Goal: Task Accomplishment & Management: Use online tool/utility

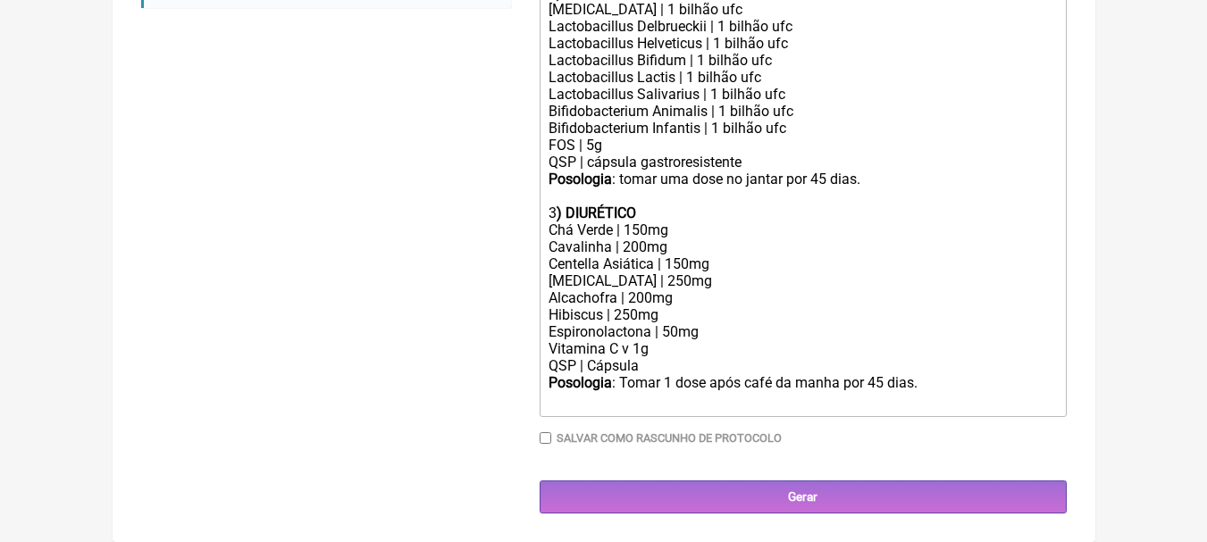
scroll to position [736, 0]
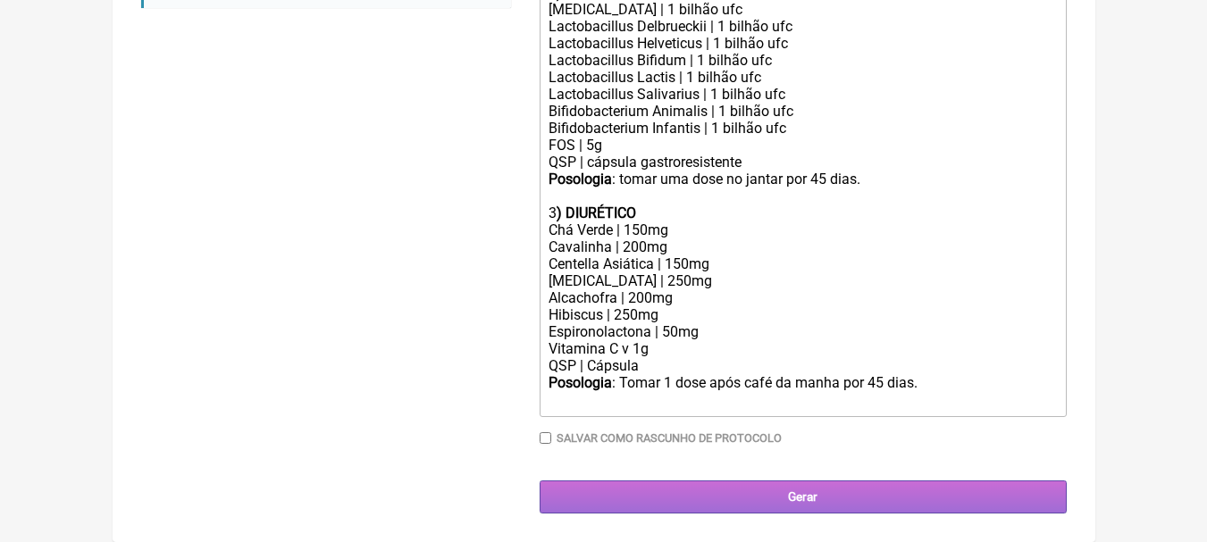
click at [783, 498] on input "Gerar" at bounding box center [803, 497] width 527 height 33
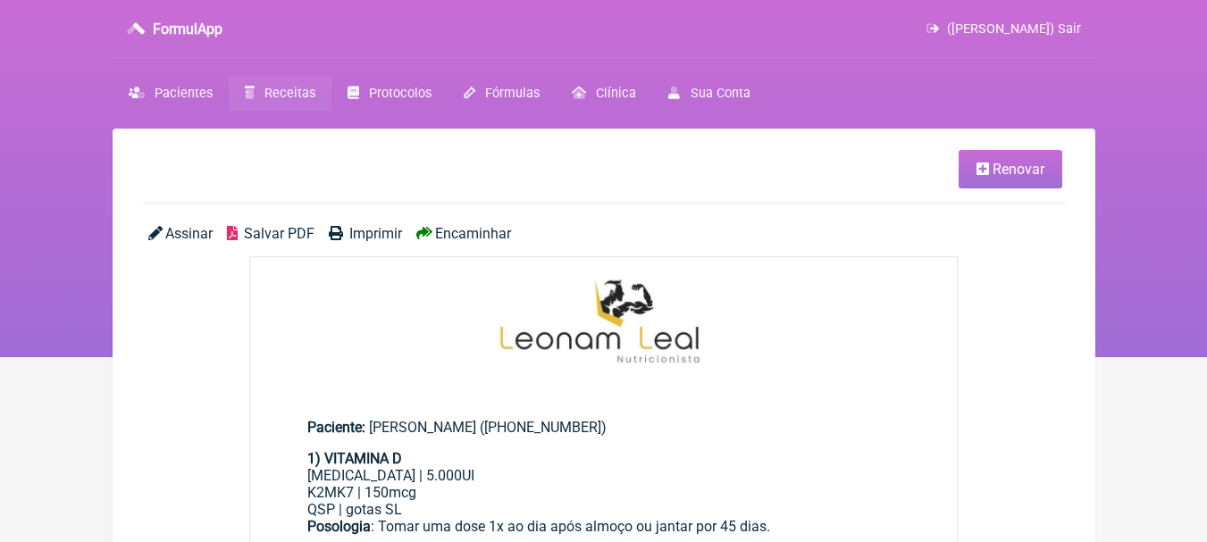
click at [262, 234] on span "Salvar PDF" at bounding box center [279, 233] width 71 height 17
click at [179, 97] on span "Pacientes" at bounding box center [184, 93] width 58 height 15
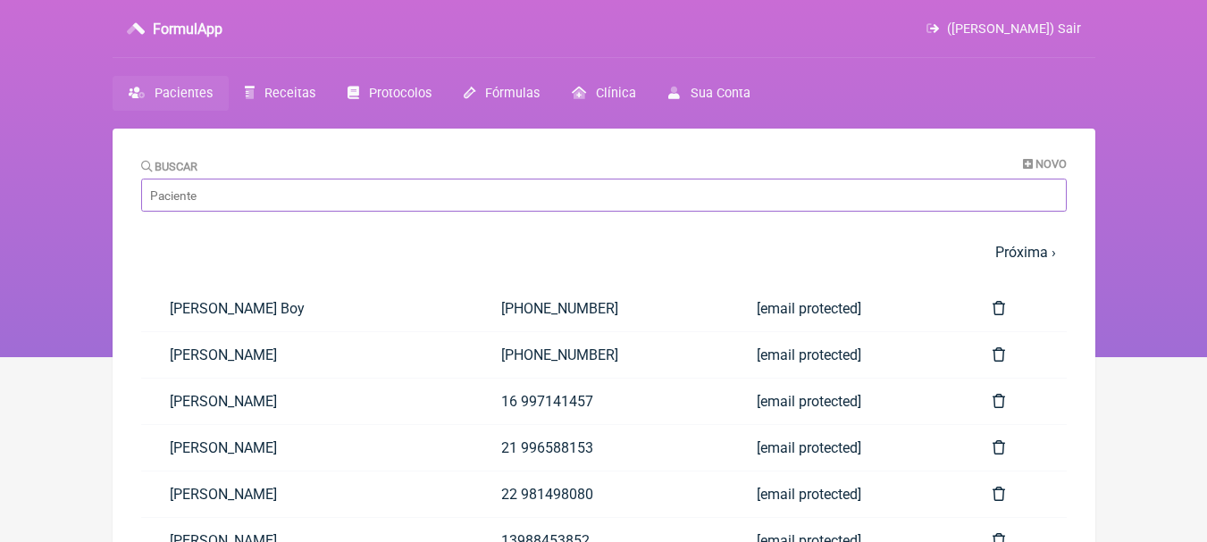
click at [468, 205] on input "Buscar" at bounding box center [604, 195] width 926 height 33
type input "bruna"
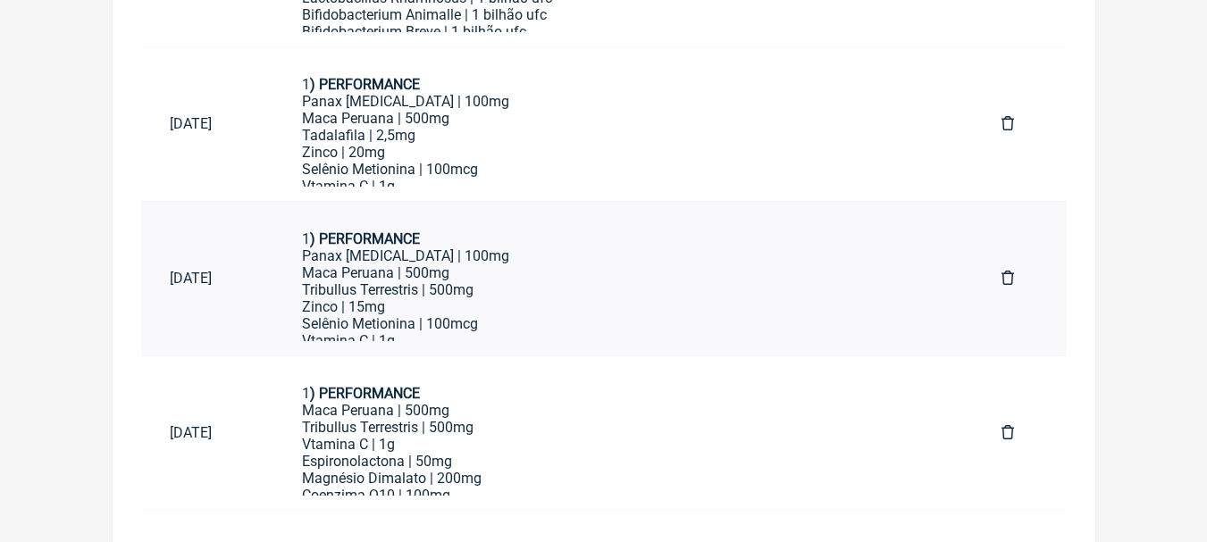
scroll to position [1230, 0]
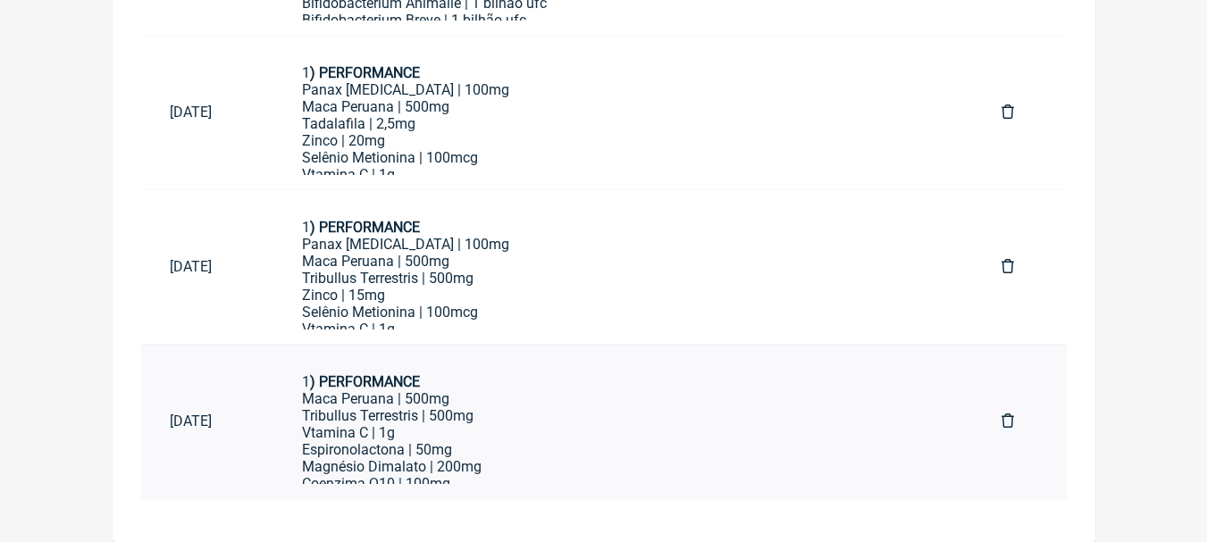
click at [637, 423] on div "Maca Peruana | 500mg Tribullus Terrestris | 500mg Vtamina C | 1g Espironolacton…" at bounding box center [623, 449] width 642 height 119
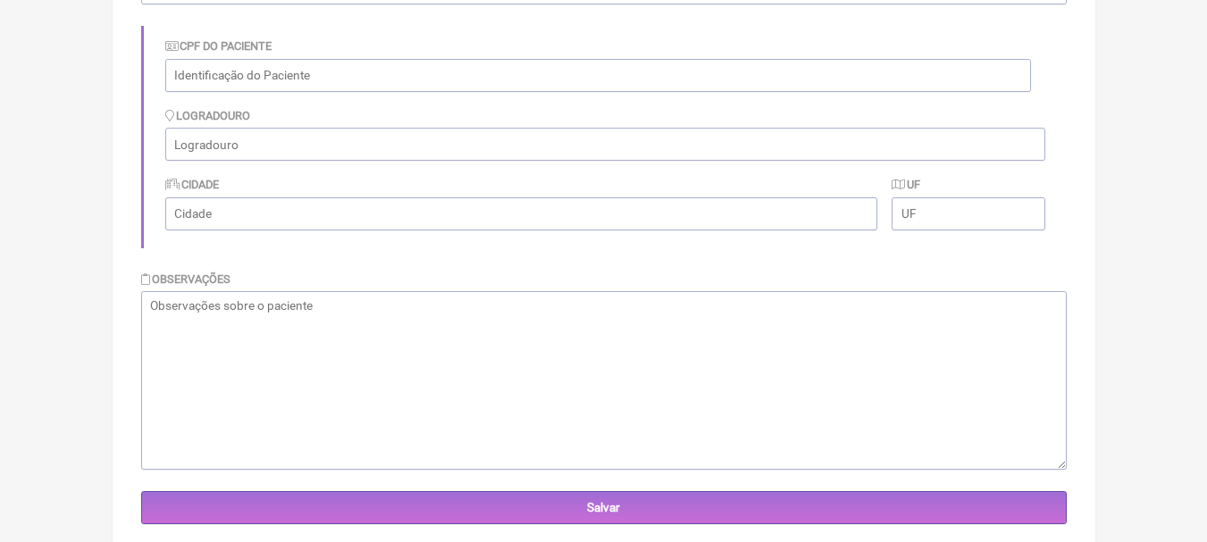
scroll to position [69, 0]
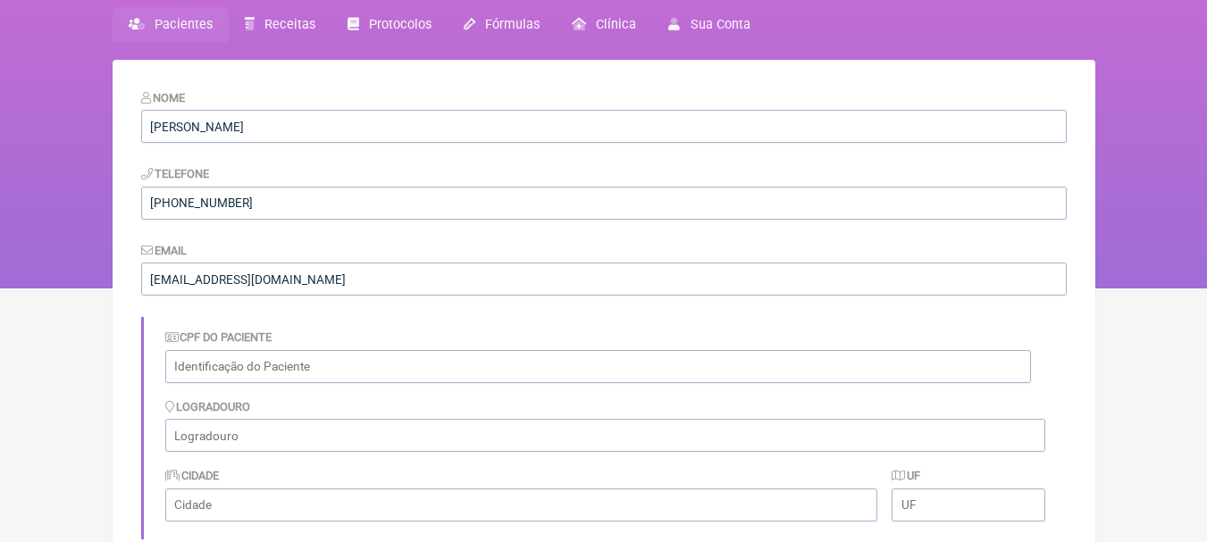
click at [194, 22] on span "Pacientes" at bounding box center [184, 24] width 58 height 15
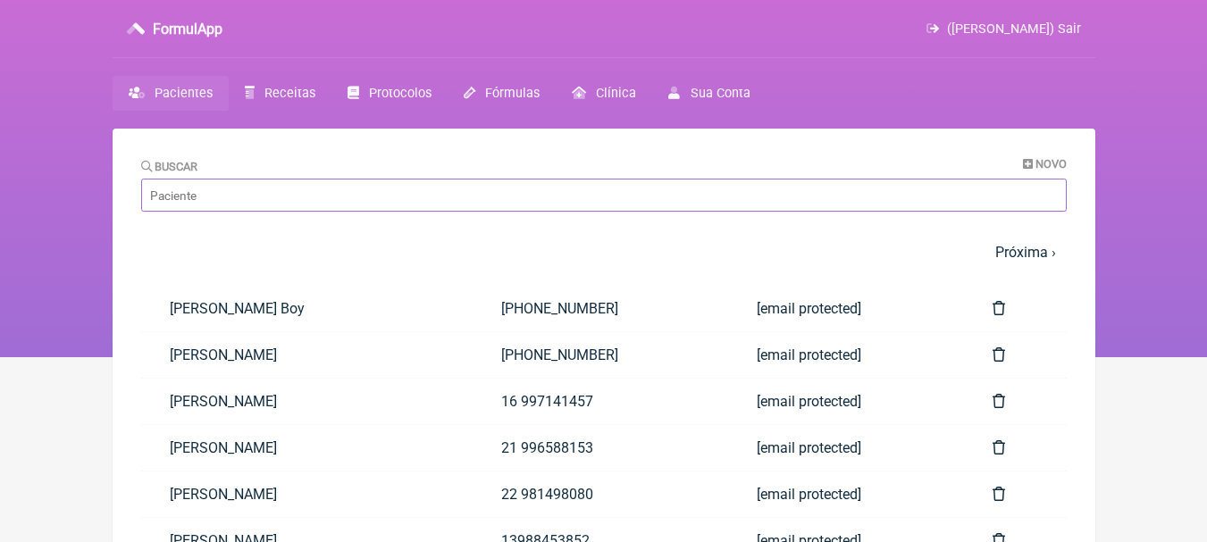
click at [292, 191] on input "Buscar" at bounding box center [604, 195] width 926 height 33
type input "marilene"
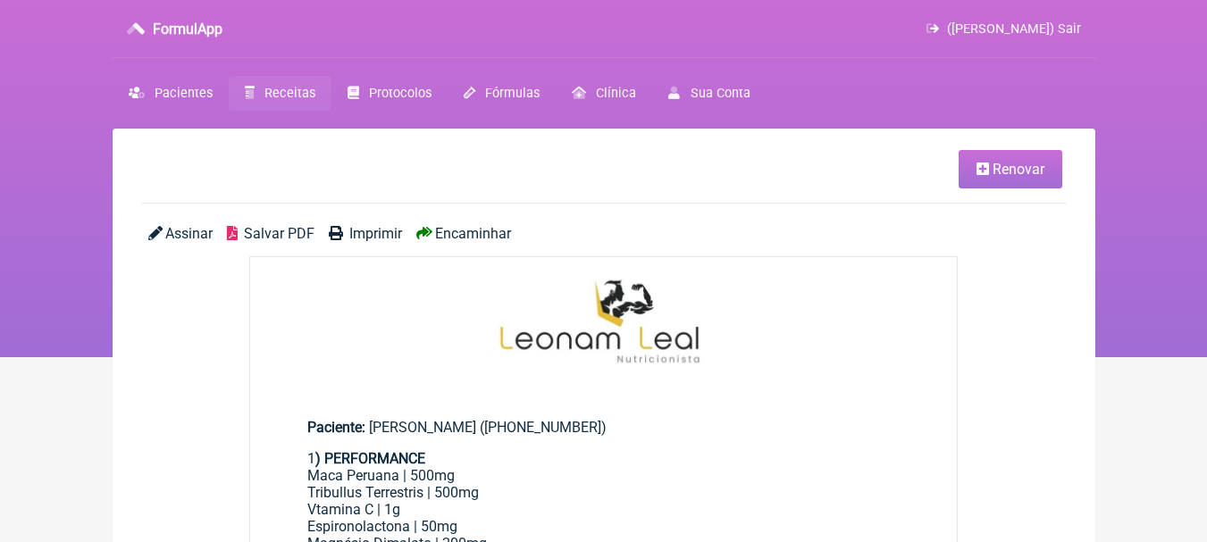
click at [1013, 166] on span "Renovar" at bounding box center [1019, 169] width 52 height 17
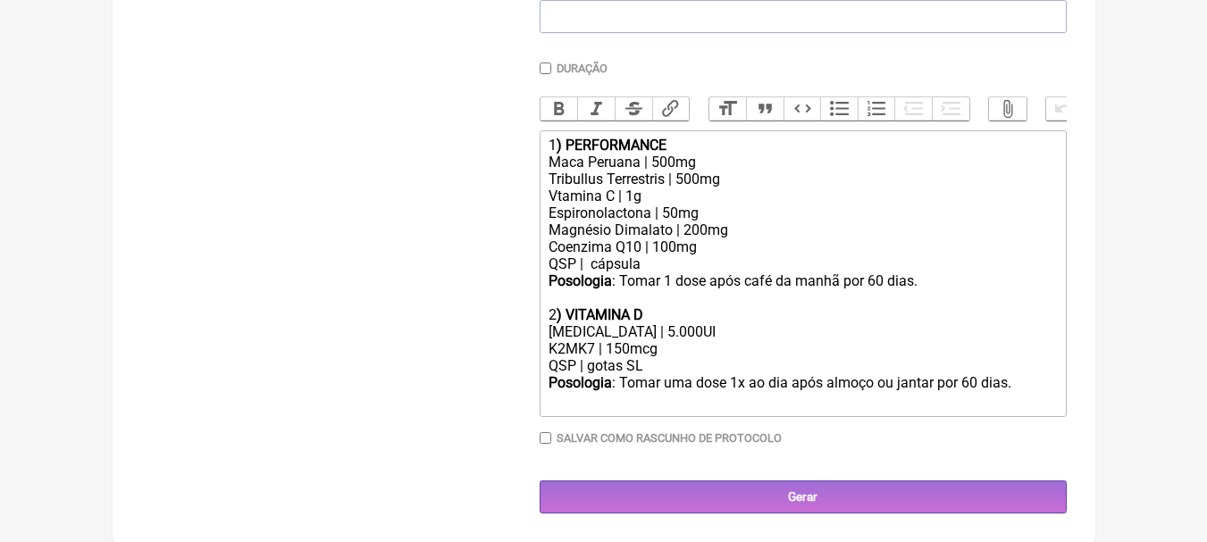
scroll to position [480, 0]
click at [623, 349] on div "K2MK7 | 150mcg" at bounding box center [803, 348] width 508 height 17
drag, startPoint x: 731, startPoint y: 177, endPoint x: 532, endPoint y: 163, distance: 199.8
click at [532, 163] on form "Buscar Protocolos Formulas Suplementos / Cosméticos Paciente Bruna Pontes Guima…" at bounding box center [604, 132] width 926 height 764
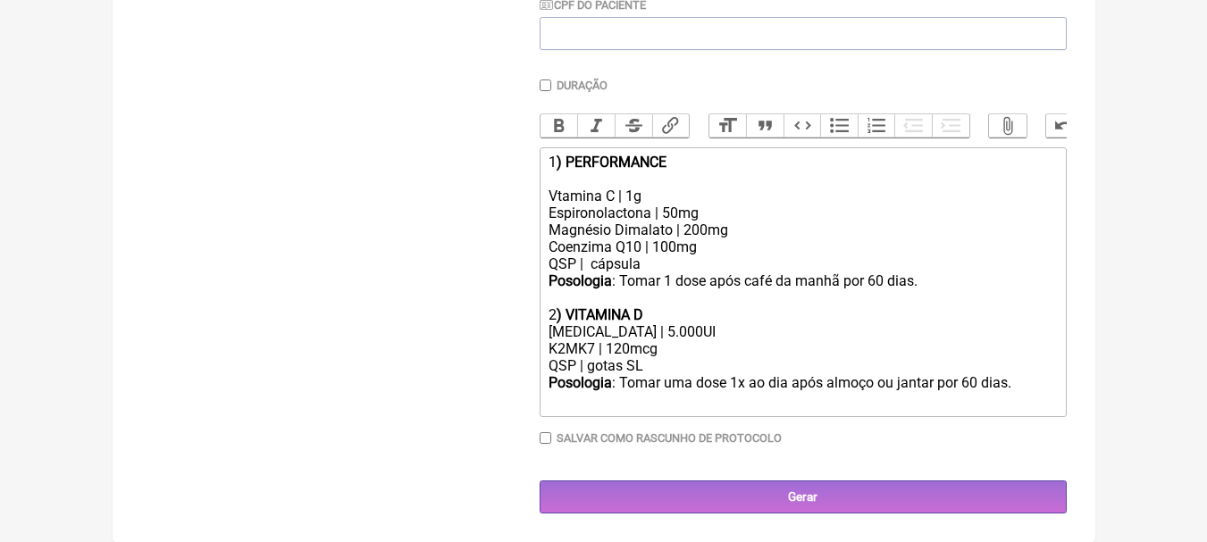
scroll to position [446, 0]
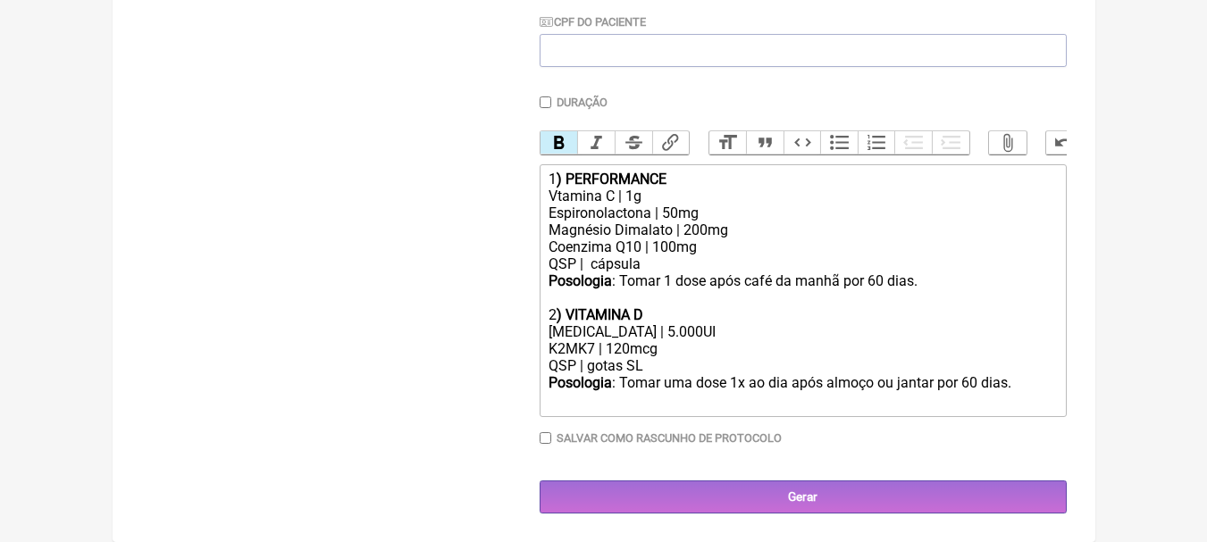
click at [750, 208] on div "Vtamina C | 1g Espironolactona | 50mg Magnésio Dimalato | 200mg Coenzima Q10 | …" at bounding box center [803, 230] width 508 height 85
drag, startPoint x: 742, startPoint y: 214, endPoint x: 473, endPoint y: 207, distance: 269.0
click at [473, 207] on form "Buscar Protocolos Formulas Suplementos / Cosméticos Paciente Bruna Pontes Guima…" at bounding box center [604, 149] width 926 height 730
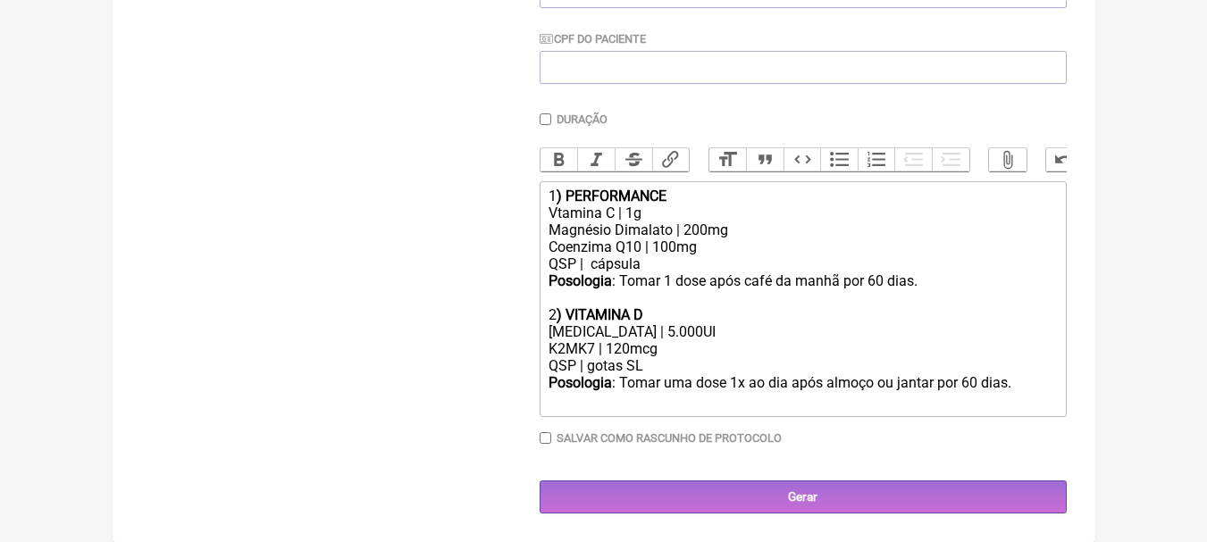
click at [768, 231] on div "Vtamina C | 1g Magnésio Dimalato | 200mg Coenzima Q10 | 100mg QSP | cápsula" at bounding box center [803, 239] width 508 height 68
click at [718, 247] on div "Vtamina C | 1g Magnésio Dimalato | 200mg Coenzima Q10 | 100mg QSP | cápsula" at bounding box center [803, 239] width 508 height 68
click at [678, 209] on div "Vtamina C | 1g Magnésio Dimalato | 200mg Coenzima Q10 | 100mg QSP | cápsula" at bounding box center [803, 239] width 508 height 68
click at [722, 247] on div "Vtamina C | 1g Magnésio Dimalato | 200mg Coenzima Q10 | 100mg QSP | cápsula" at bounding box center [803, 239] width 508 height 68
click at [641, 209] on div "Vtamina C | 1g Magnésio Dimalato | 200mg Coenzima Q10 | 100mg QSP | cápsula" at bounding box center [803, 239] width 508 height 68
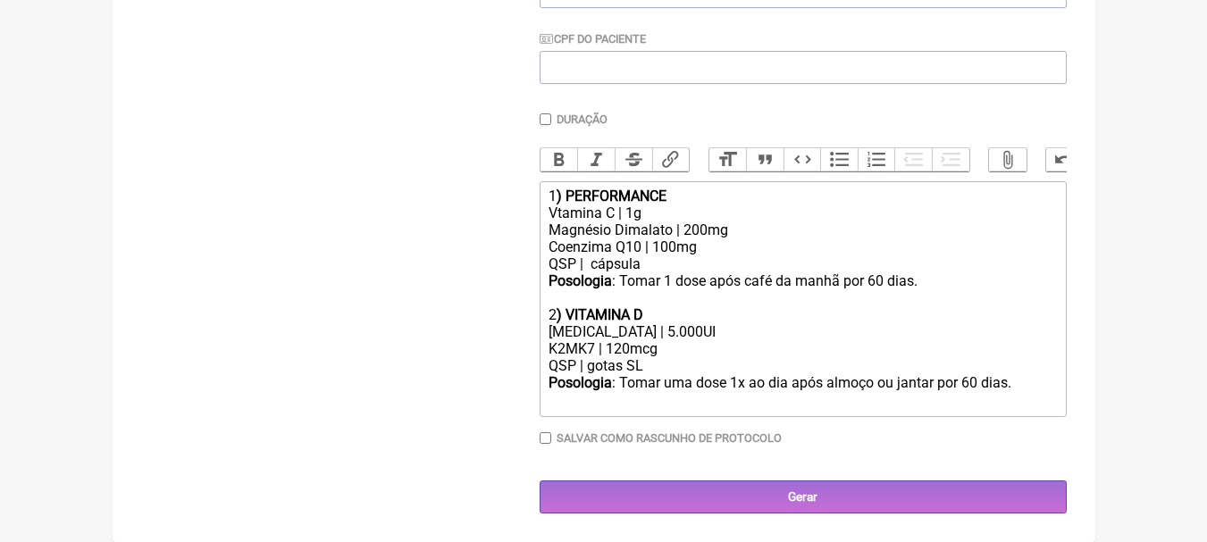
click at [644, 212] on div "Vtamina C | 1g Magnésio Dimalato | 200mg Coenzima Q10 | 100mg QSP | cápsula" at bounding box center [803, 239] width 508 height 68
drag, startPoint x: 684, startPoint y: 214, endPoint x: 463, endPoint y: 219, distance: 220.8
click at [463, 219] on form "Buscar Protocolos Formulas Suplementos / Cosméticos Paciente Bruna Pontes Guima…" at bounding box center [604, 157] width 926 height 713
type trix-editor "<div>1<strong>) PERFORMANCE</strong></div><div><br>Magnésio Dimalato | 200mg&nb…"
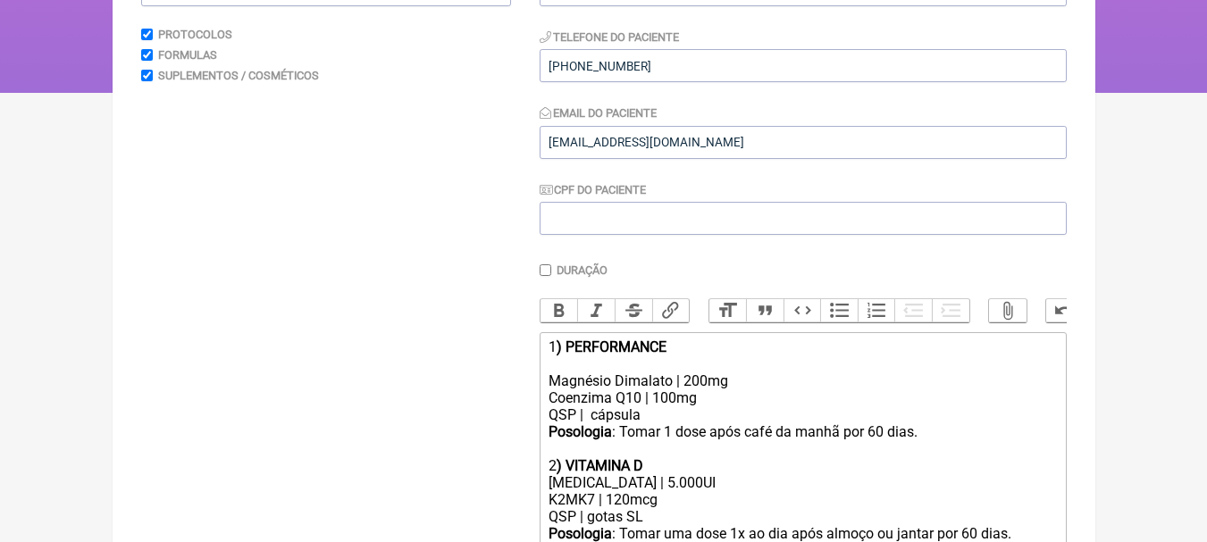
scroll to position [0, 0]
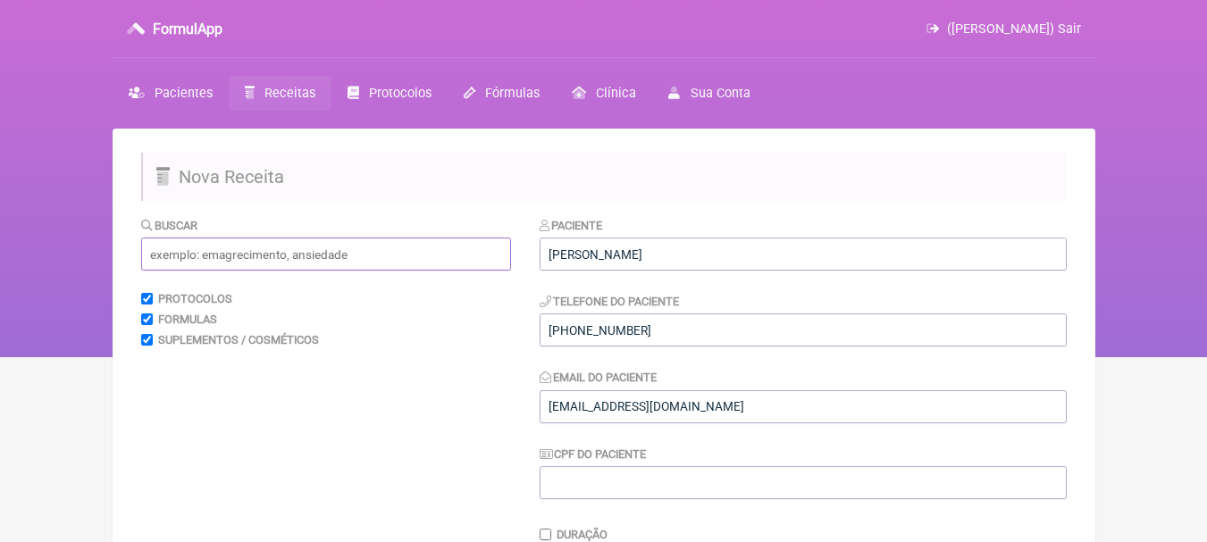
click at [312, 244] on input "text" at bounding box center [326, 254] width 370 height 33
type input "n"
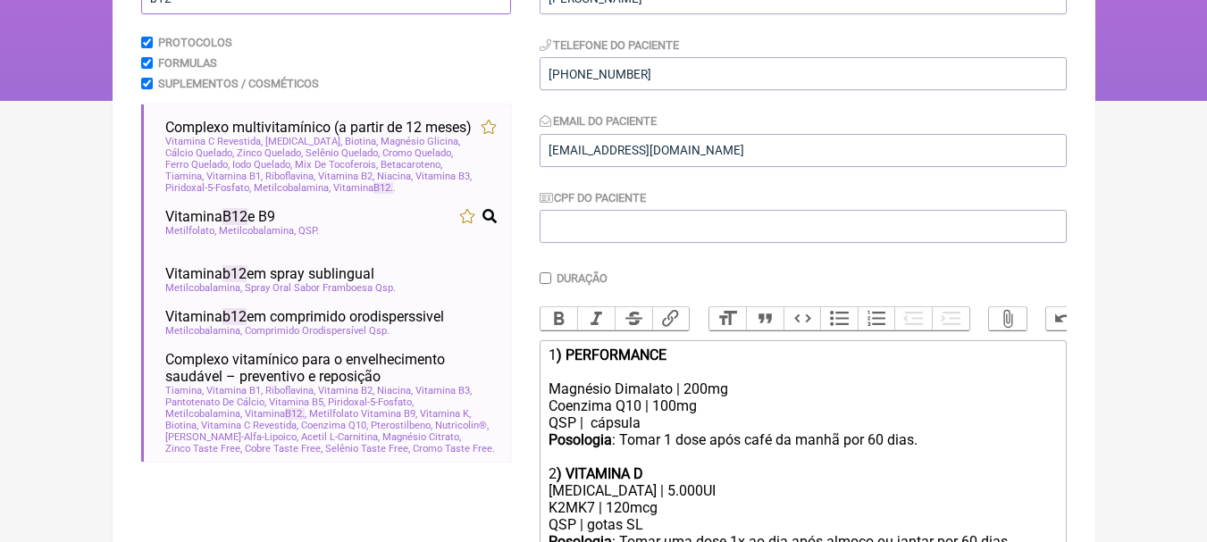
scroll to position [268, 0]
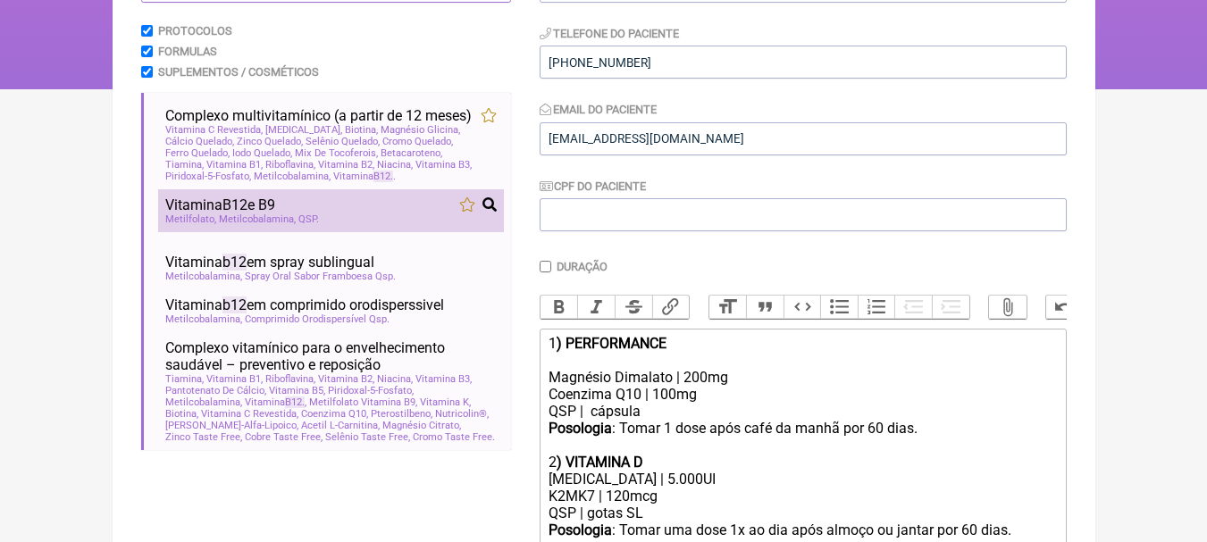
type input "b12"
click at [382, 214] on div "Vitamina B12 e B9" at bounding box center [330, 205] width 331 height 17
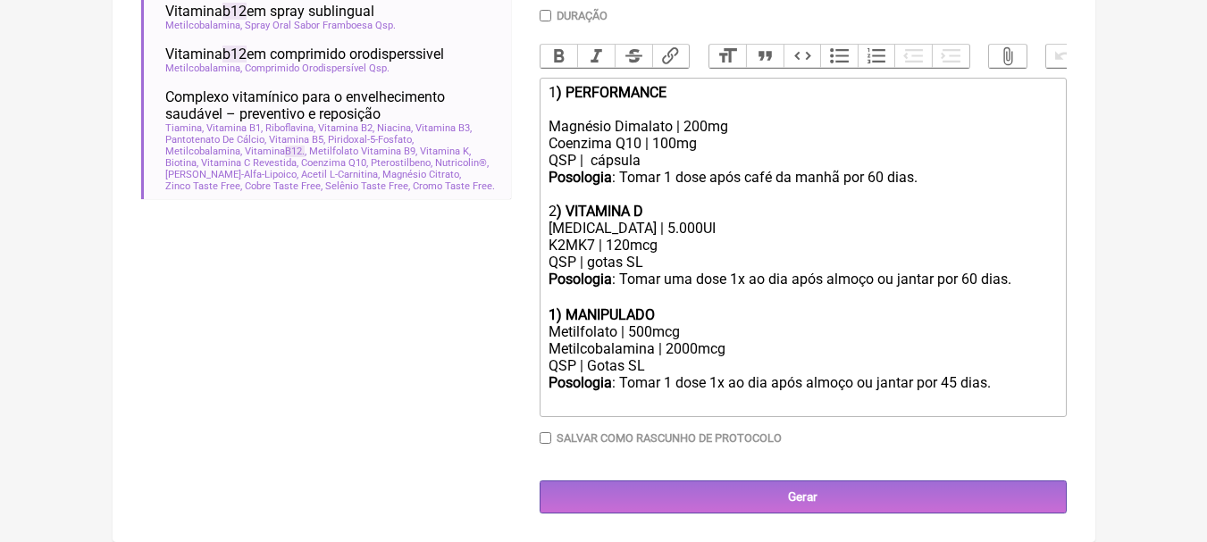
scroll to position [533, 0]
click at [636, 333] on div "Metilfolato | 500mcg" at bounding box center [803, 331] width 508 height 17
click at [776, 355] on div "Metilcobalamina | 2000mcg" at bounding box center [803, 348] width 508 height 17
drag, startPoint x: 676, startPoint y: 309, endPoint x: 566, endPoint y: 315, distance: 110.1
click at [566, 315] on div "1) MANIPULADO" at bounding box center [803, 314] width 508 height 17
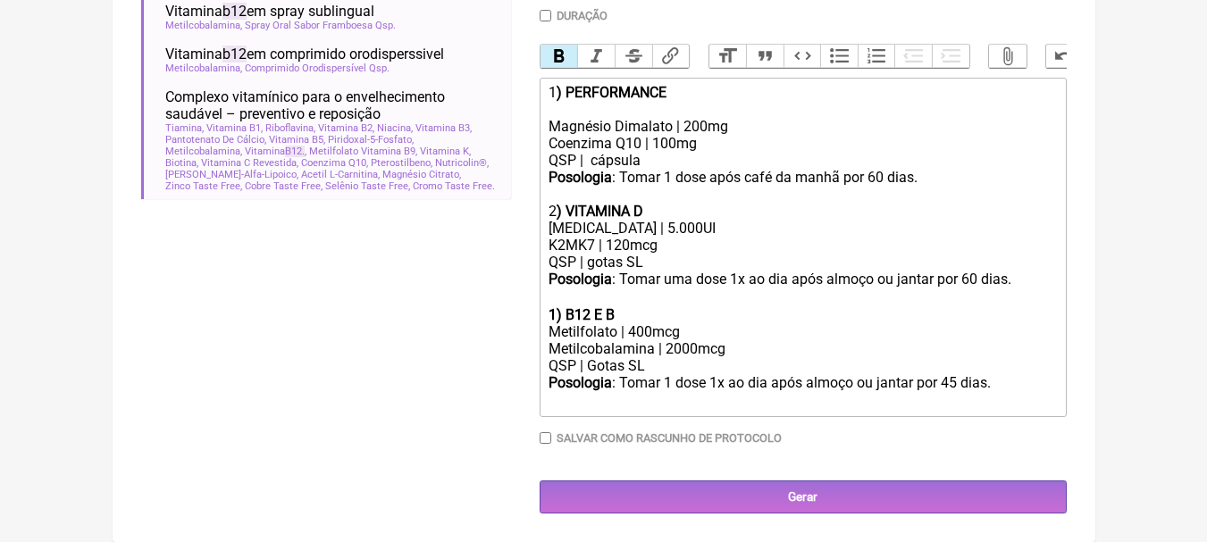
type trix-editor "<div>1<strong>) PERFORMANCE</strong></div><div><br>Magnésio Dimalato | 200mg&nb…"
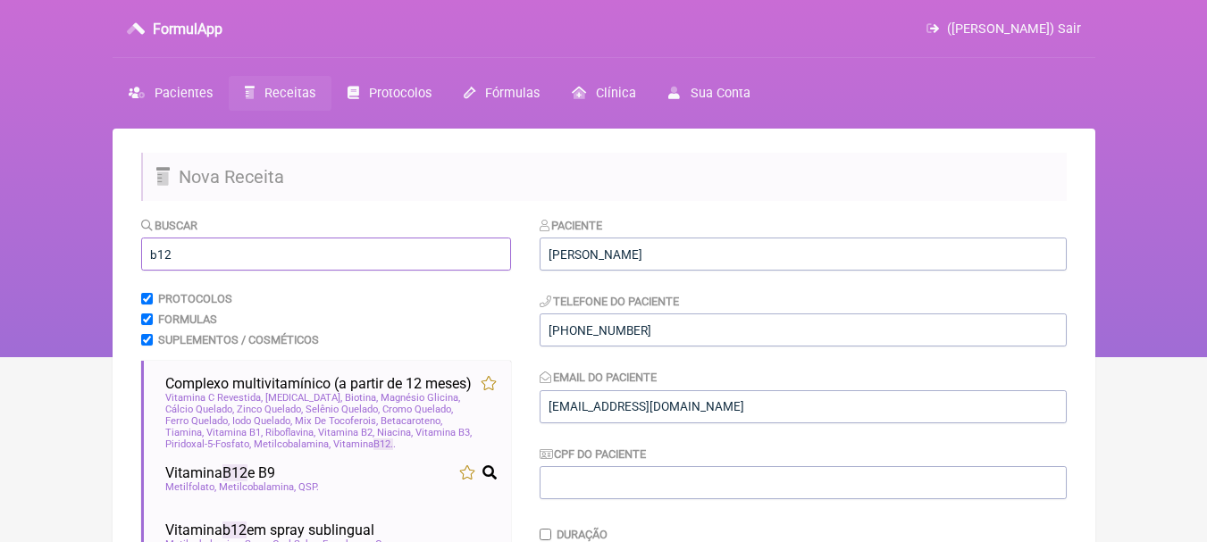
drag, startPoint x: 255, startPoint y: 245, endPoint x: 105, endPoint y: 253, distance: 149.4
click at [105, 253] on div "FormulApp (Leonam Leal) Sair Pacientes Receitas Protocolos Fórmulas Clínica Sua…" at bounding box center [603, 178] width 1207 height 357
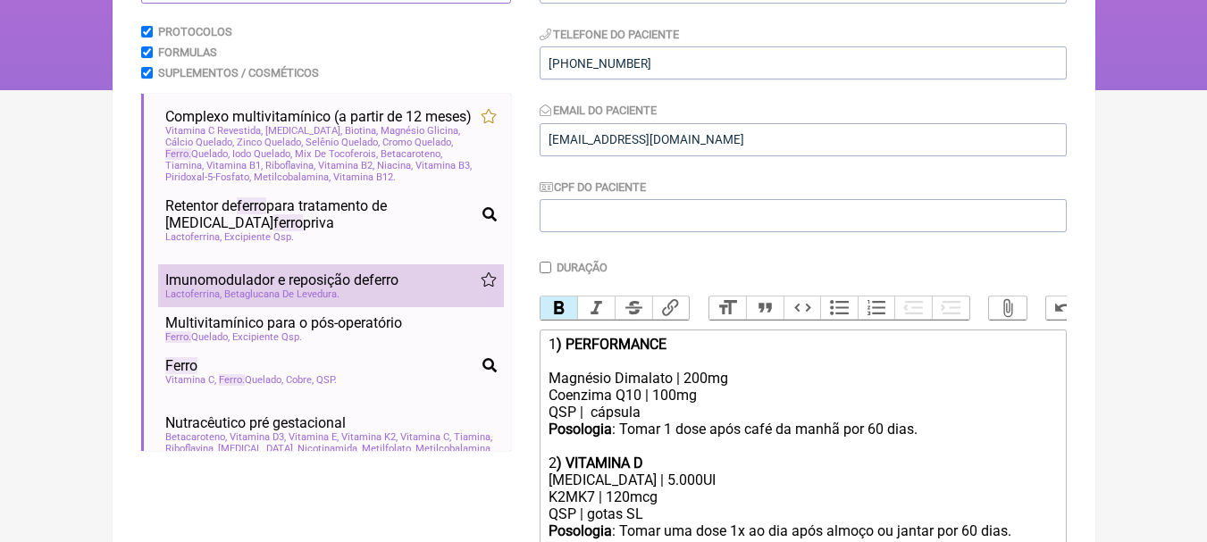
scroll to position [268, 0]
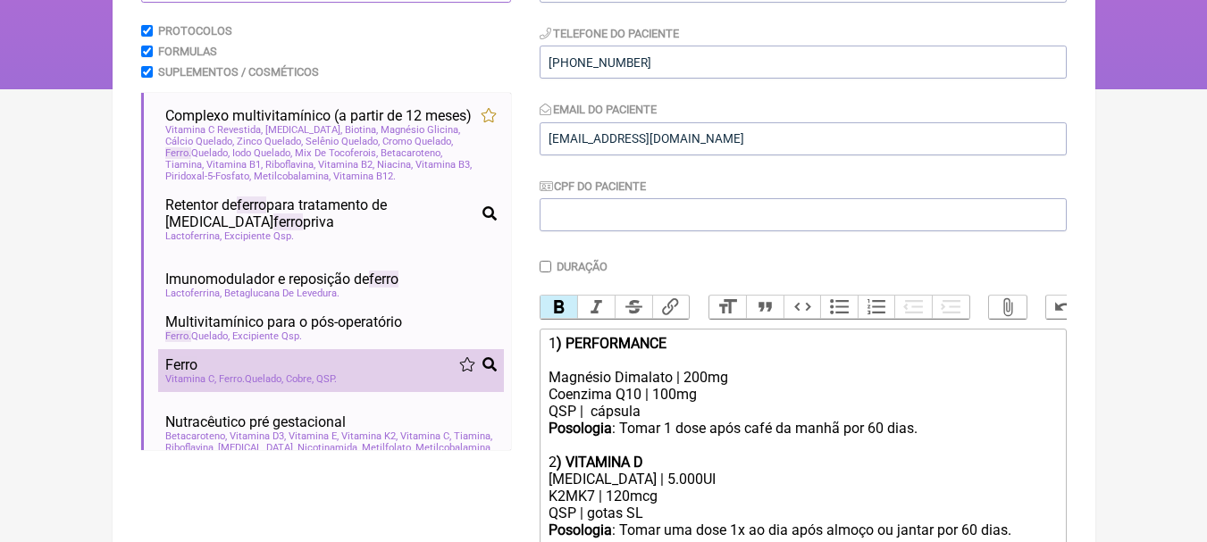
type input "FERRO"
click at [327, 373] on div "Ferro" at bounding box center [330, 365] width 331 height 17
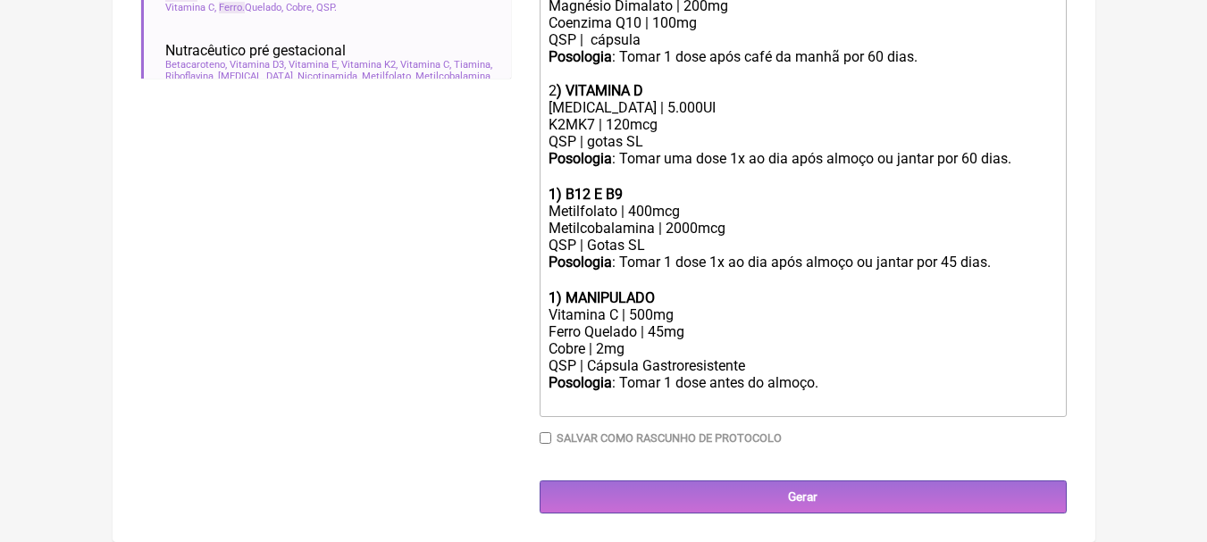
scroll to position [653, 0]
click at [555, 189] on strong "1) B12 E B9" at bounding box center [586, 194] width 74 height 17
click at [557, 290] on strong "1) MANIPULADO" at bounding box center [602, 297] width 106 height 17
click at [673, 240] on div "QSP | Gotas SL" at bounding box center [803, 245] width 508 height 17
click at [700, 316] on div "Vitamina C | 500mg" at bounding box center [803, 314] width 508 height 17
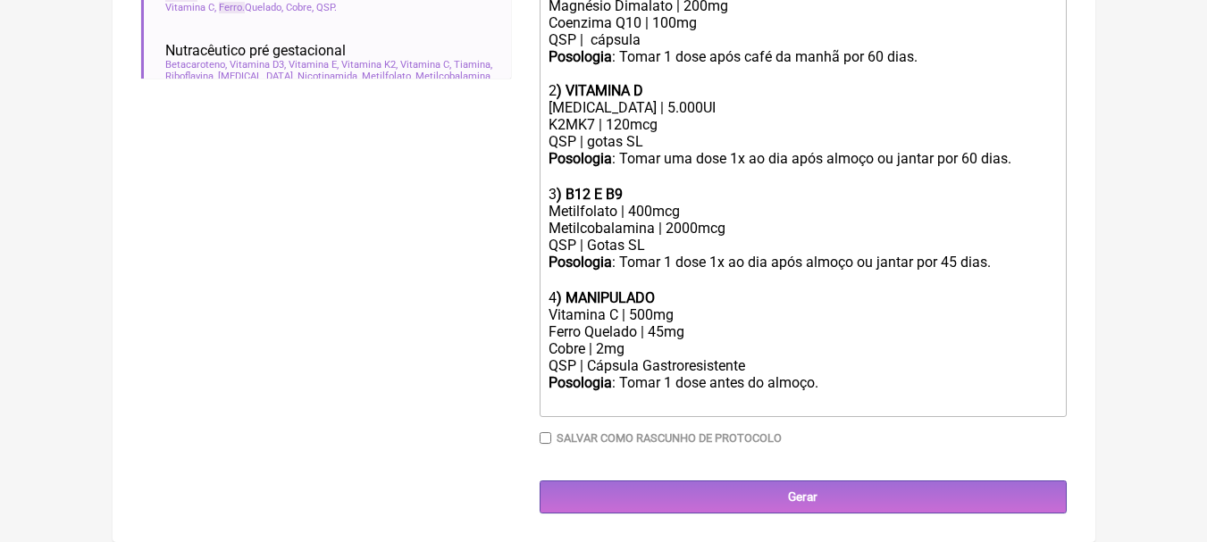
click at [655, 313] on div "Vitamina C | 500mg" at bounding box center [803, 314] width 508 height 17
click at [662, 331] on div "Ferro Quelado | 45mg" at bounding box center [803, 331] width 508 height 17
click at [699, 349] on div "Cobre | 2mg" at bounding box center [803, 348] width 508 height 17
click at [777, 356] on div "Cobre | 2mg" at bounding box center [803, 348] width 508 height 17
drag, startPoint x: 709, startPoint y: 382, endPoint x: 879, endPoint y: 380, distance: 170.7
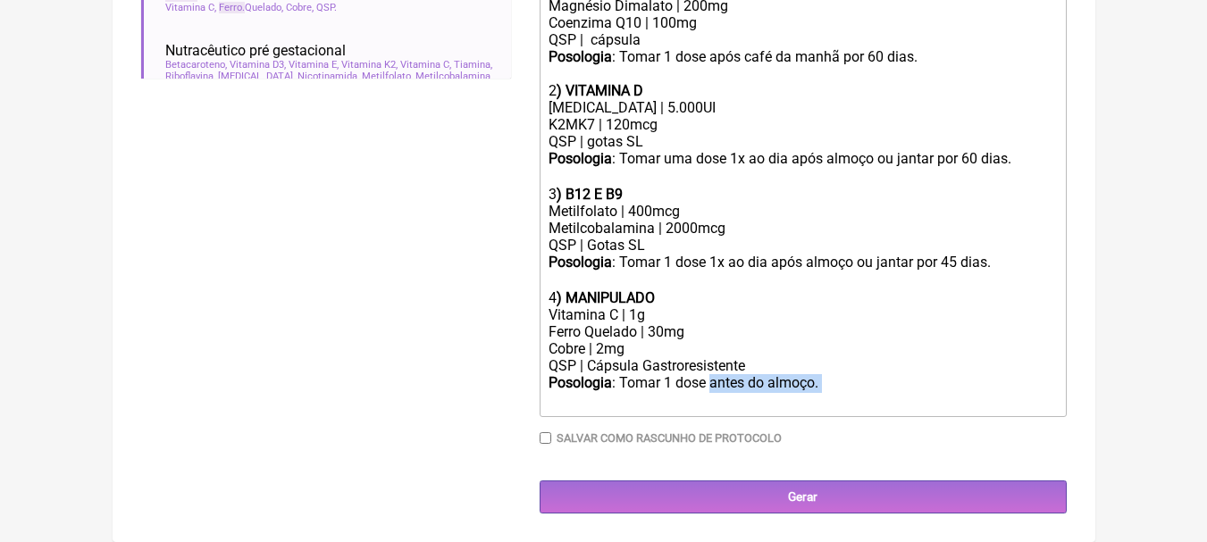
click at [879, 380] on div "Posologia : Tomar 1 dose antes do almoço. ㅤ" at bounding box center [803, 392] width 508 height 36
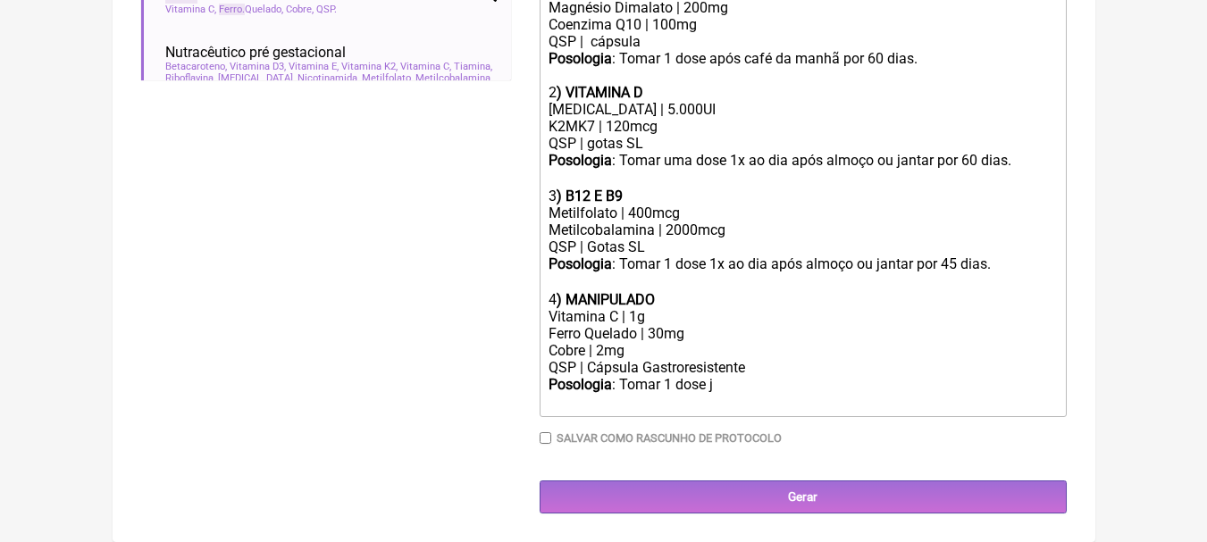
scroll to position [651, 0]
click at [959, 260] on div "Posologia : Tomar 1 dose 1x ao dia após almoço ou jantar por 45 dias. ㅤ" at bounding box center [803, 274] width 508 height 36
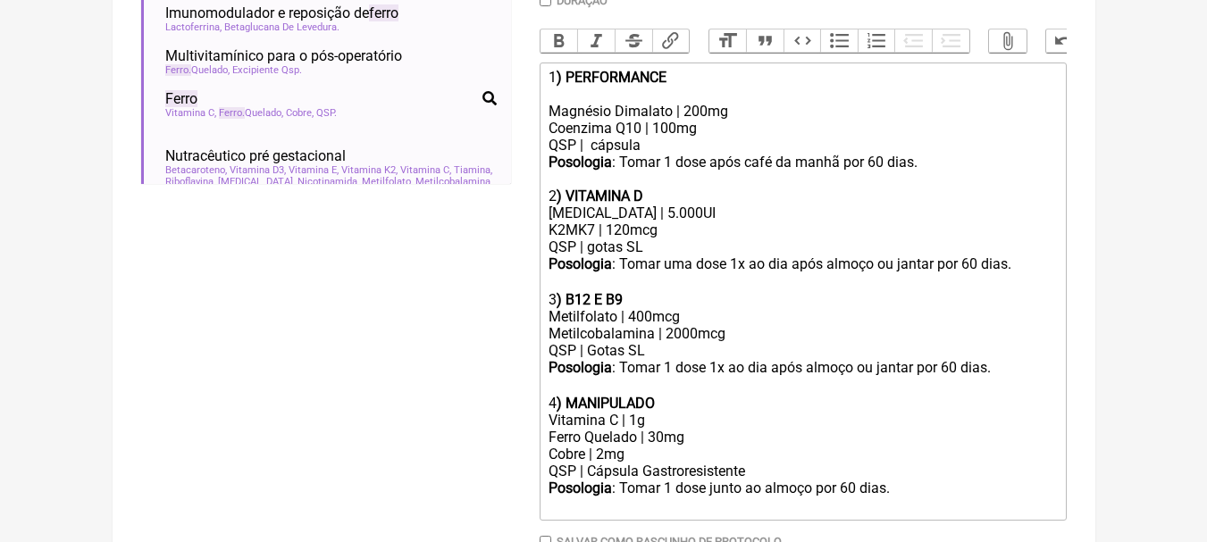
scroll to position [562, 0]
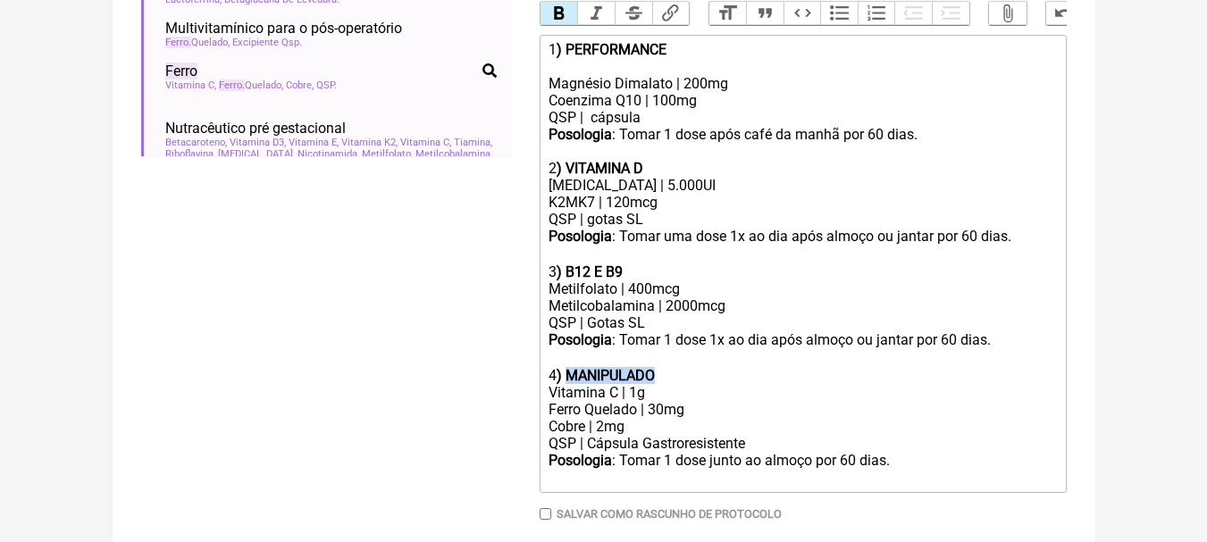
drag, startPoint x: 679, startPoint y: 389, endPoint x: 569, endPoint y: 386, distance: 109.9
click at [569, 384] on div "4 ) MANIPULADO" at bounding box center [803, 375] width 508 height 17
click at [642, 80] on div "Magnésio Dimalato | 200mg Coenzima Q10 | 100mg QSP | cápsula" at bounding box center [803, 92] width 508 height 68
drag, startPoint x: 721, startPoint y: 113, endPoint x: 509, endPoint y: 123, distance: 212.0
click at [509, 123] on form "Buscar FERRO Protocolos Formulas Suplementos / Cosméticos Complexo multivitamín…" at bounding box center [604, 121] width 926 height 935
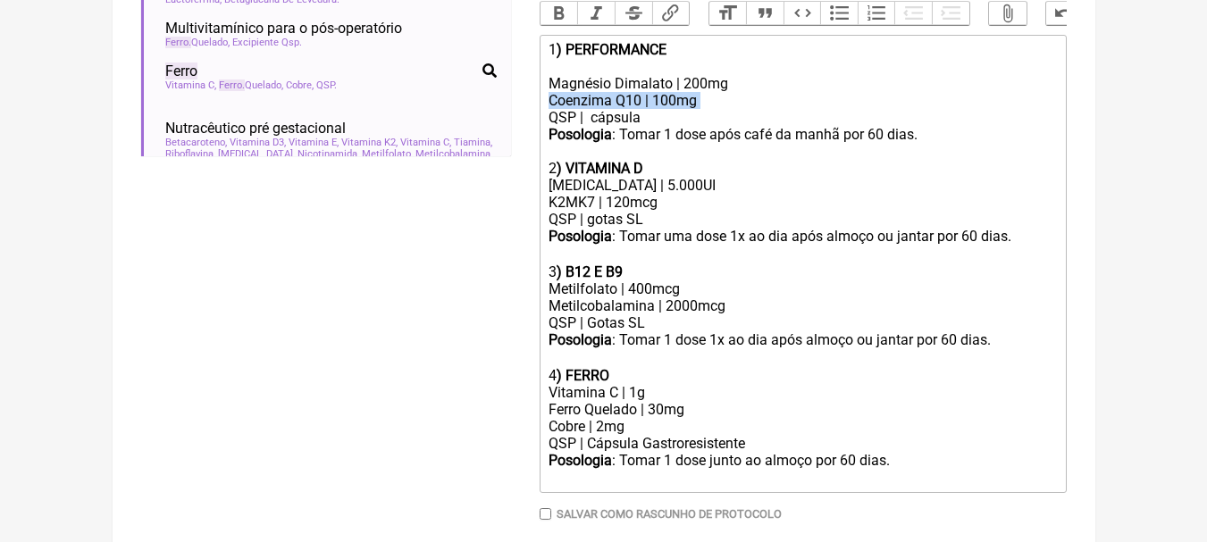
drag, startPoint x: 848, startPoint y: 109, endPoint x: 829, endPoint y: 103, distance: 19.8
click at [848, 107] on div "Magnésio Dimalato | 200mg Coenzima Q10 | 100mg QSP | cápsula" at bounding box center [803, 92] width 508 height 68
click at [687, 120] on div "Magnésio Dimalato | 200mg Coenzima Q10 | 100mg QSP | cápsula" at bounding box center [803, 92] width 508 height 68
drag, startPoint x: 709, startPoint y: 120, endPoint x: 527, endPoint y: 121, distance: 181.4
click at [527, 121] on form "Buscar FERRO Protocolos Formulas Suplementos / Cosméticos Complexo multivitamín…" at bounding box center [604, 121] width 926 height 935
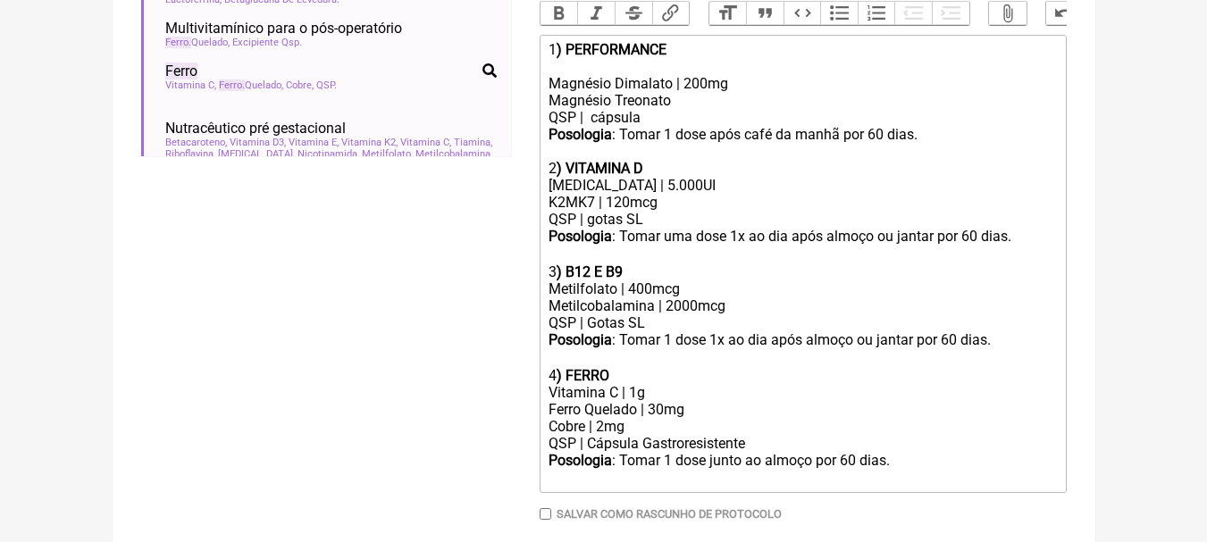
click at [682, 97] on div "Magnésio Dimalato | 200mg Magnésio Treonato QSP | cápsula" at bounding box center [803, 92] width 508 height 68
copy div "|"
paste trix-editor "|"
click at [705, 106] on div "Magnésio Dimalato | 200mg Magnésio Treonato | 150mg QSP | cápsula" at bounding box center [803, 92] width 508 height 68
drag, startPoint x: 691, startPoint y: 60, endPoint x: 569, endPoint y: 60, distance: 121.5
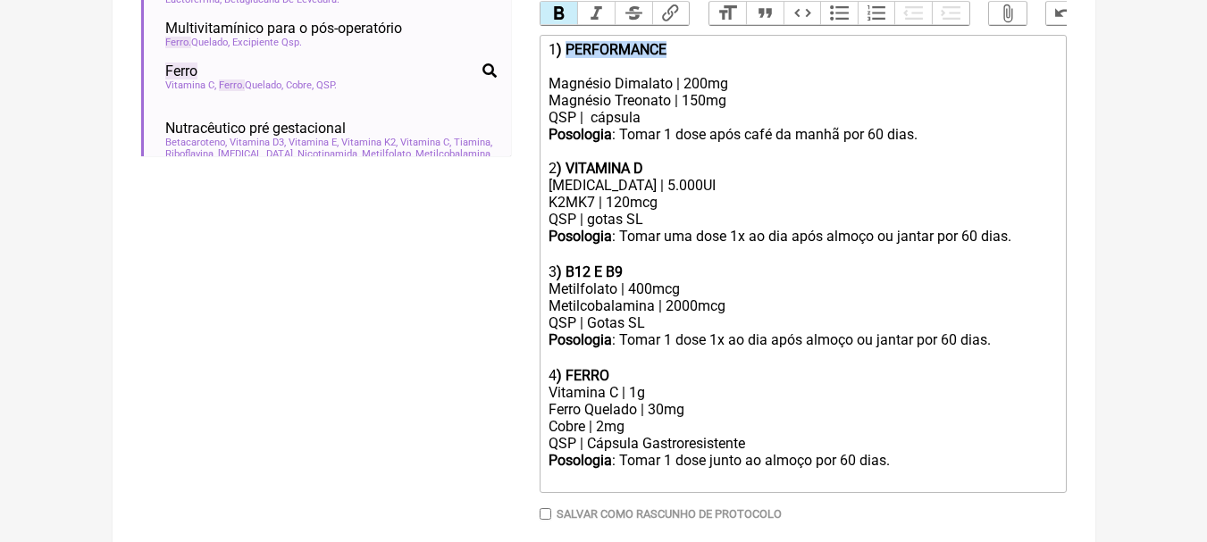
click at [569, 58] on div "1 ) PERFORMANCE" at bounding box center [803, 49] width 508 height 17
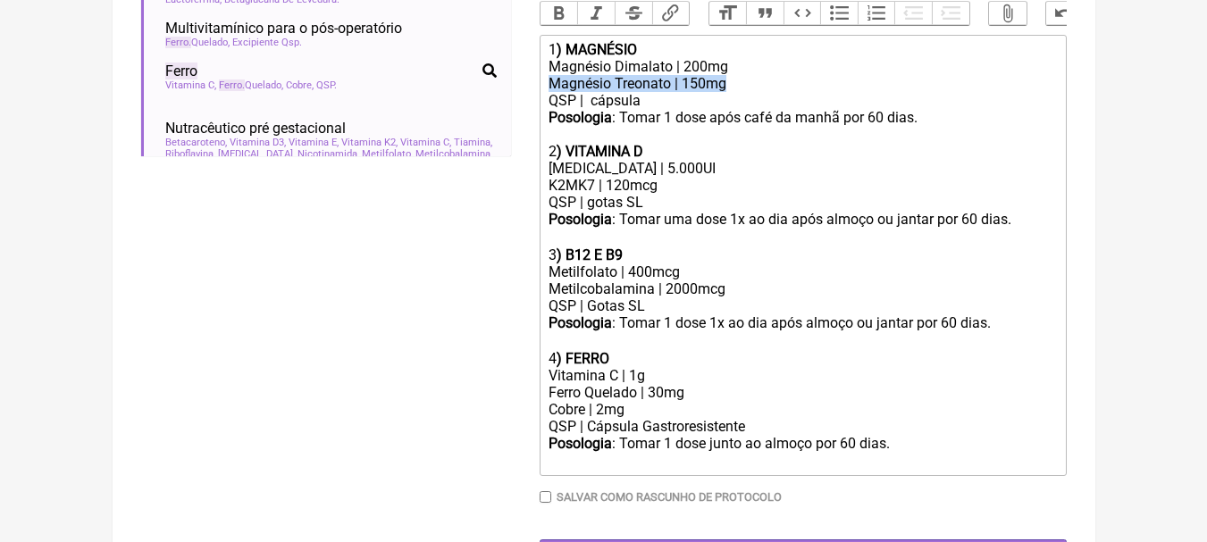
drag, startPoint x: 709, startPoint y: 107, endPoint x: 546, endPoint y: 93, distance: 164.1
click at [546, 93] on trix-editor "1 ) MAGNÉSIO Magnésio Dimalato | 200mg Magnésio Treonato | 150mg QSP | cápsula …" at bounding box center [803, 255] width 527 height 441
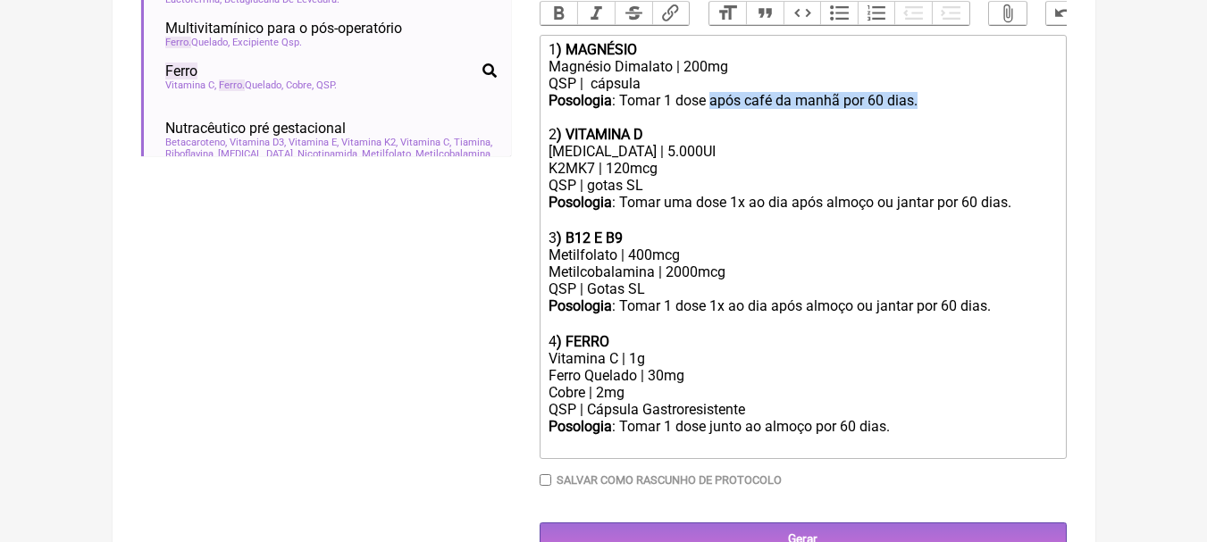
drag, startPoint x: 711, startPoint y: 111, endPoint x: 987, endPoint y: 114, distance: 276.1
click at [987, 114] on div "Posologia : Tomar 1 dose após café da manhã por 60 dias." at bounding box center [803, 109] width 508 height 34
click at [690, 126] on div "Posologia : Tomar 1 dose após café da manhã por 60 dias." at bounding box center [803, 109] width 508 height 34
drag, startPoint x: 712, startPoint y: 113, endPoint x: 837, endPoint y: 108, distance: 125.2
click at [837, 108] on div "Posologia : Tomar 1 dose após café da manhã por 60 dias." at bounding box center [803, 109] width 508 height 34
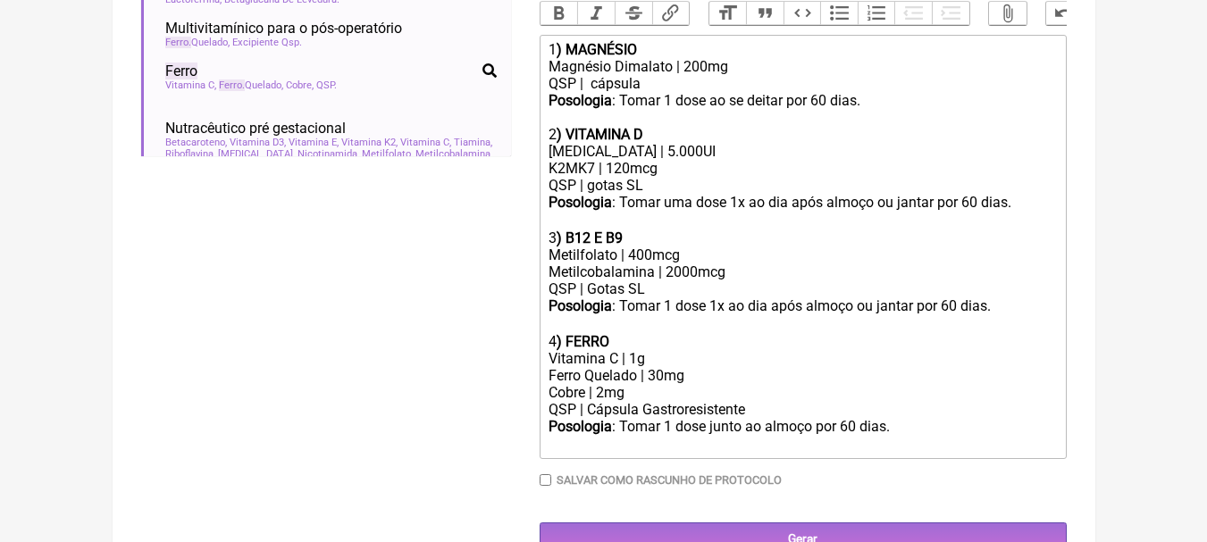
click at [747, 84] on div "Magnésio Dimalato | 200mg QSP | cápsula" at bounding box center [803, 75] width 508 height 34
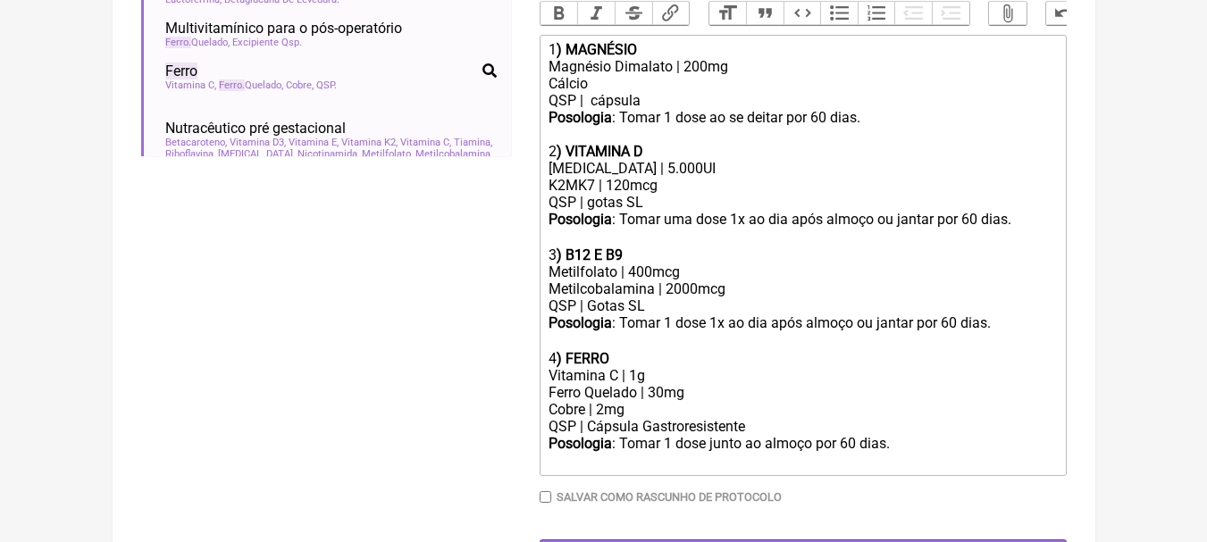
type trix-editor "<div>1<strong>) MAGNÉSIO</strong></div><div>Magnésio Dimalato | 200mg&nbsp;<br>…"
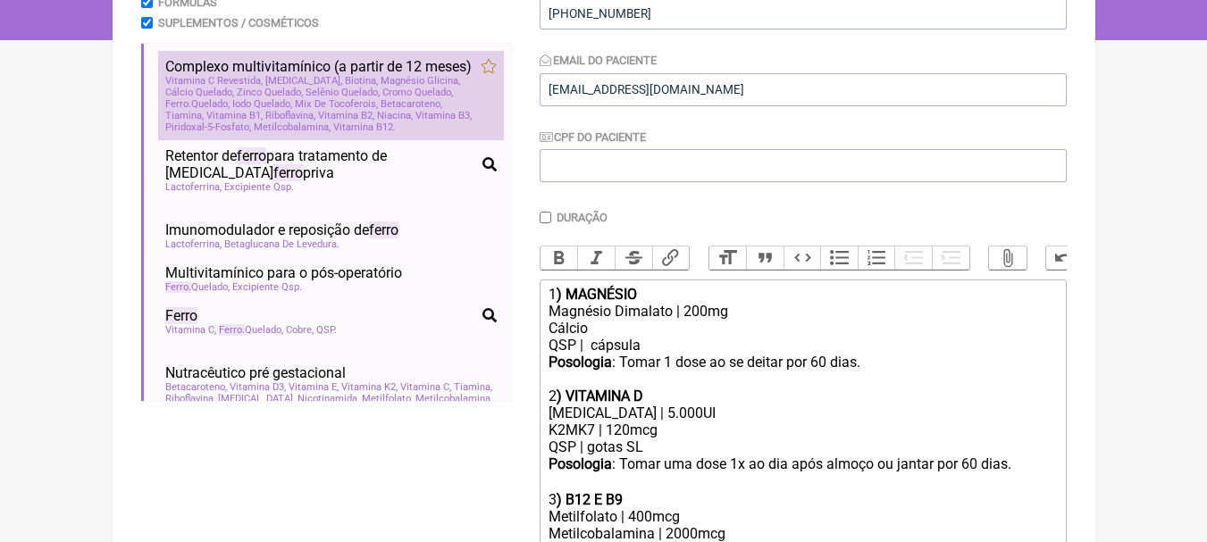
scroll to position [205, 0]
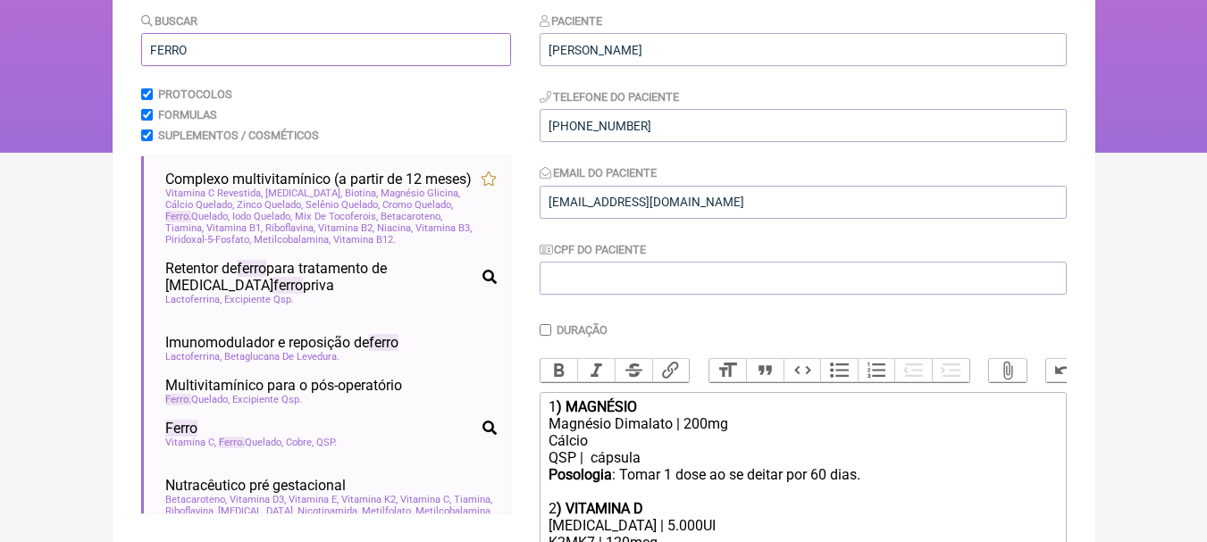
drag, startPoint x: 153, startPoint y: 58, endPoint x: 54, endPoint y: 58, distance: 99.2
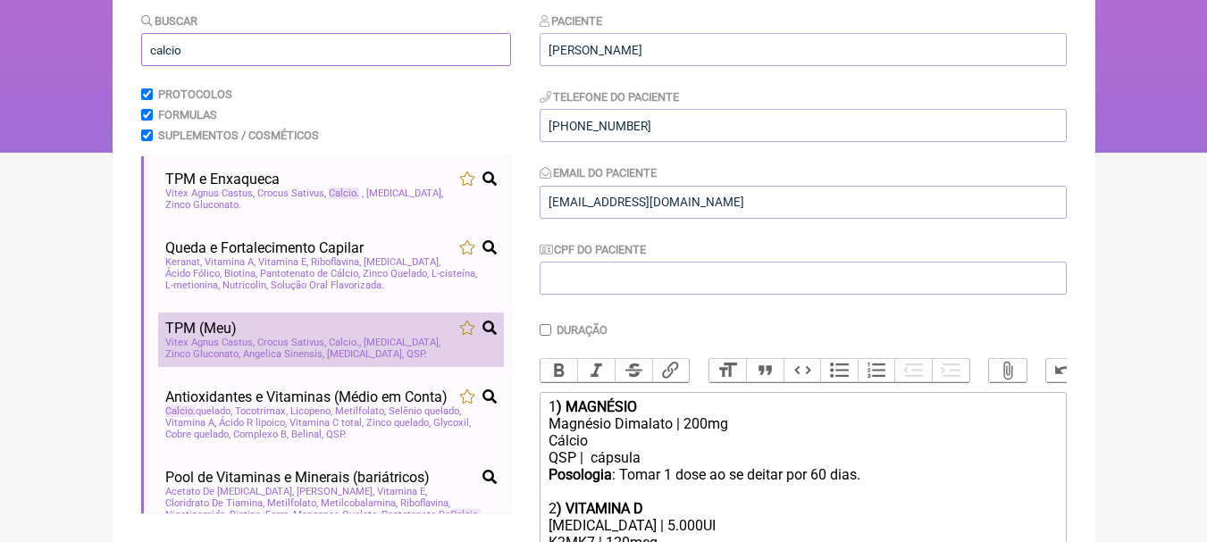
type input "calcio"
click at [366, 336] on div "TPM (Meu)" at bounding box center [330, 328] width 331 height 17
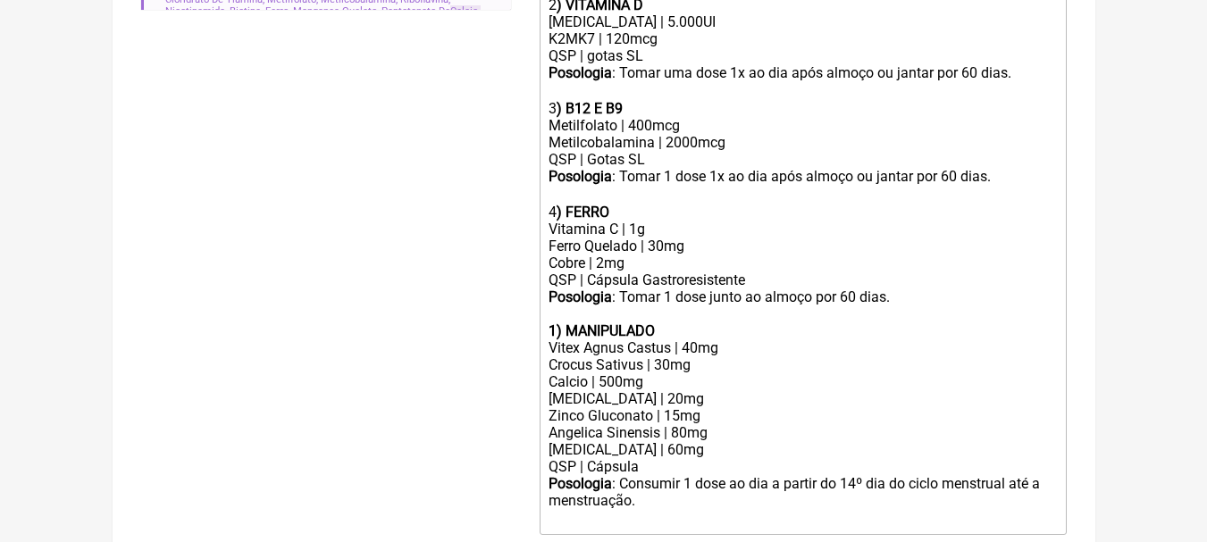
scroll to position [741, 0]
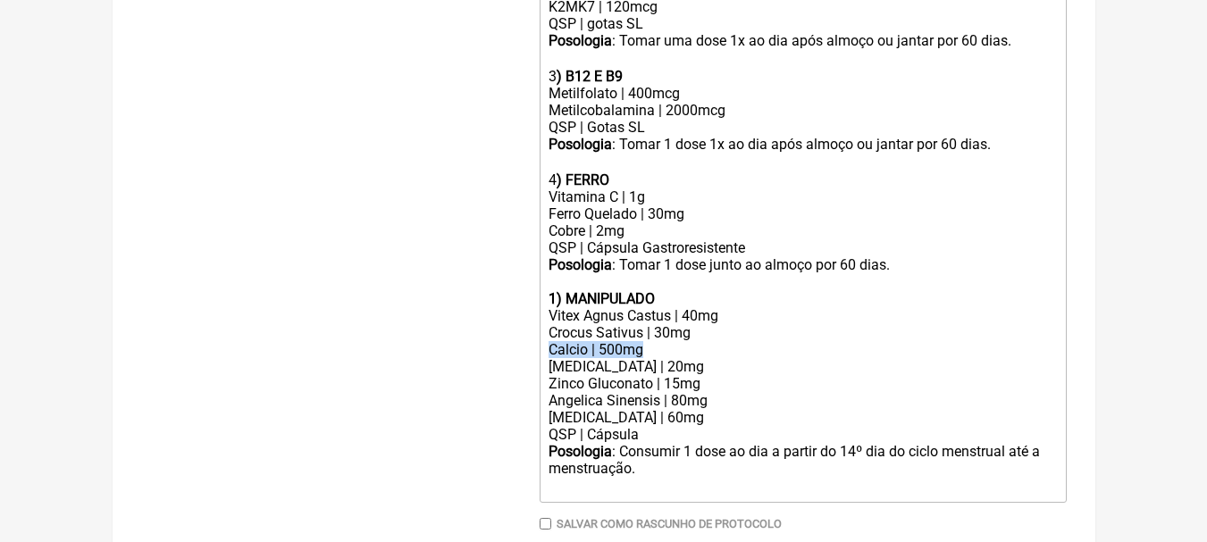
drag, startPoint x: 680, startPoint y: 359, endPoint x: 538, endPoint y: 364, distance: 142.1
click at [538, 364] on form "Buscar calcio Protocolos Formulas Suplementos / Cosméticos TPM e Enxaqueca Vite…" at bounding box center [604, 38] width 926 height 1124
copy div "Calcio | 500mg"
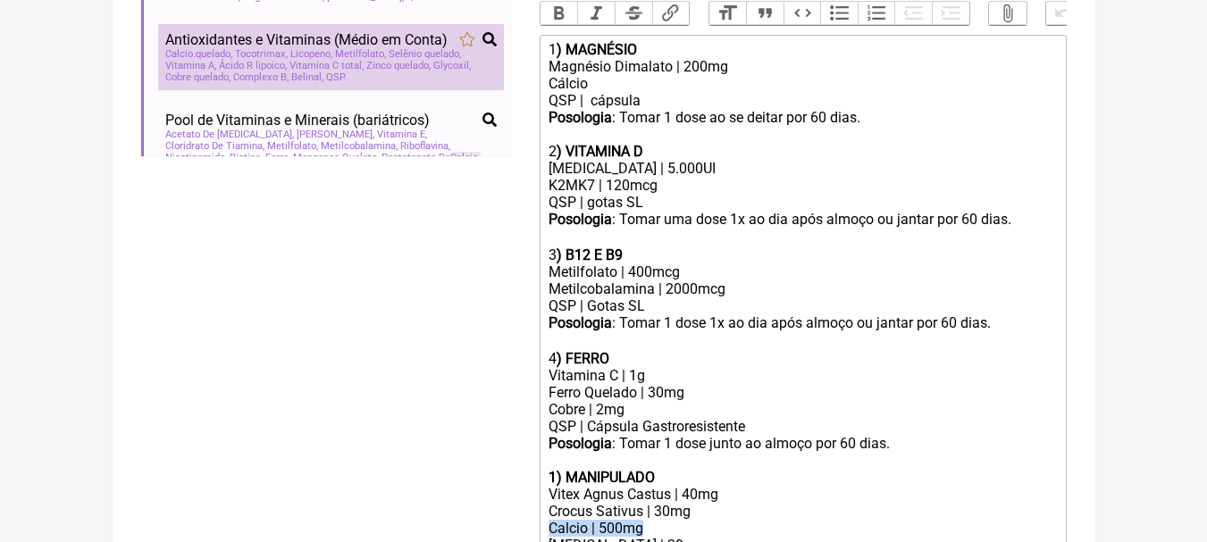
drag, startPoint x: 622, startPoint y: 96, endPoint x: 419, endPoint y: 93, distance: 202.9
click at [419, 93] on form "Buscar calcio Protocolos Formulas Suplementos / Cosméticos TPM e Enxaqueca Vite…" at bounding box center [604, 216] width 926 height 1124
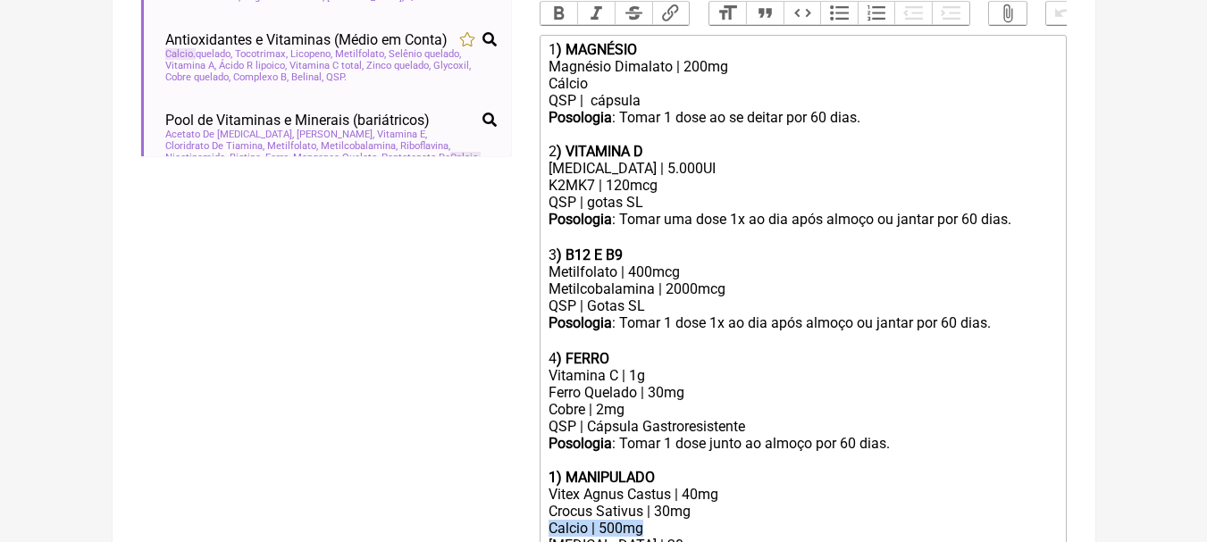
paste trix-editor "alcio | 500mg"
drag, startPoint x: 653, startPoint y: 59, endPoint x: 568, endPoint y: 58, distance: 84.9
click at [568, 58] on div "1 ) MAGNÉSIO" at bounding box center [803, 49] width 508 height 17
drag, startPoint x: 876, startPoint y: 233, endPoint x: 937, endPoint y: 234, distance: 61.7
click at [937, 234] on div "Posologia : Tomar uma dose 1x ao dia após almoço ou jantar por 60 dias. ㅤ" at bounding box center [803, 229] width 508 height 36
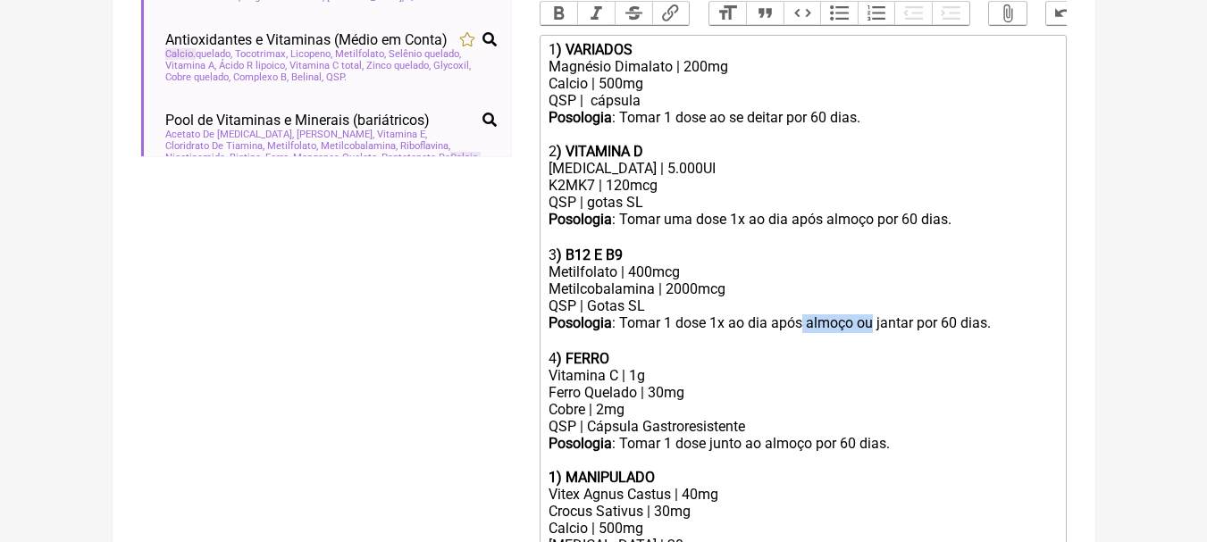
drag, startPoint x: 804, startPoint y: 336, endPoint x: 871, endPoint y: 331, distance: 67.2
click at [871, 331] on div "Posologia : Tomar 1 dose 1x ao dia após almoço ou jantar por 60 dias. ㅤ" at bounding box center [803, 333] width 508 height 36
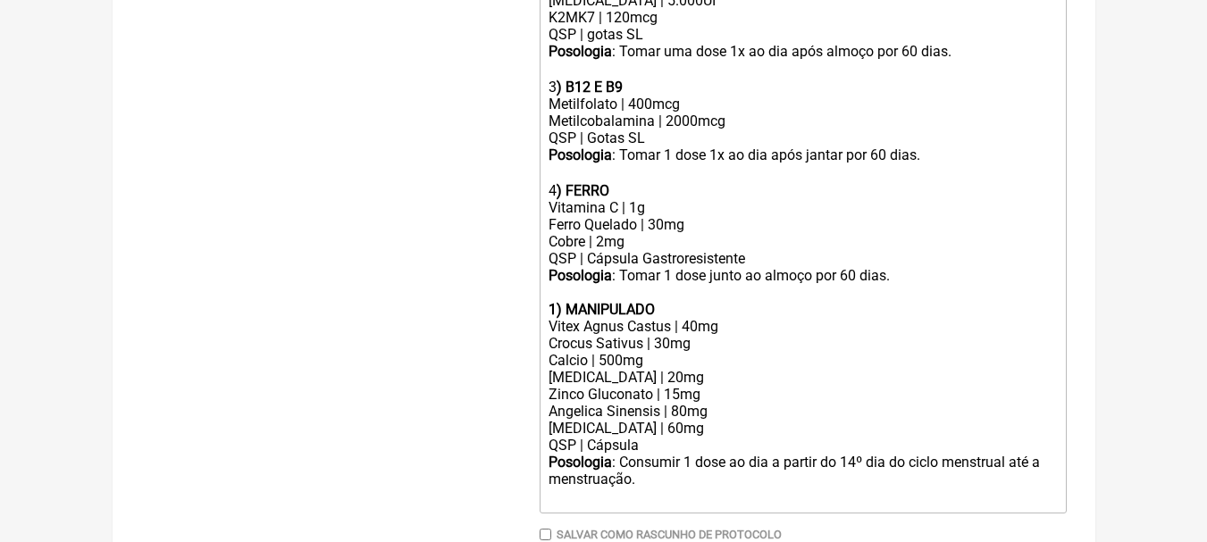
scroll to position [741, 0]
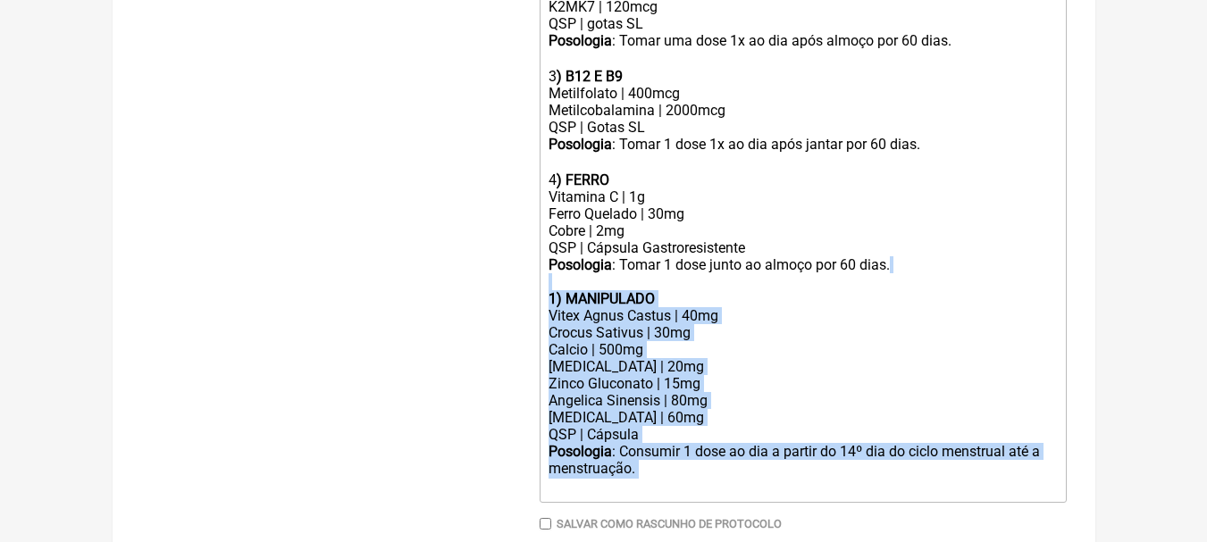
drag, startPoint x: 736, startPoint y: 490, endPoint x: 499, endPoint y: 301, distance: 303.4
click at [499, 301] on form "Buscar calcio Protocolos Formulas Suplementos / Cosméticos TPM e Enxaqueca Vite…" at bounding box center [604, 38] width 926 height 1124
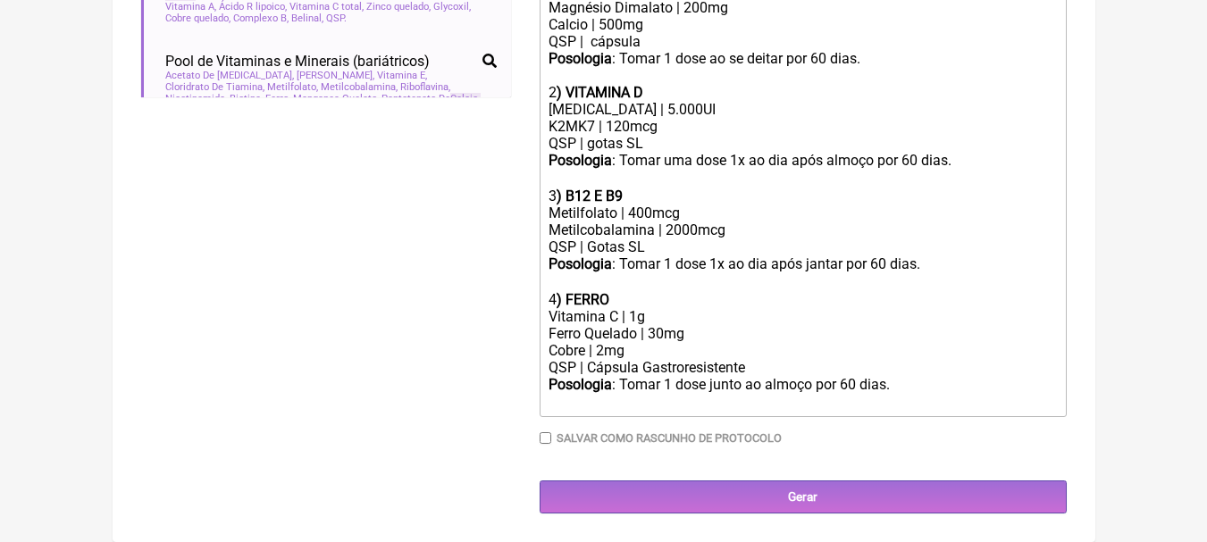
scroll to position [545, 0]
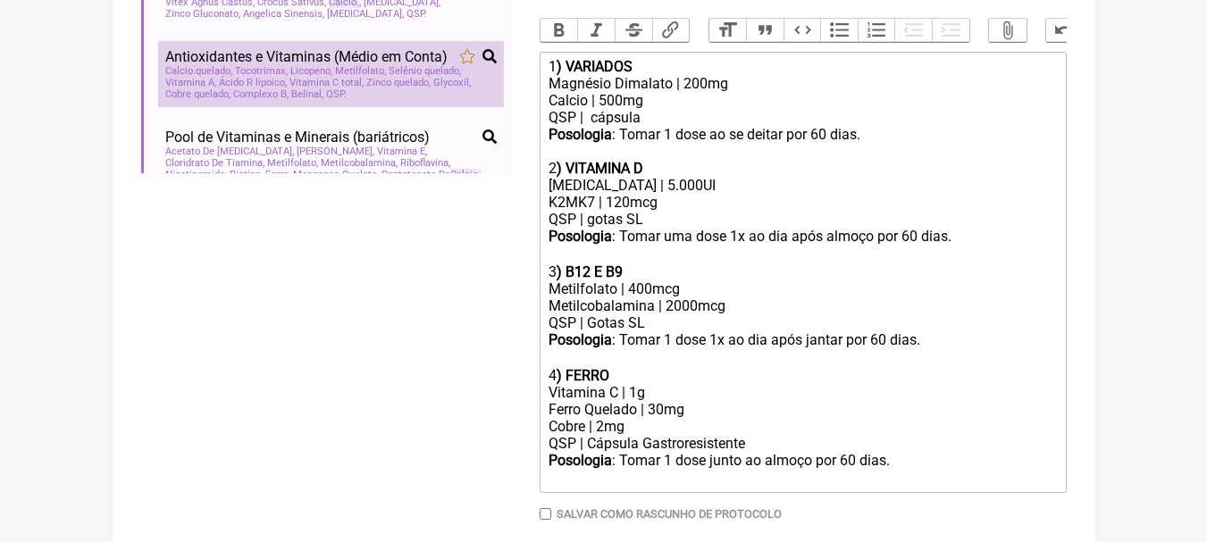
click at [291, 65] on span "Antioxidantes e Vitaminas (Médio em Conta)" at bounding box center [306, 56] width 282 height 17
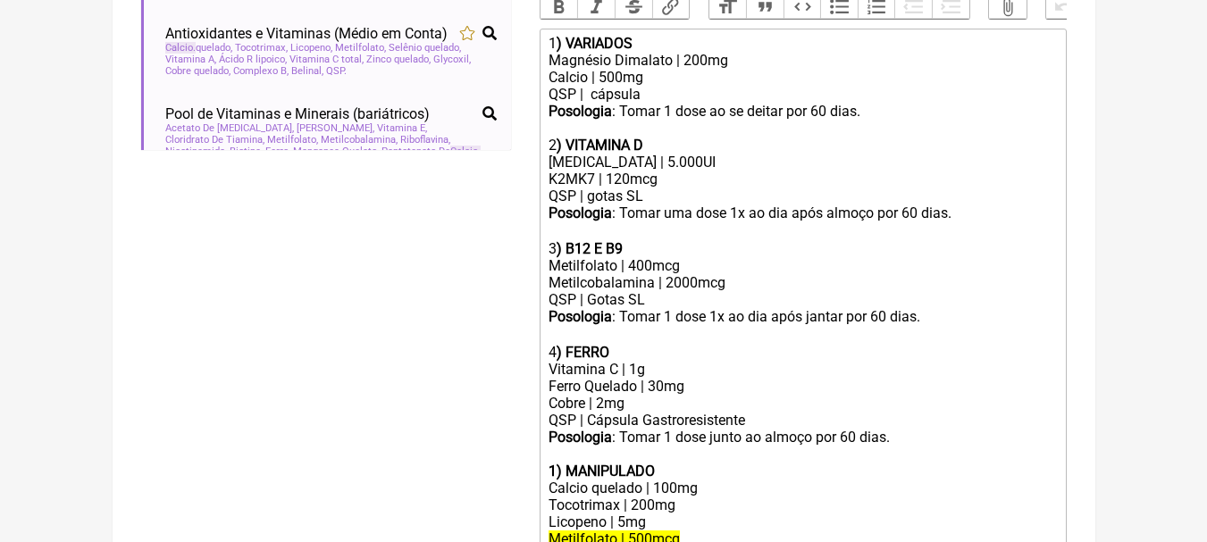
scroll to position [567, 0]
click at [592, 88] on div "Magnésio Dimalato | 200mg Calcio | 500mg QSP | cápsula" at bounding box center [803, 78] width 508 height 51
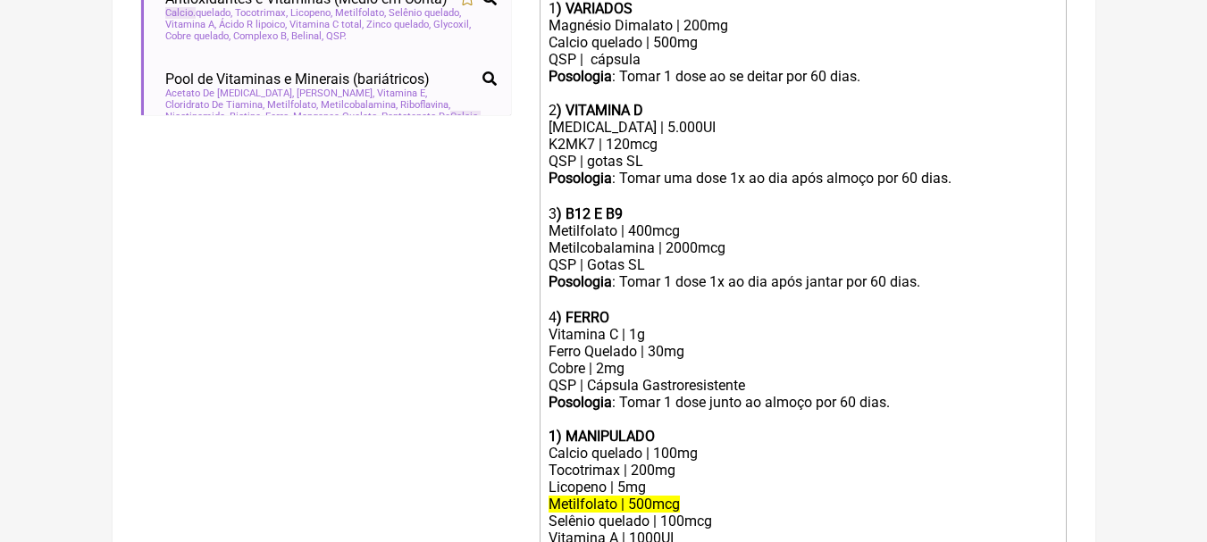
scroll to position [746, 0]
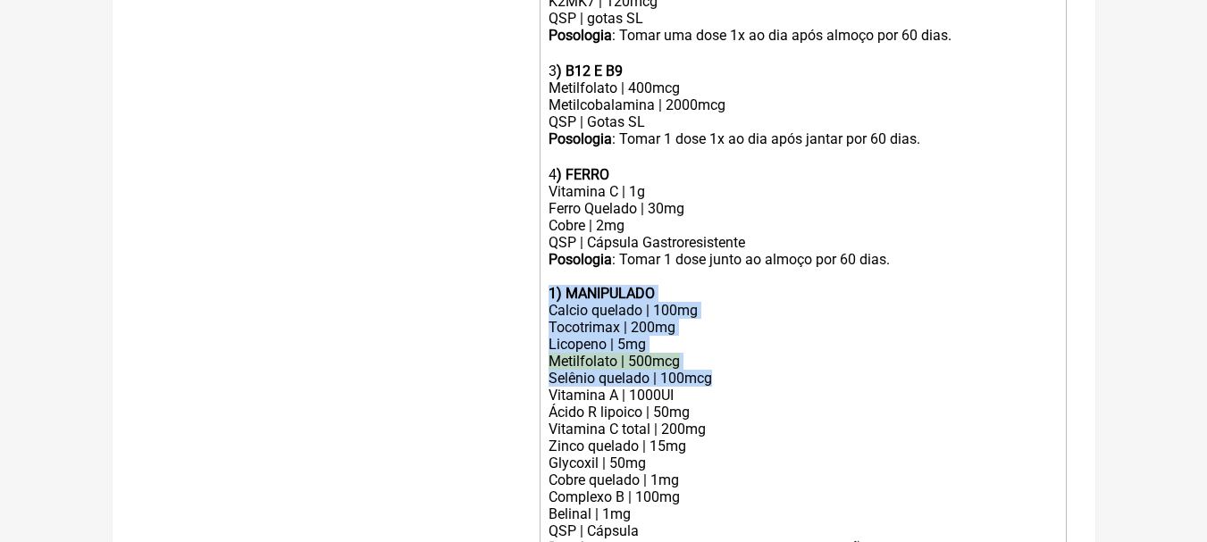
drag, startPoint x: 551, startPoint y: 298, endPoint x: 762, endPoint y: 383, distance: 227.3
click at [762, 383] on trix-editor "1 ) VARIADOS Magnésio Dimalato | 200mg Calcio quelado | 500mg QSP | cápsula Pos…" at bounding box center [803, 217] width 527 height 732
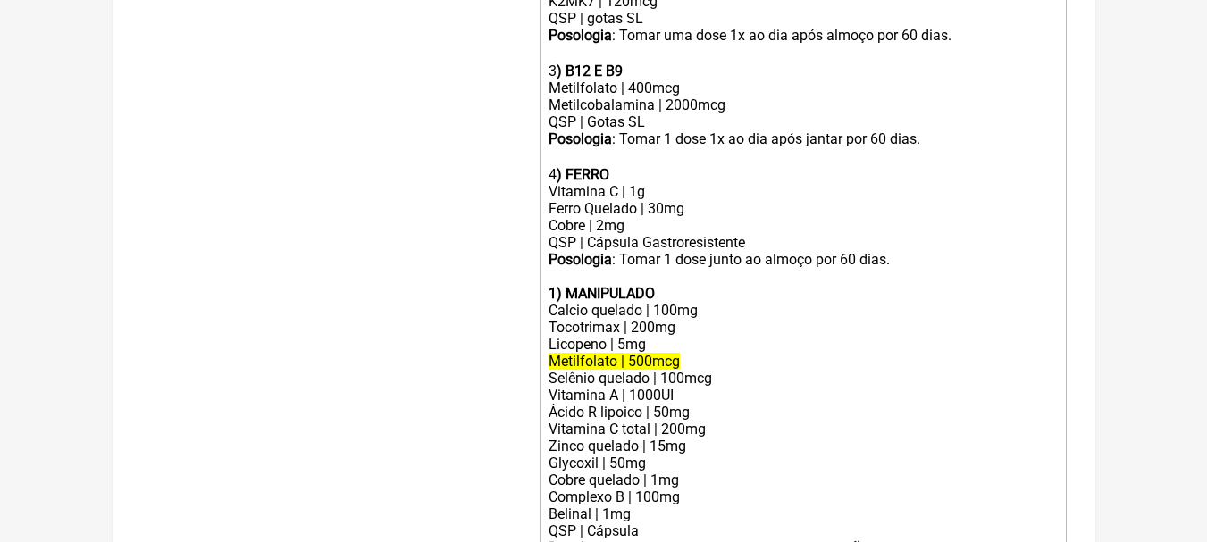
click at [762, 403] on div "Vitamina A | 1000UI" at bounding box center [803, 395] width 508 height 17
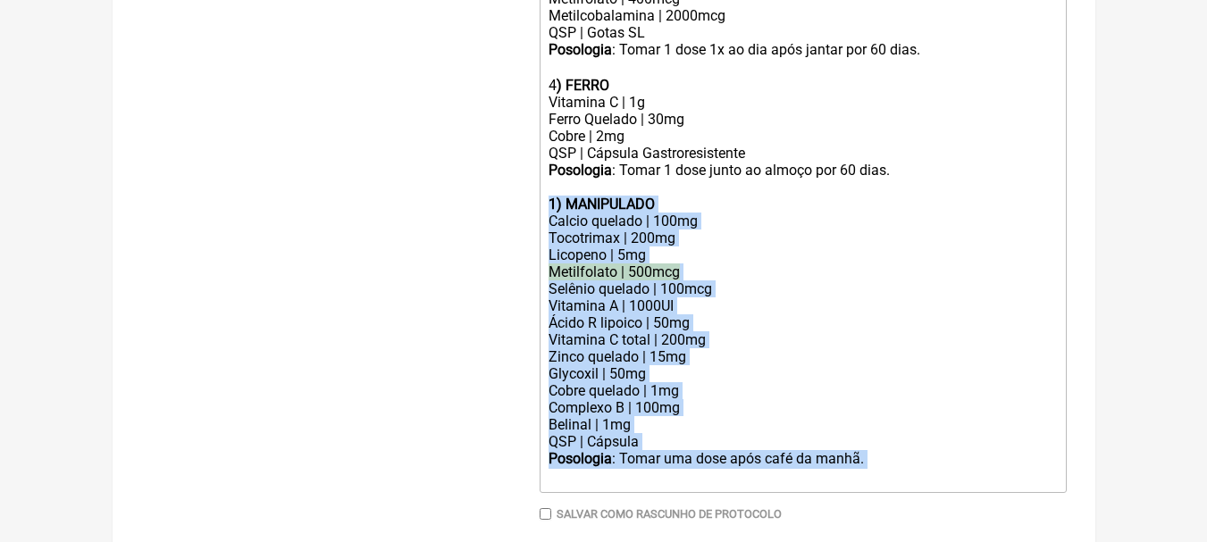
drag, startPoint x: 870, startPoint y: 469, endPoint x: 536, endPoint y: 225, distance: 413.7
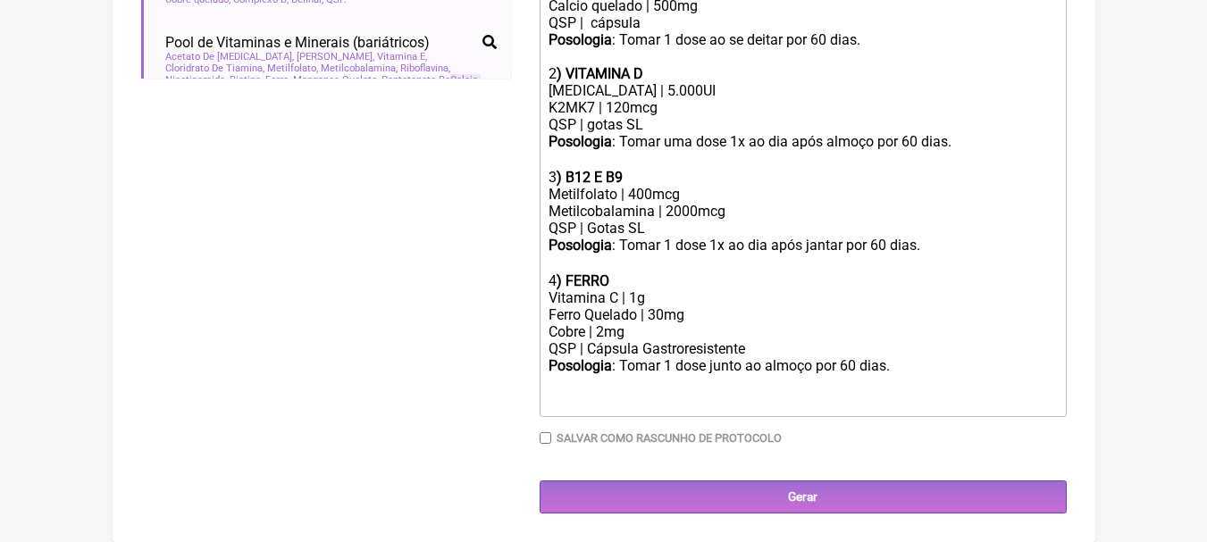
scroll to position [636, 0]
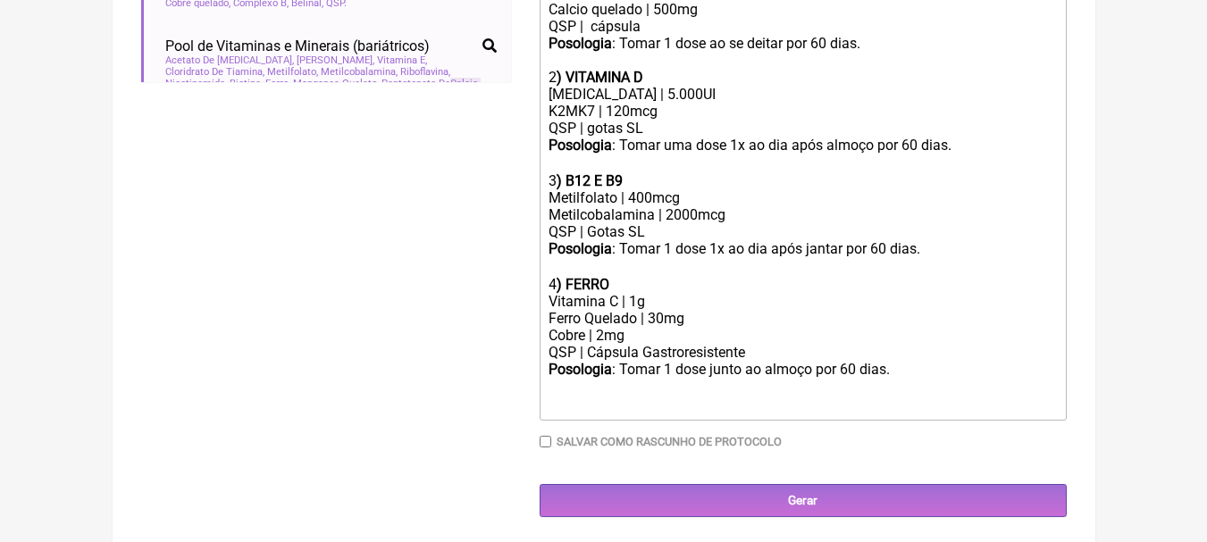
type trix-editor "<div>1<strong>) VARIADOS</strong></div><div>Magnésio Dimalato | 200mg&nbsp;<br>…"
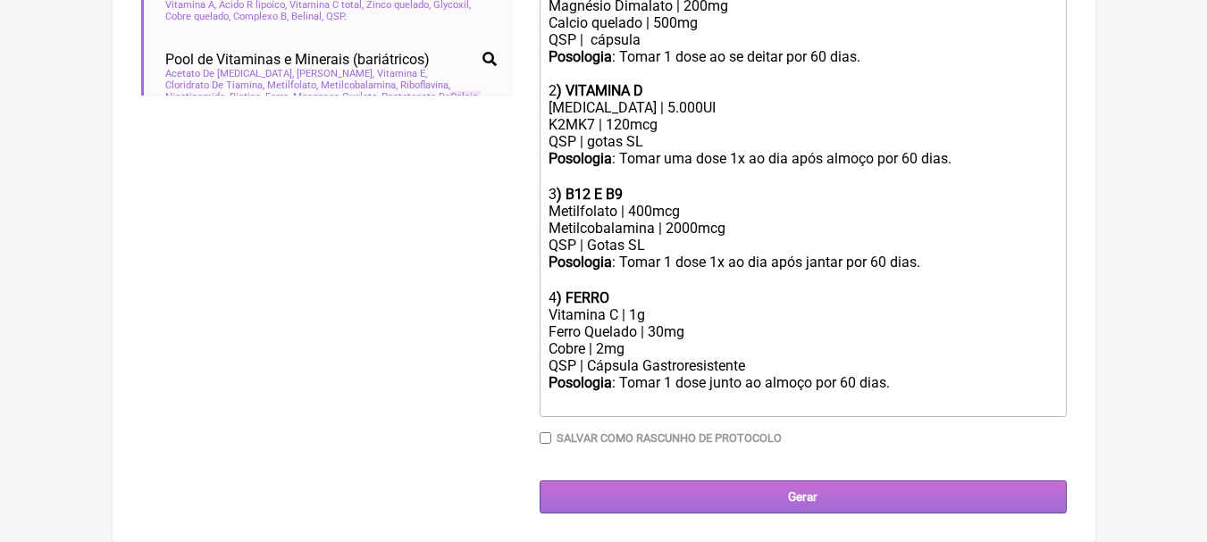
click at [766, 502] on input "Gerar" at bounding box center [803, 497] width 527 height 33
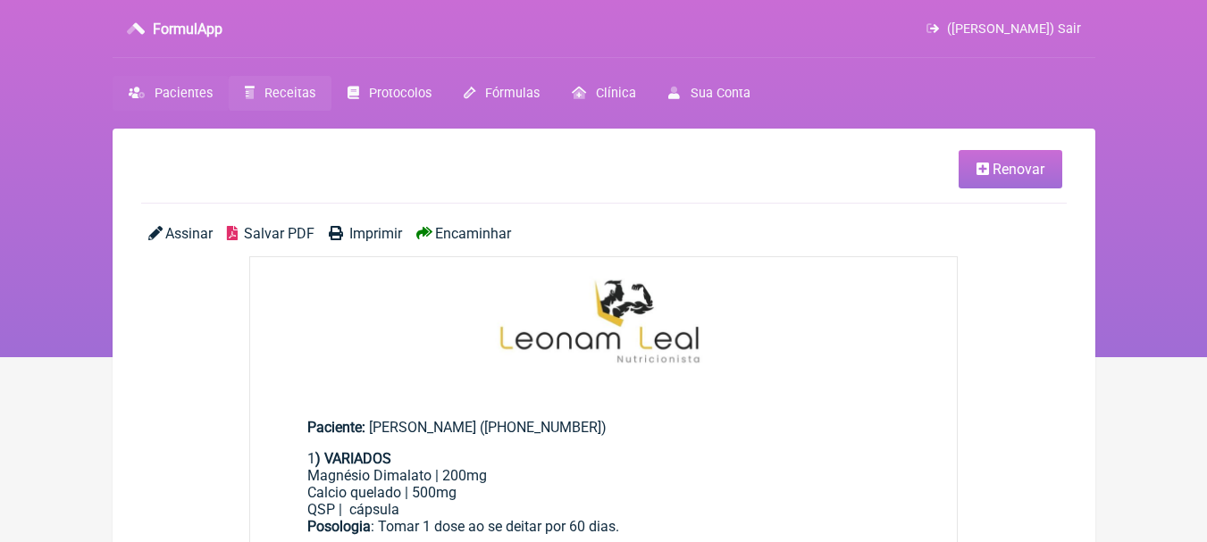
click at [202, 88] on span "Pacientes" at bounding box center [184, 93] width 58 height 15
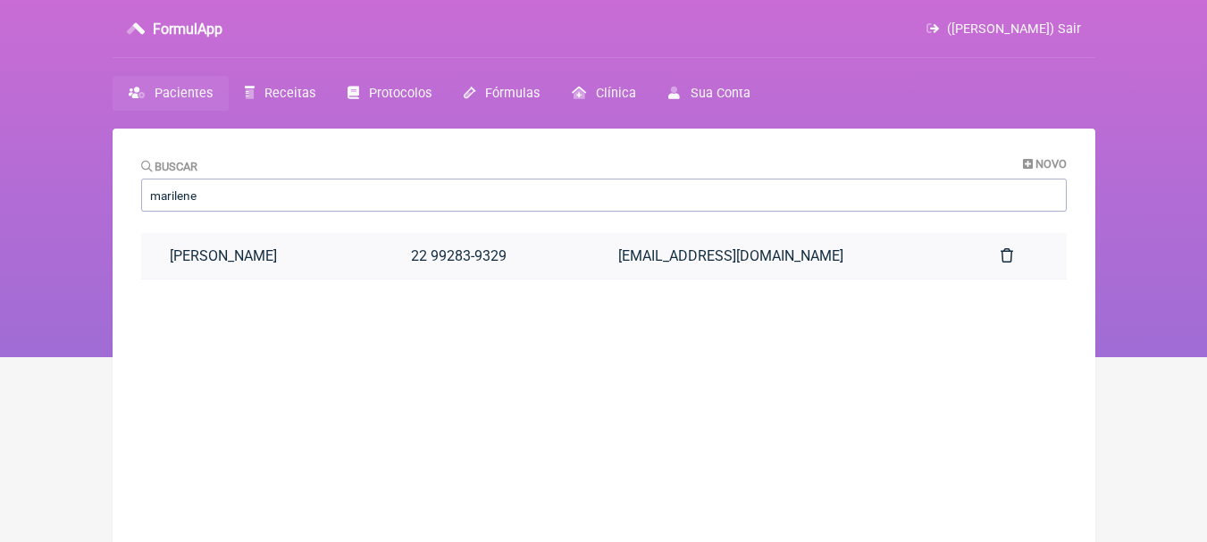
click at [329, 266] on link "[PERSON_NAME]" at bounding box center [262, 256] width 242 height 46
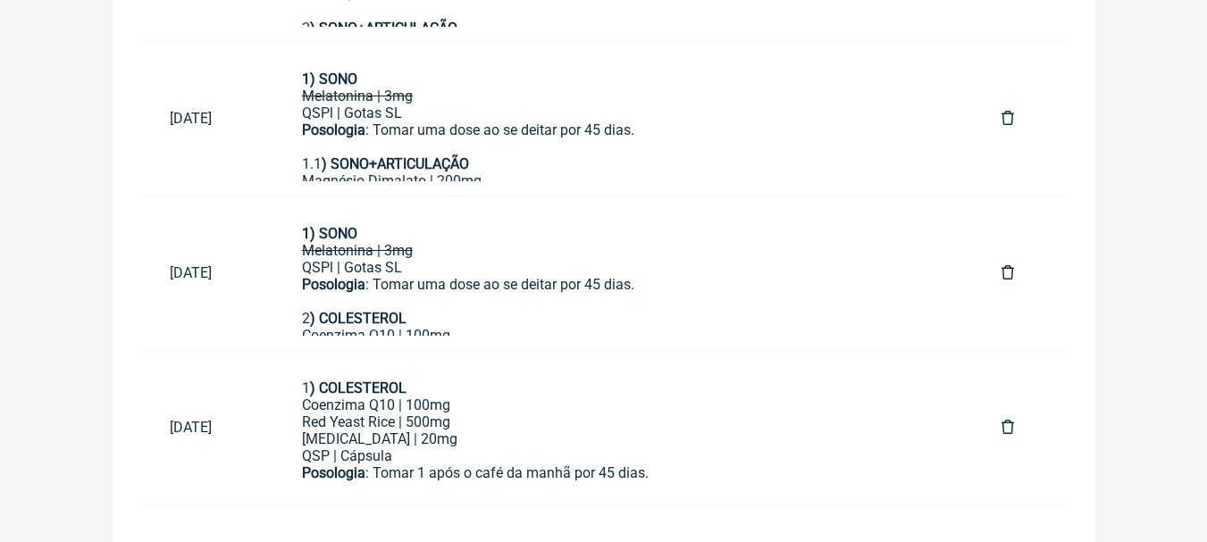
scroll to position [1076, 0]
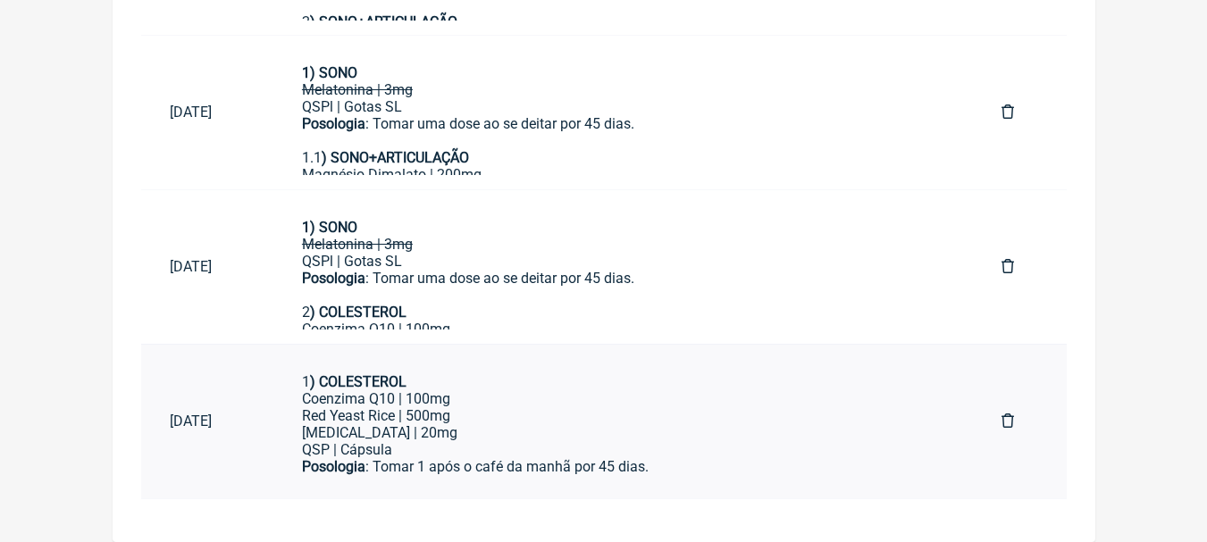
click at [543, 421] on div "Red Yeast Rice | 500mg" at bounding box center [623, 415] width 642 height 17
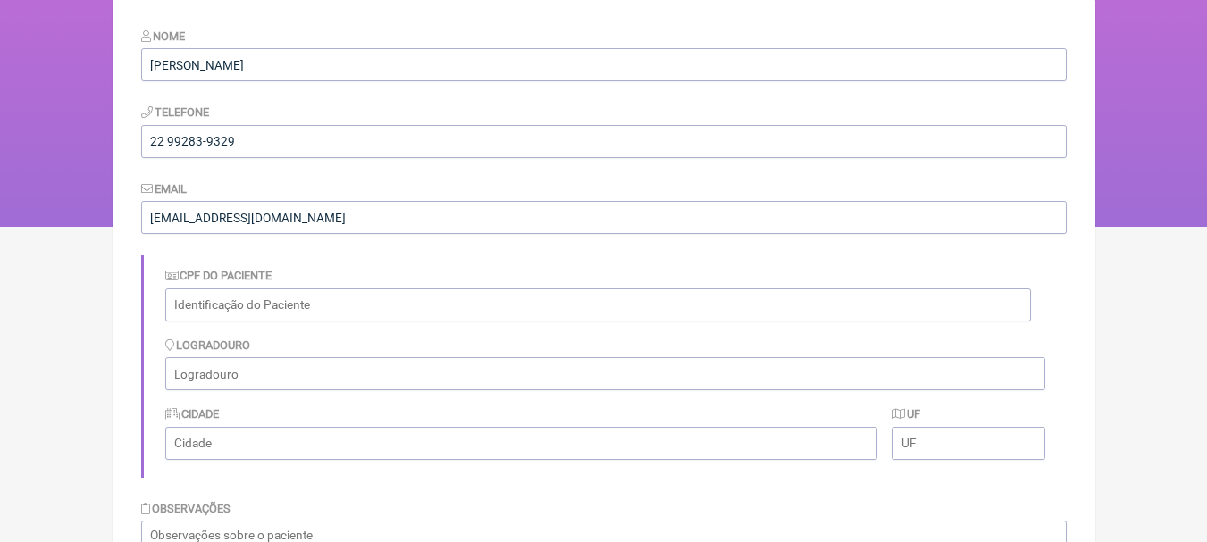
scroll to position [0, 0]
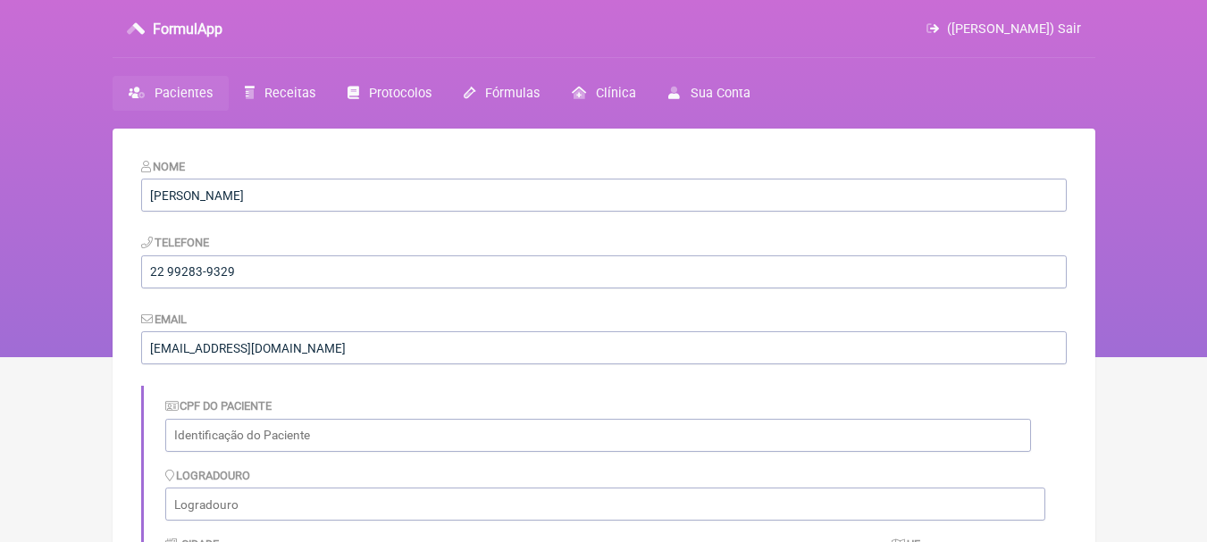
click at [191, 90] on span "Pacientes" at bounding box center [184, 93] width 58 height 15
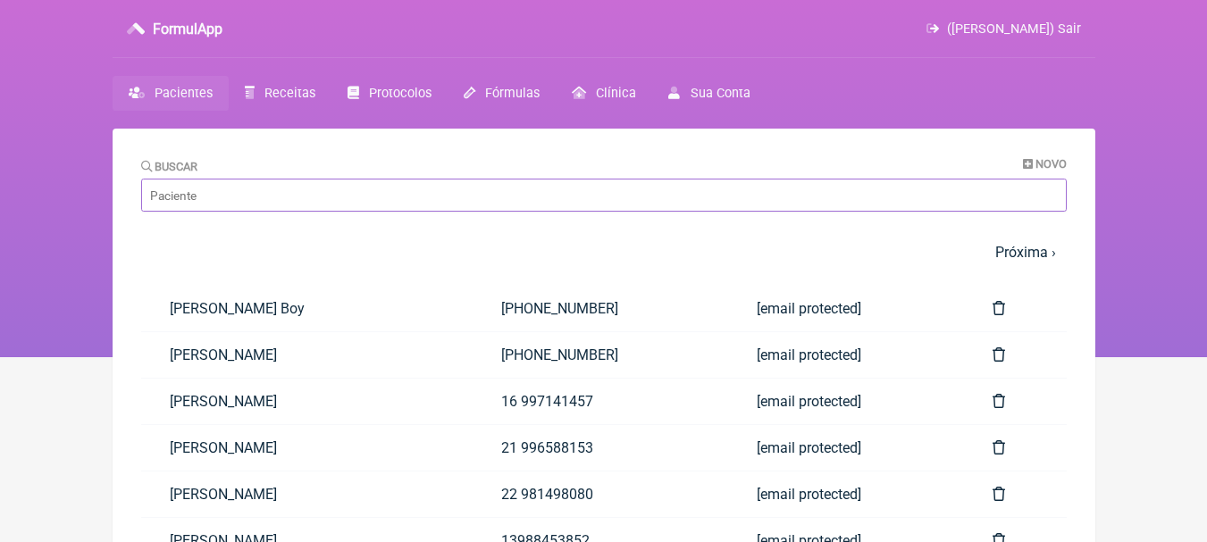
click at [276, 185] on input "Buscar" at bounding box center [604, 195] width 926 height 33
type input "bruna"
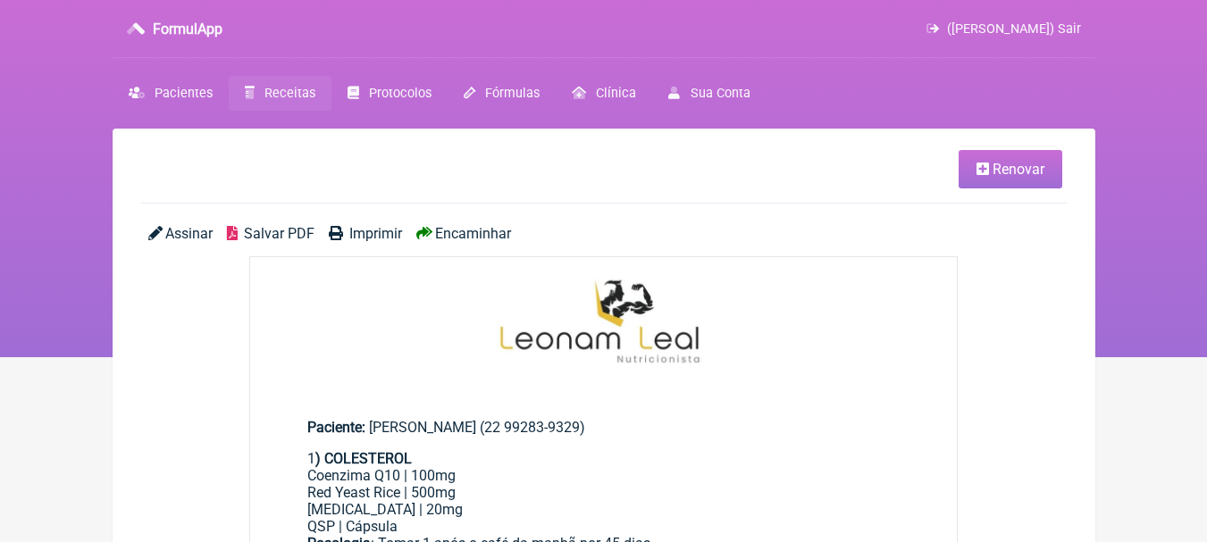
click at [1025, 162] on span "Renovar" at bounding box center [1019, 169] width 52 height 17
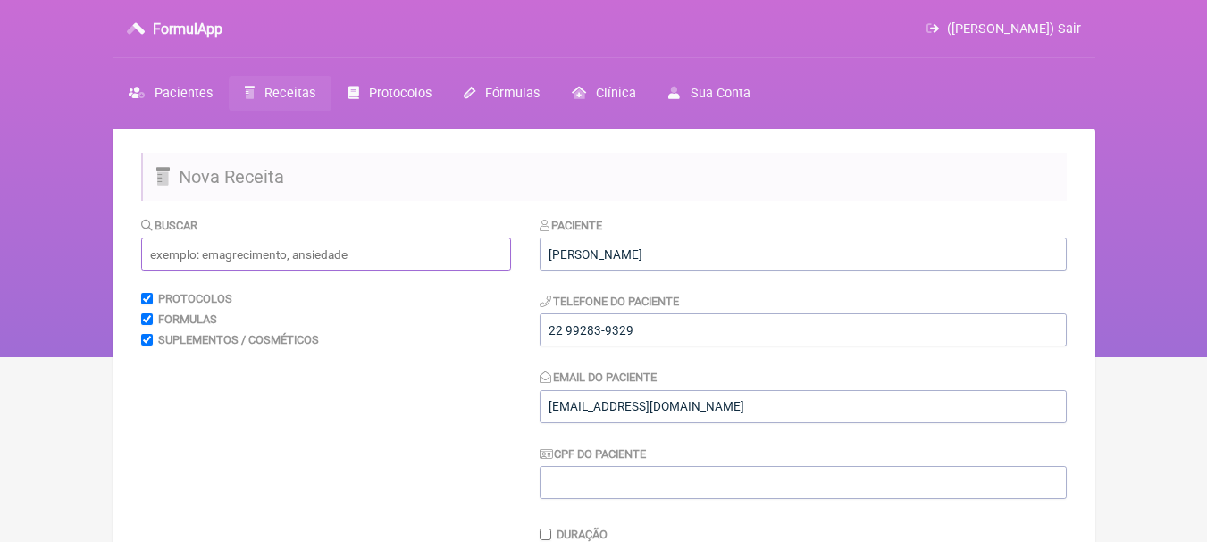
click at [305, 251] on input "text" at bounding box center [326, 254] width 370 height 33
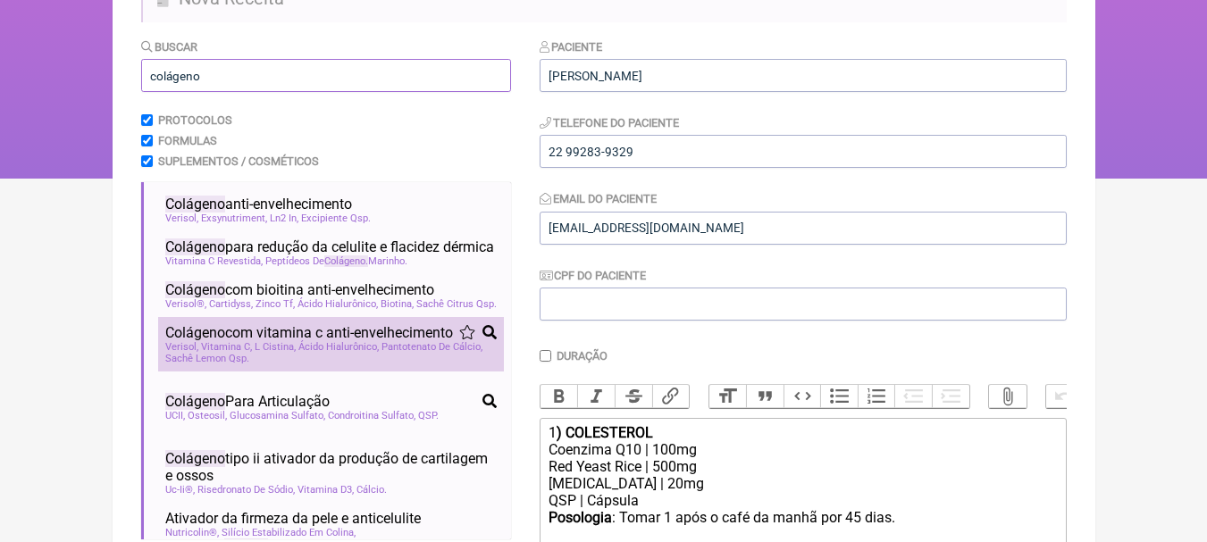
scroll to position [89, 0]
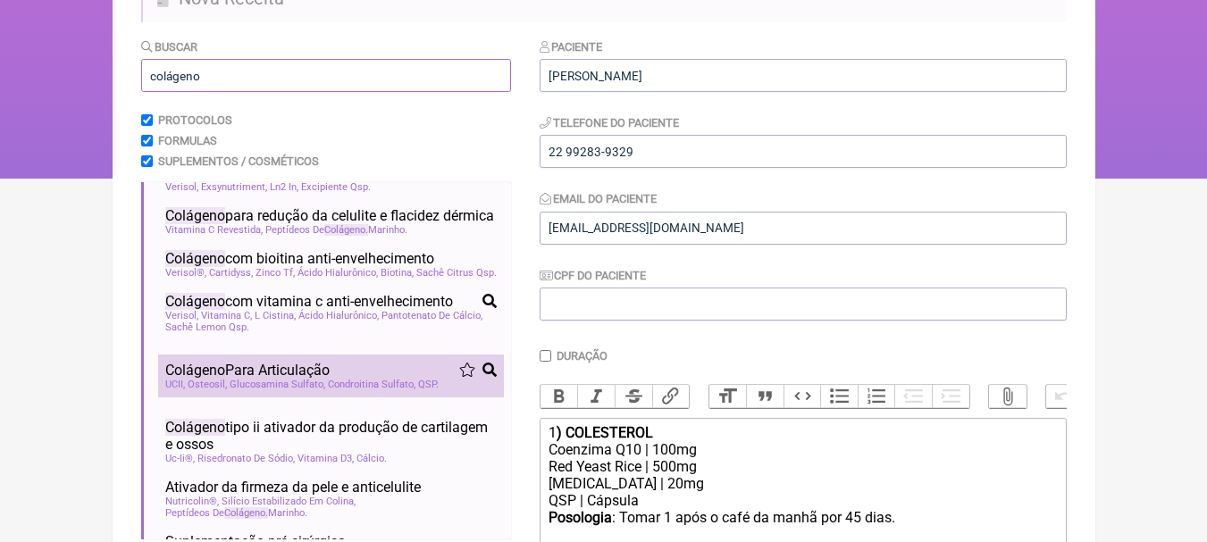
type input "colágeno"
click at [371, 379] on div "Colágeno Para Articulação" at bounding box center [330, 370] width 331 height 17
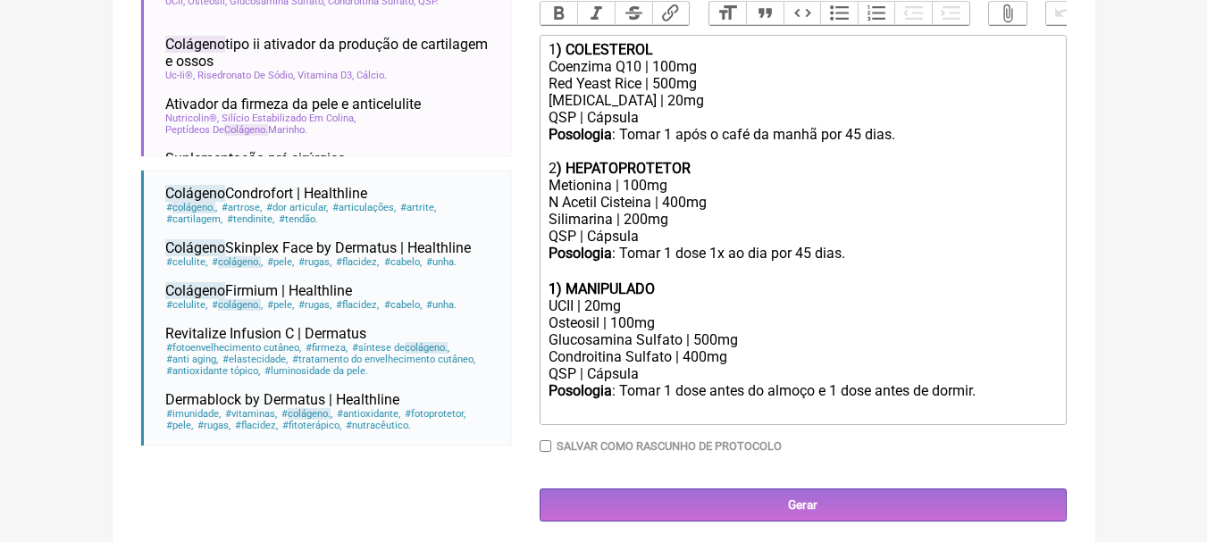
scroll to position [583, 0]
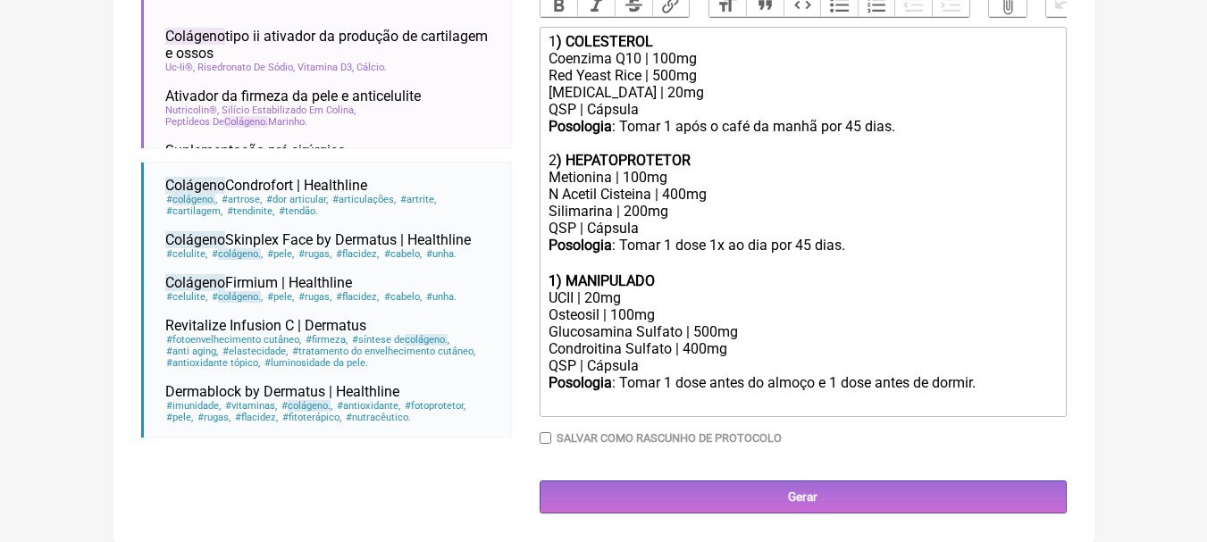
click at [555, 281] on strong "1) MANIPULADO" at bounding box center [602, 281] width 106 height 17
drag, startPoint x: 673, startPoint y: 276, endPoint x: 570, endPoint y: 276, distance: 102.8
click at [570, 276] on div "3 ) MANIPULADO" at bounding box center [803, 281] width 508 height 17
drag, startPoint x: 576, startPoint y: 298, endPoint x: 529, endPoint y: 304, distance: 47.8
click at [529, 304] on form "Buscar colágeno Protocolos Formulas Suplementos / Cosméticos Colageno para repo…" at bounding box center [604, 80] width 926 height 868
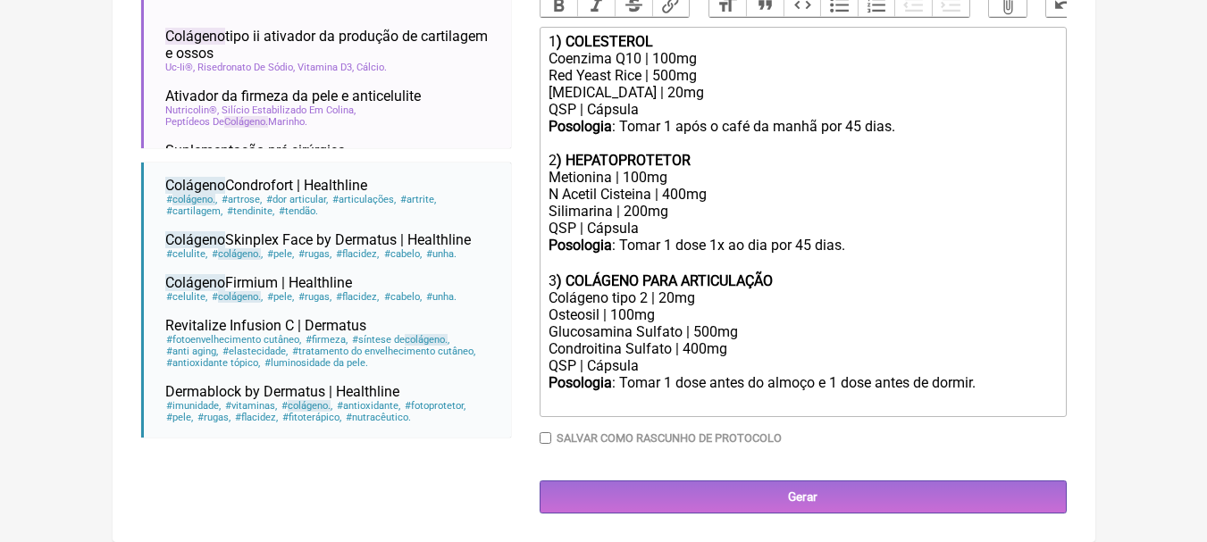
click at [668, 298] on div "Colágeno tipo 2 | 20mg" at bounding box center [803, 297] width 508 height 17
click at [736, 344] on div "Condroitina Sulfato | 400mg" at bounding box center [803, 348] width 508 height 17
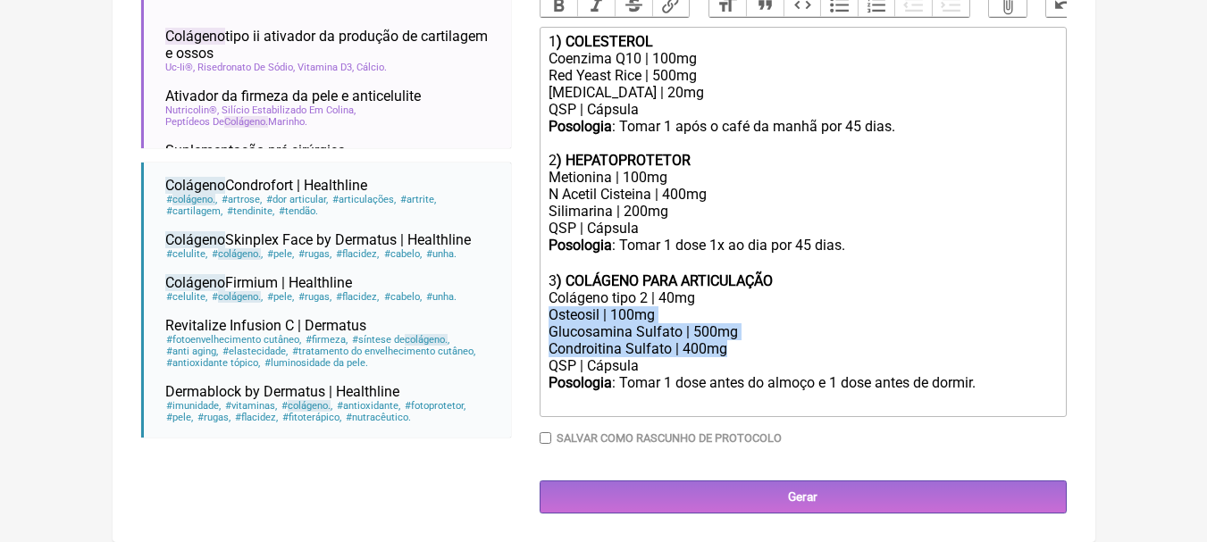
drag, startPoint x: 740, startPoint y: 349, endPoint x: 550, endPoint y: 308, distance: 194.7
click at [550, 308] on trix-editor "1 ) COLESTEROL Coenzima Q10 | 100mg Red Yeast Rice | 500mg Policosanol | 20mg Q…" at bounding box center [803, 222] width 527 height 390
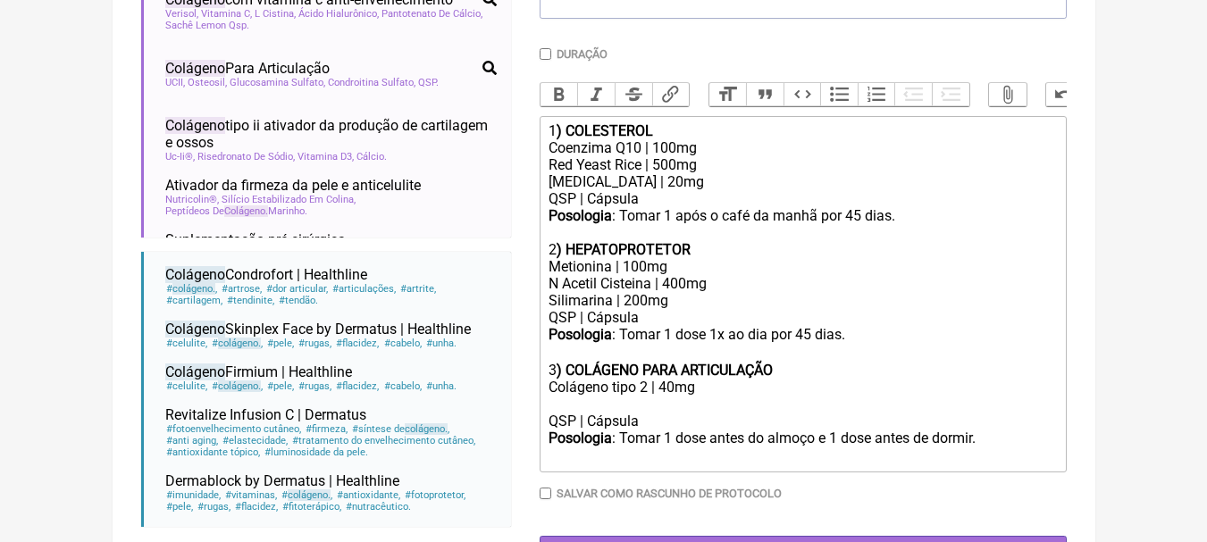
scroll to position [550, 0]
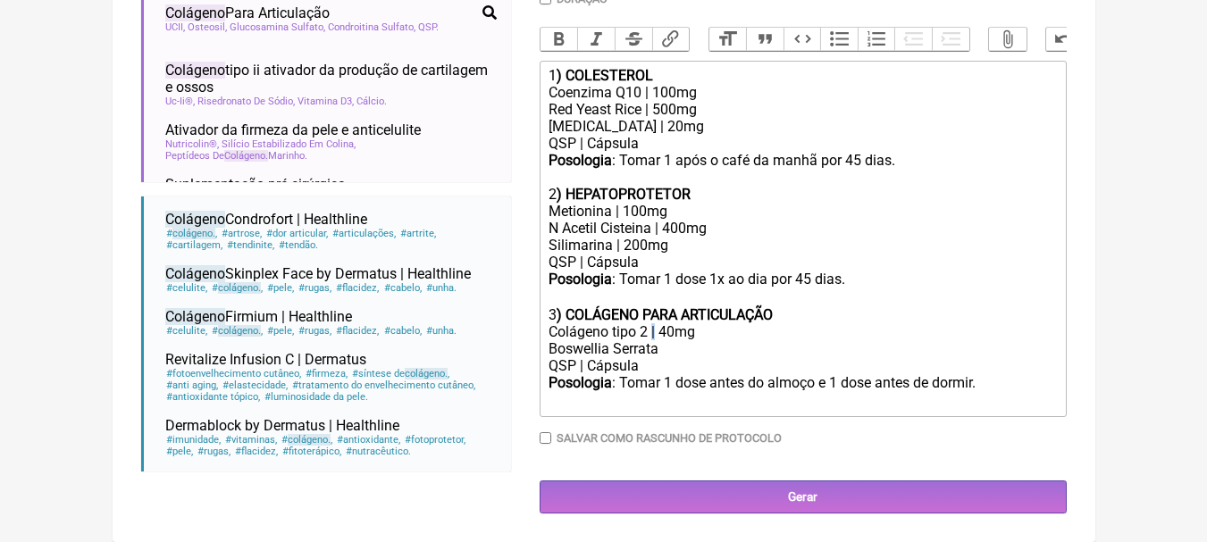
copy div "|"
paste trix-editor "|"
click at [666, 376] on div "Posologia : Tomar 1 dose antes do almoço e 1 dose antes de dormir. ㅤ" at bounding box center [803, 392] width 508 height 36
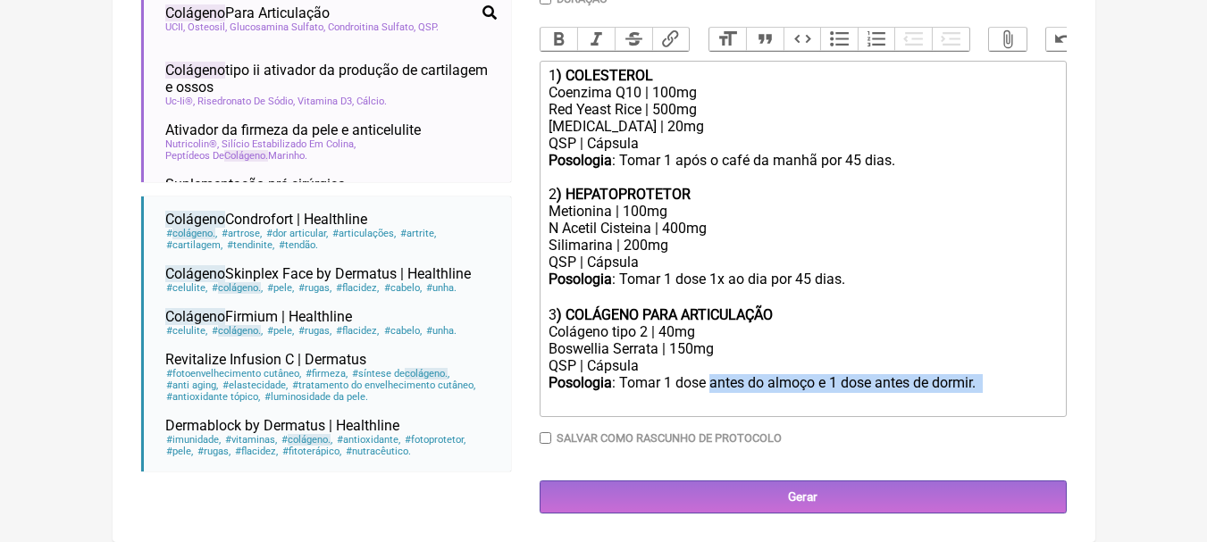
drag, startPoint x: 713, startPoint y: 382, endPoint x: 1003, endPoint y: 395, distance: 290.7
click at [1003, 395] on div "Posologia : Tomar 1 dose antes do almoço e 1 dose antes de dormir. ㅤ" at bounding box center [803, 392] width 508 height 36
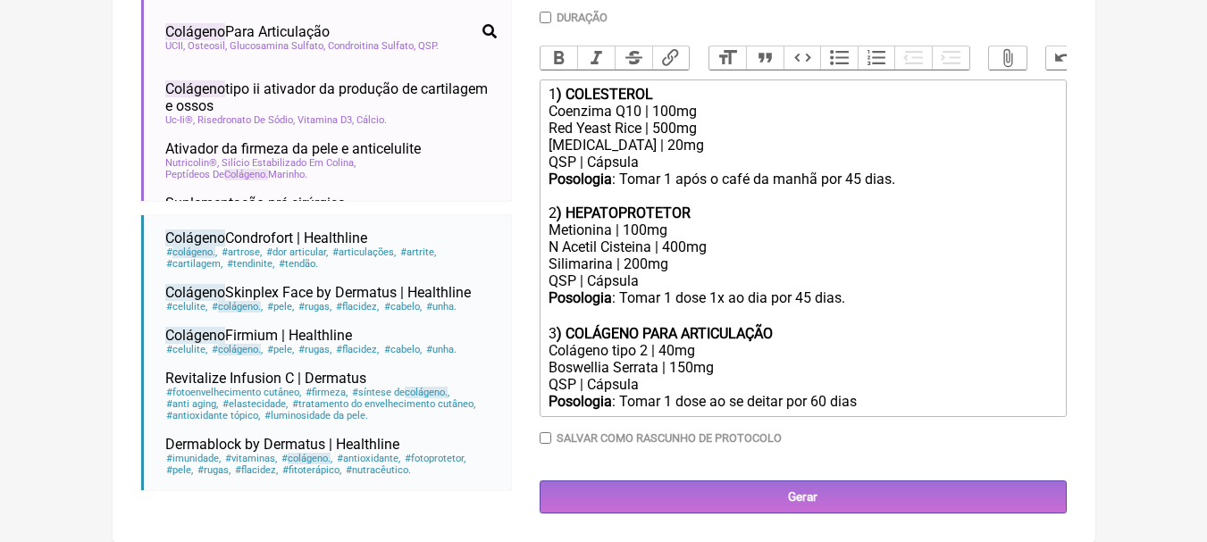
click at [814, 301] on div "Posologia : Tomar 1 dose 1x ao dia por 45 dias.ㅤ" at bounding box center [803, 307] width 508 height 36
type trix-editor "<div>1<strong>) COLESTEROL</strong></div><div>Coenzima Q10 | 100mg</div><div>Re…"
click at [750, 105] on div "Coenzima Q10 | 100mg" at bounding box center [803, 111] width 508 height 17
click at [744, 120] on div "Red Yeast Rice | 500mg" at bounding box center [803, 128] width 508 height 17
click at [741, 138] on div "Policosanol | 20mg" at bounding box center [803, 145] width 508 height 17
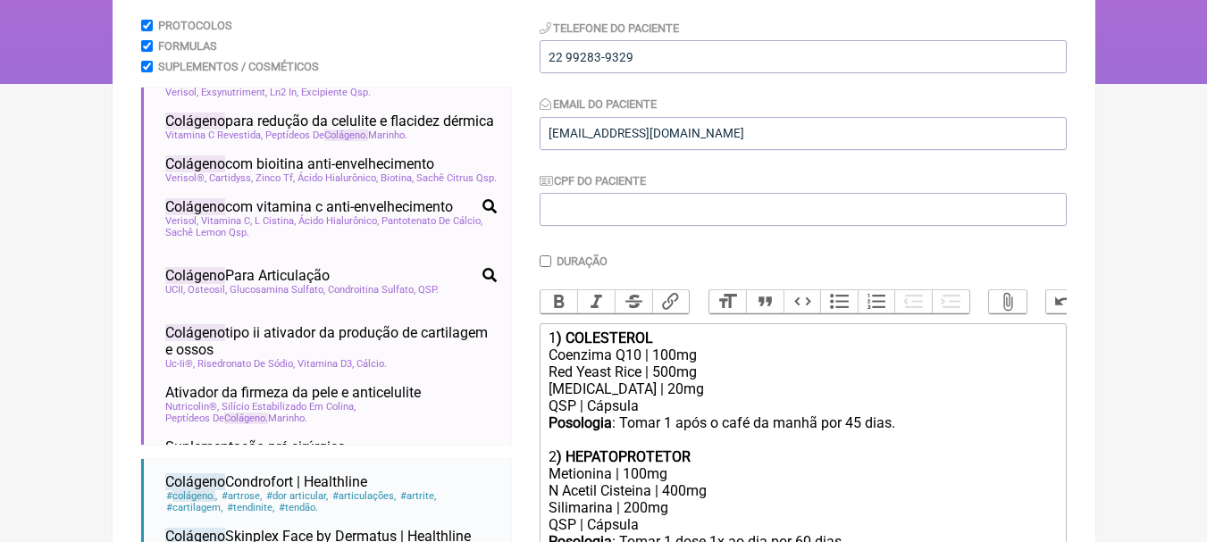
scroll to position [84, 0]
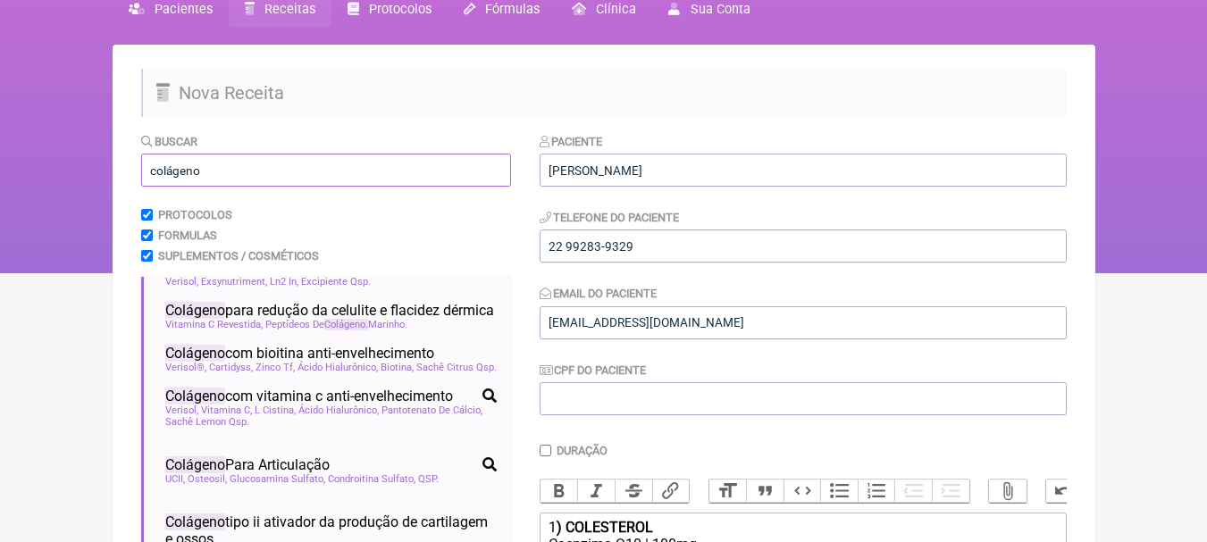
drag, startPoint x: 263, startPoint y: 172, endPoint x: 0, endPoint y: 177, distance: 262.7
click at [0, 177] on div "FormulApp (Leonam Leal) Sair Pacientes Receitas Protocolos Fórmulas Clínica Sua…" at bounding box center [603, 94] width 1207 height 357
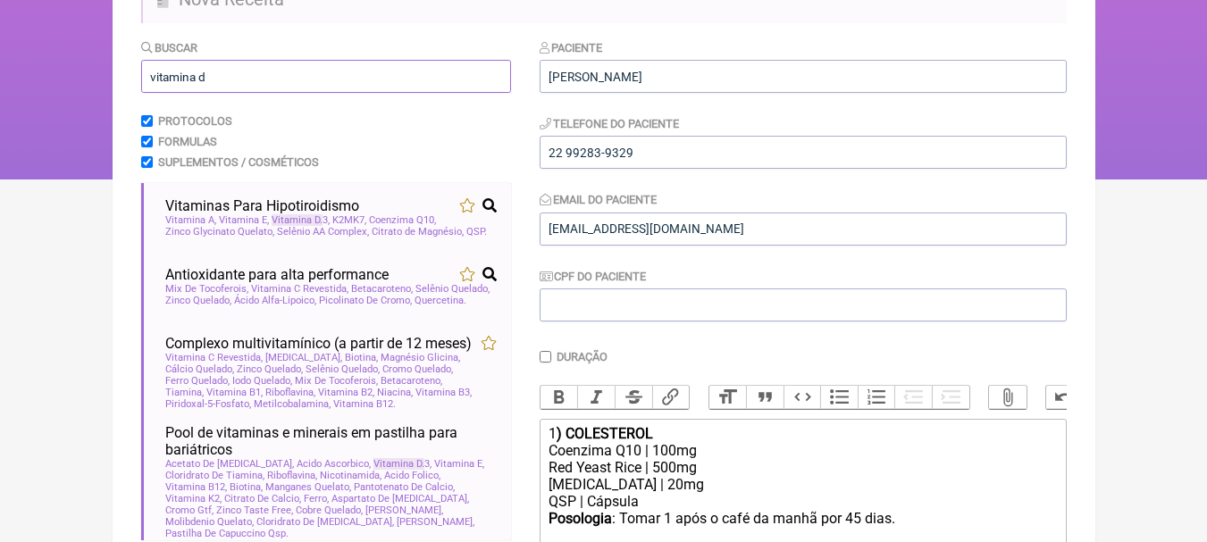
scroll to position [0, 0]
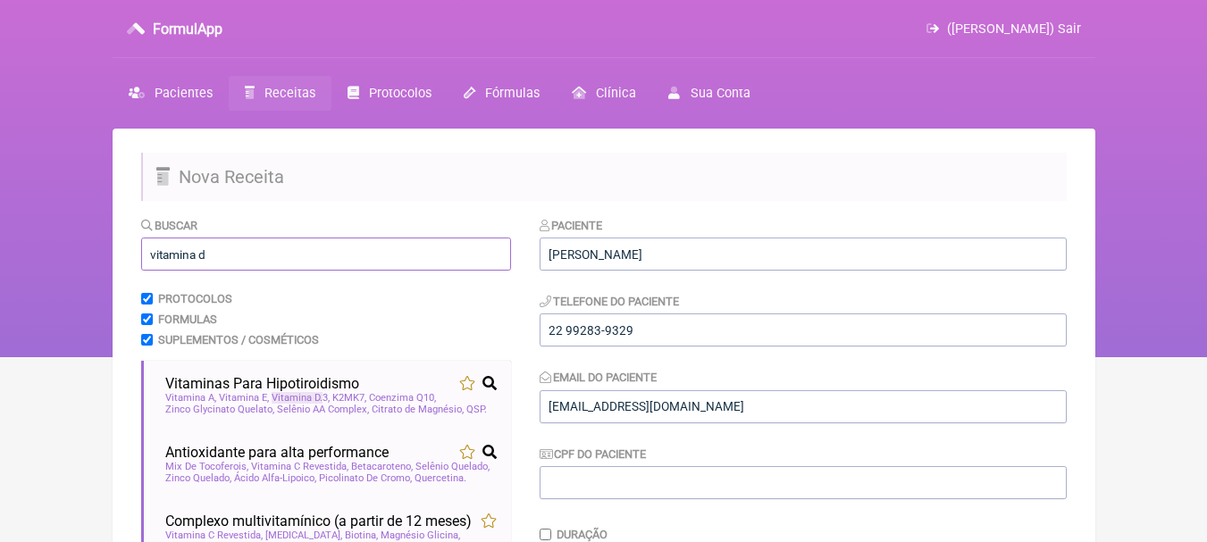
drag, startPoint x: 234, startPoint y: 248, endPoint x: 0, endPoint y: 251, distance: 234.1
click at [0, 251] on div "FormulApp (Leonam Leal) Sair Pacientes Receitas Protocolos Fórmulas Clínica Sua…" at bounding box center [603, 178] width 1207 height 357
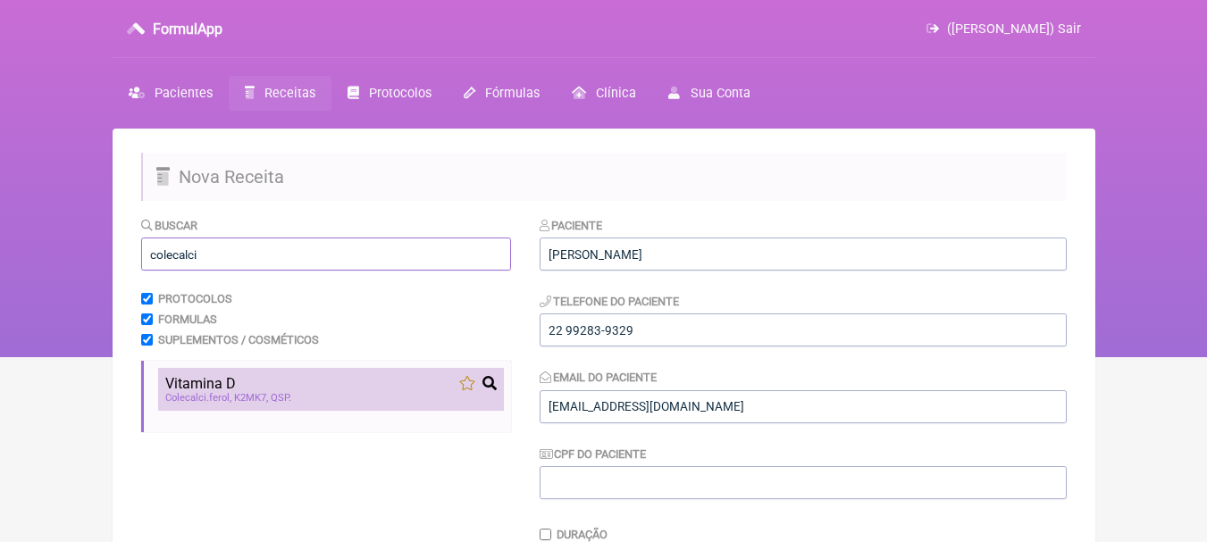
type input "colecalci"
click at [329, 393] on div "Colecalci ferol K2MK7 QSP" at bounding box center [330, 398] width 331 height 12
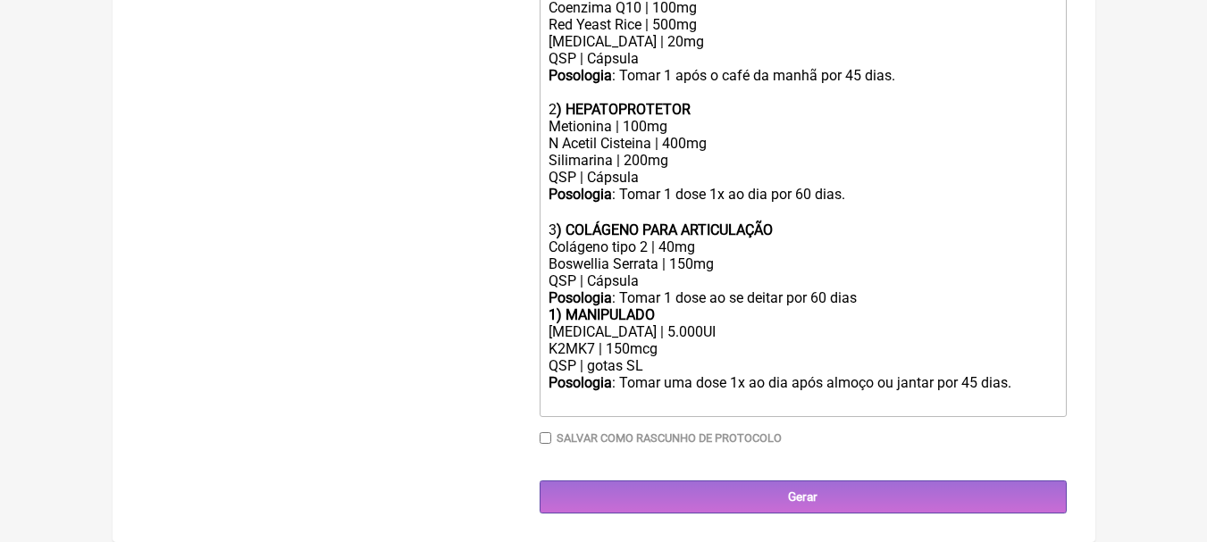
scroll to position [634, 0]
click at [871, 289] on div "QSP | Cápsula" at bounding box center [803, 281] width 508 height 17
click at [876, 297] on div "Posologia : Tomar 1 dose ao se deitar por 60 dias" at bounding box center [803, 297] width 508 height 17
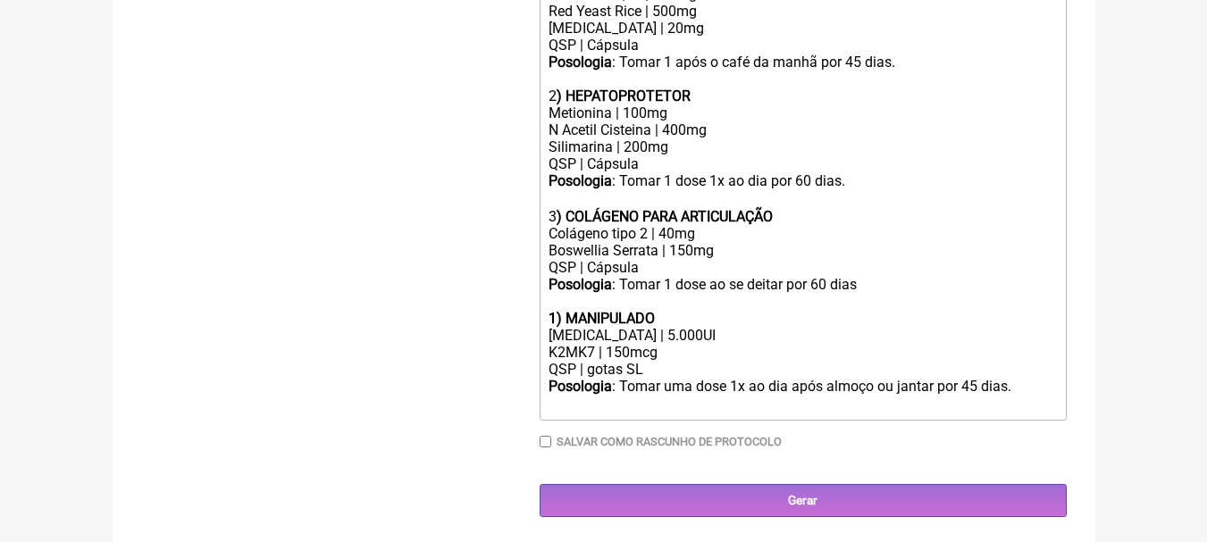
click at [556, 327] on strong "1) MANIPULADO" at bounding box center [602, 318] width 106 height 17
drag, startPoint x: 674, startPoint y: 331, endPoint x: 566, endPoint y: 326, distance: 107.3
click at [566, 326] on div "4 ) MANIPULADO" at bounding box center [803, 318] width 508 height 17
click at [652, 344] on div "[MEDICAL_DATA] | 5.000UI" at bounding box center [803, 335] width 508 height 17
click at [978, 396] on div "Posologia : Tomar uma dose 1x ao dia após almoço ou jantar por 45 dias. ㅤ" at bounding box center [803, 396] width 508 height 36
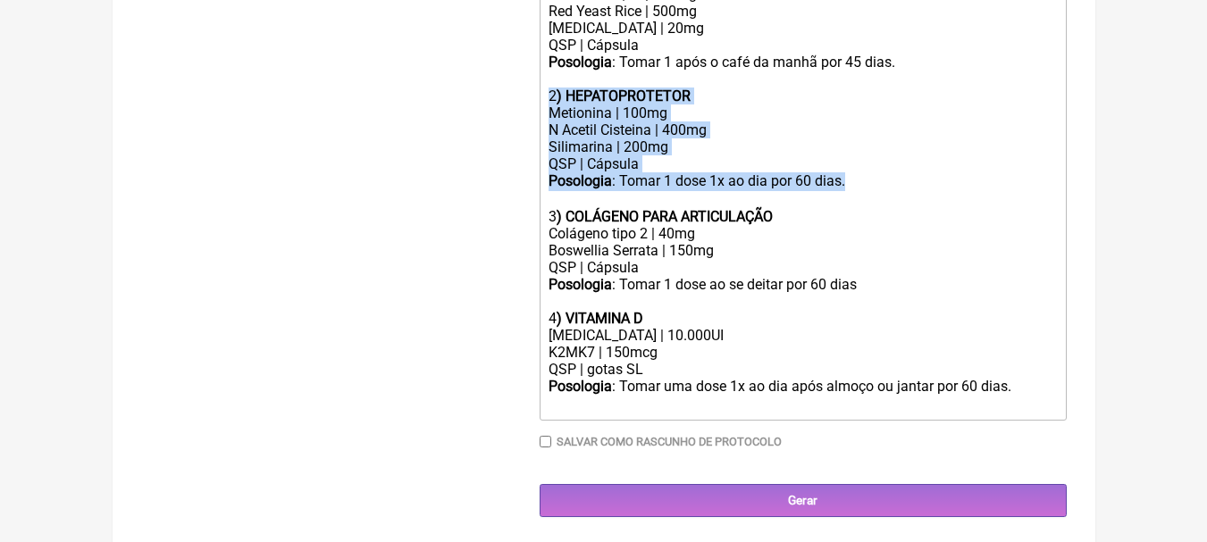
drag, startPoint x: 858, startPoint y: 191, endPoint x: 516, endPoint y: 105, distance: 353.0
click at [516, 105] on form "Buscar colecalci Protocolos Formulas Suplementos / Cosméticos Vitamina D Coleca…" at bounding box center [604, 49] width 926 height 935
click at [834, 155] on div "Silimarina | 200mg QSP | Cápsula" at bounding box center [803, 155] width 508 height 34
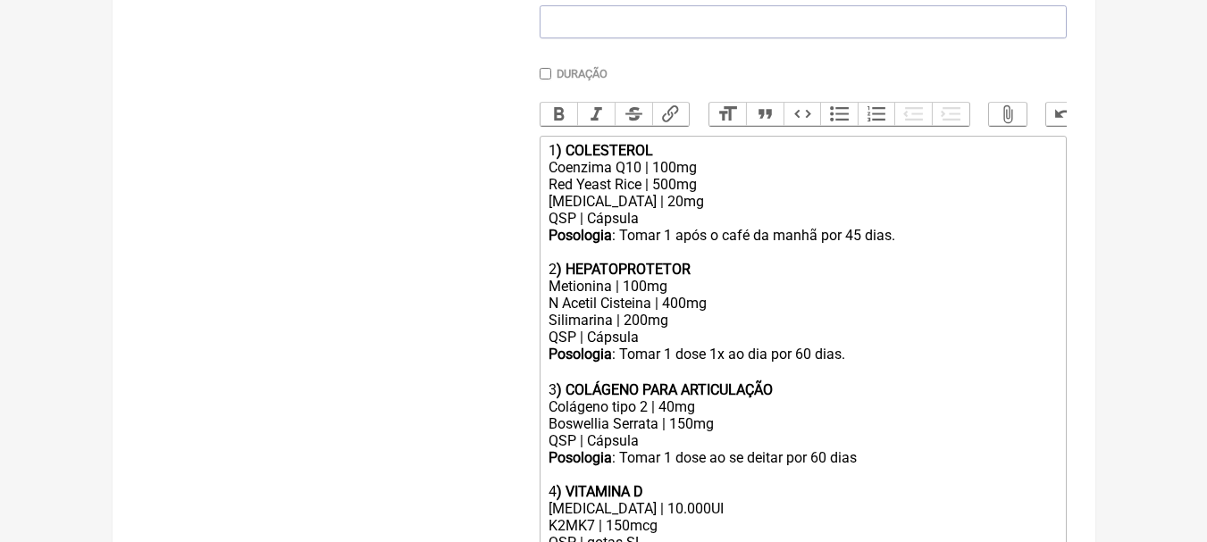
scroll to position [456, 0]
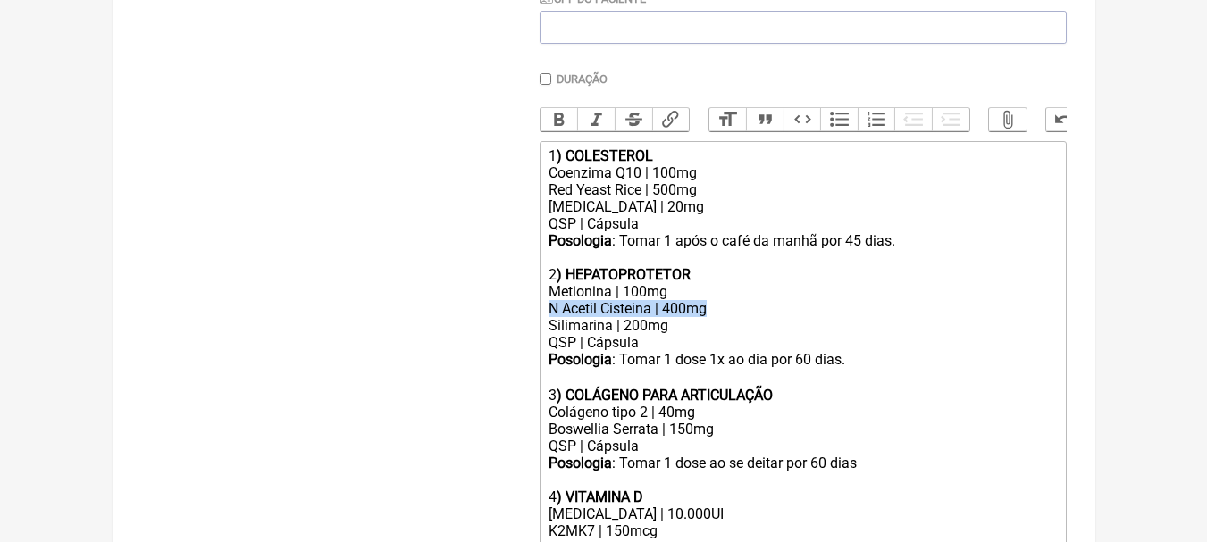
drag, startPoint x: 739, startPoint y: 320, endPoint x: 517, endPoint y: 320, distance: 221.6
click at [517, 320] on form "Buscar colecalci Protocolos Formulas Suplementos / Cosméticos Vitamina D Coleca…" at bounding box center [604, 228] width 926 height 935
copy div "N Acetil Cisteina | 400mg"
click at [717, 212] on div "Policosanol | 20mg" at bounding box center [803, 206] width 508 height 17
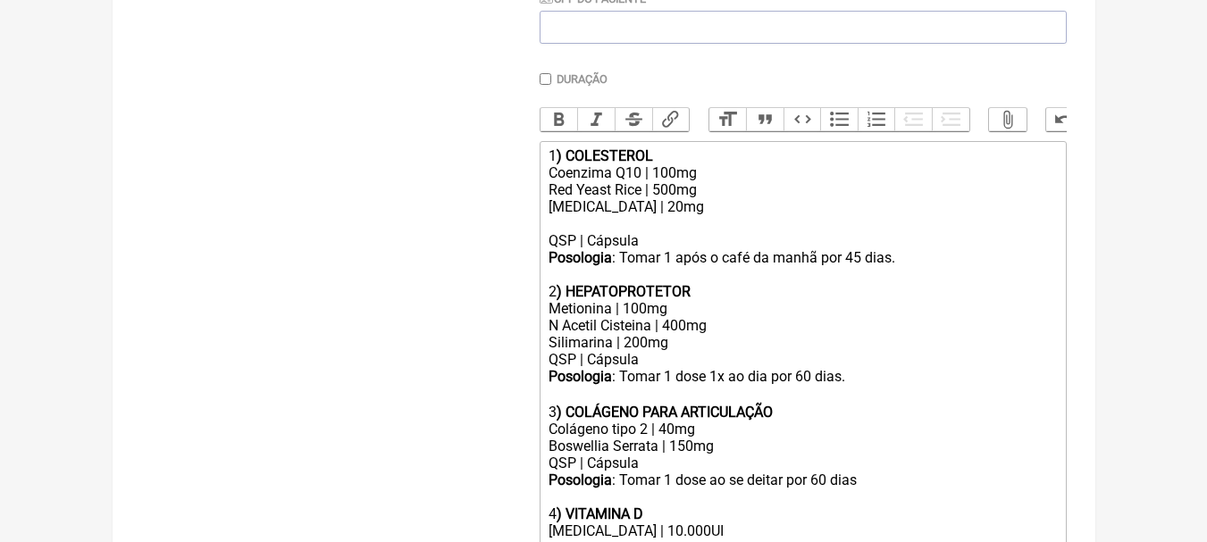
paste trix-editor "N Acetil Cisteina | 400mg"
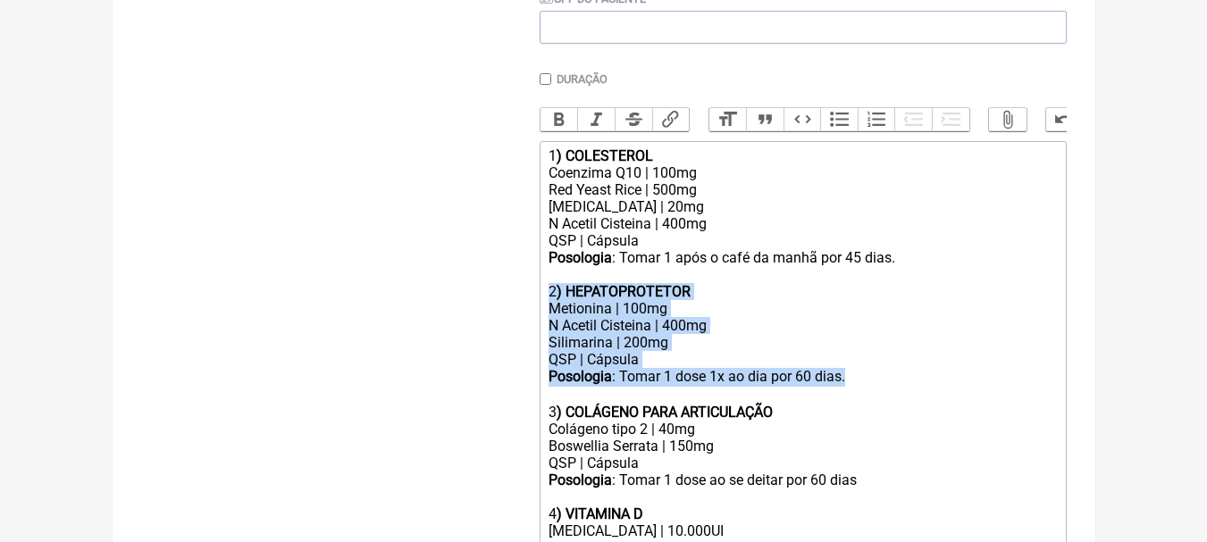
drag, startPoint x: 856, startPoint y: 396, endPoint x: 523, endPoint y: 304, distance: 345.7
click at [523, 304] on form "Buscar colecalci Protocolos Formulas Suplementos / Cosméticos Vitamina D Coleca…" at bounding box center [604, 237] width 926 height 952
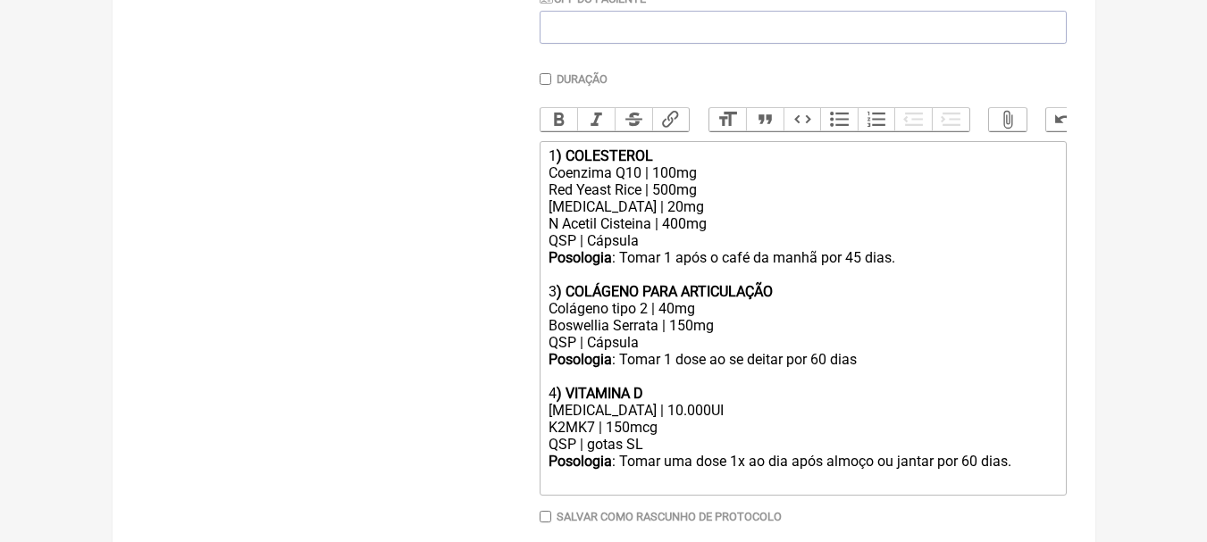
click at [558, 300] on strong ") COLÁGENO PARA ARTICULAÇÃO" at bounding box center [665, 291] width 216 height 17
click at [560, 399] on strong ") VITAMINA D" at bounding box center [600, 393] width 87 height 17
drag, startPoint x: 860, startPoint y: 273, endPoint x: 866, endPoint y: 261, distance: 13.2
click at [860, 266] on div "Posologia : Tomar 1 após o café da manhã por 45 dias." at bounding box center [803, 257] width 508 height 17
type trix-editor "<div>1<strong>) COLESTEROL</strong></div><div>Coenzima Q10 | 100mg</div><div>Re…"
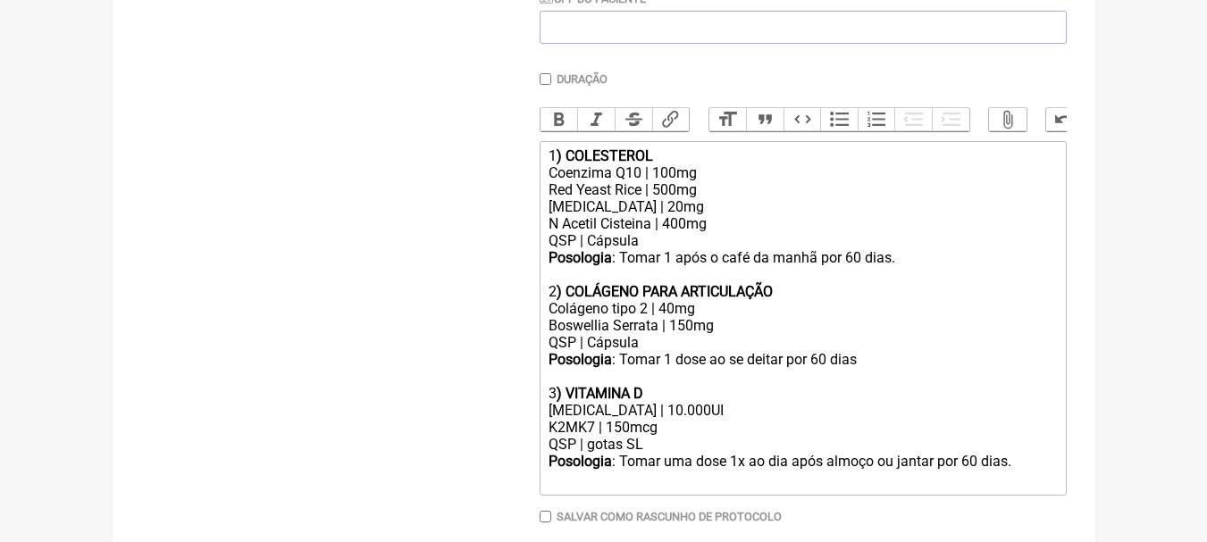
click at [697, 453] on div "QSP | gotas SL" at bounding box center [803, 444] width 508 height 17
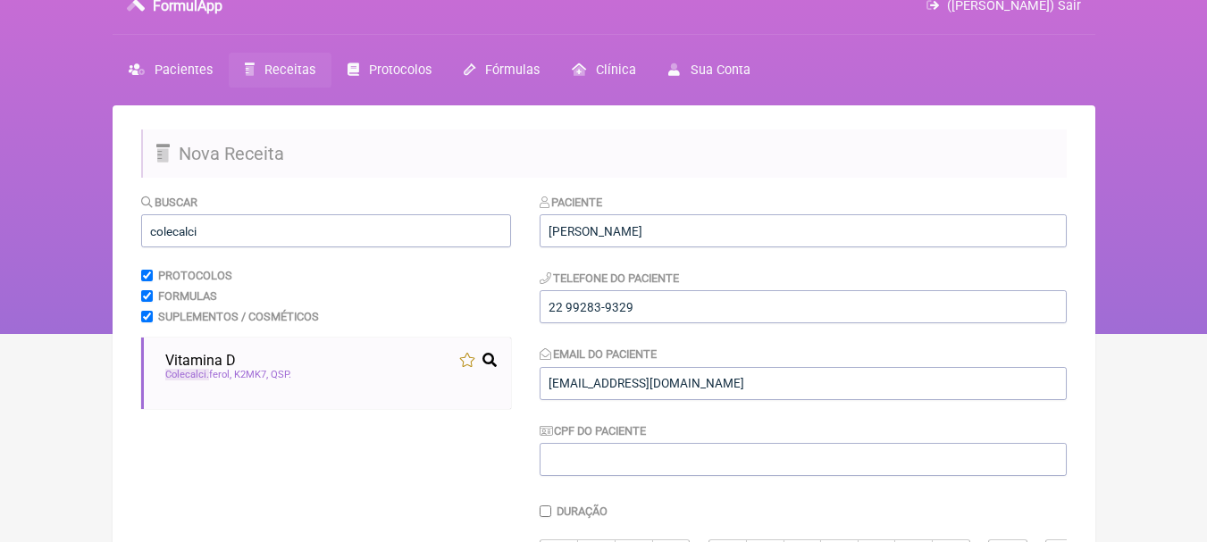
scroll to position [0, 0]
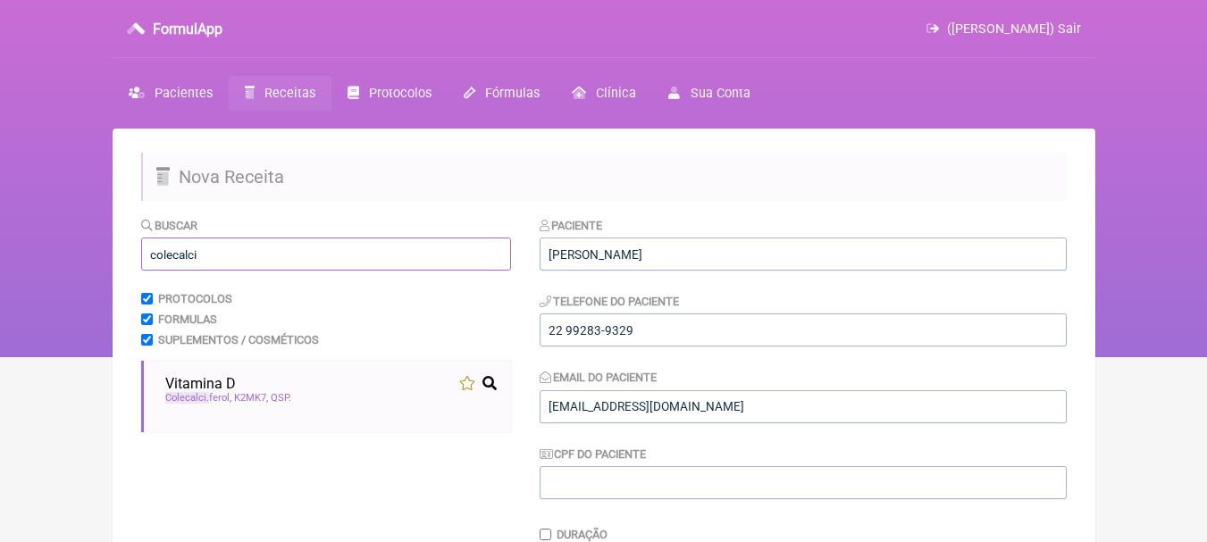
drag, startPoint x: 295, startPoint y: 245, endPoint x: 3, endPoint y: 239, distance: 292.2
click at [3, 239] on div "FormulApp (Leonam Leal) Sair Pacientes Receitas Protocolos Fórmulas Clínica Sua…" at bounding box center [603, 178] width 1207 height 357
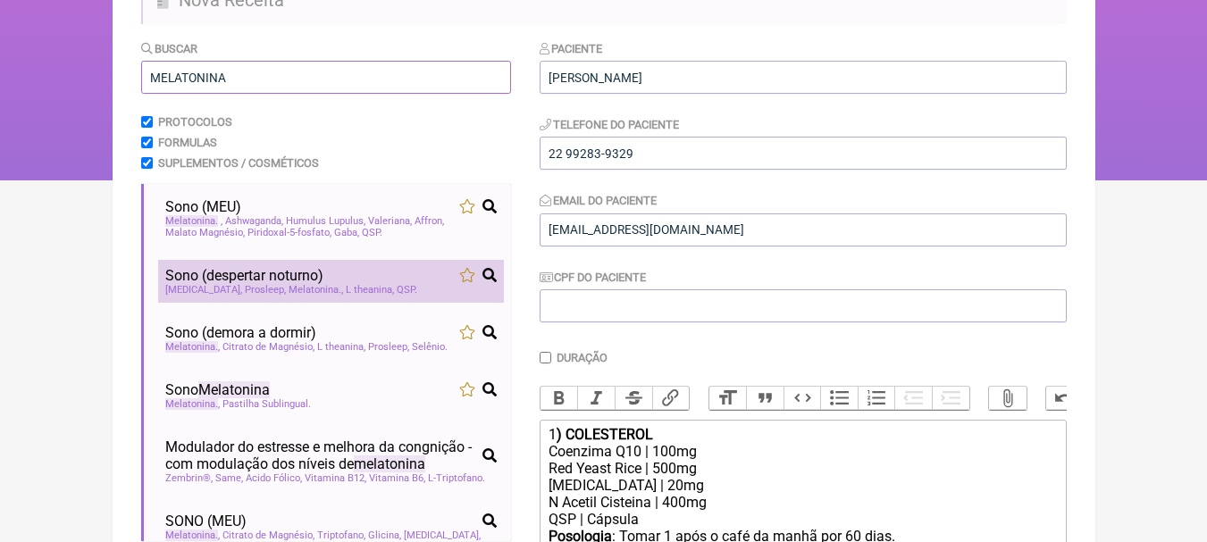
scroll to position [179, 0]
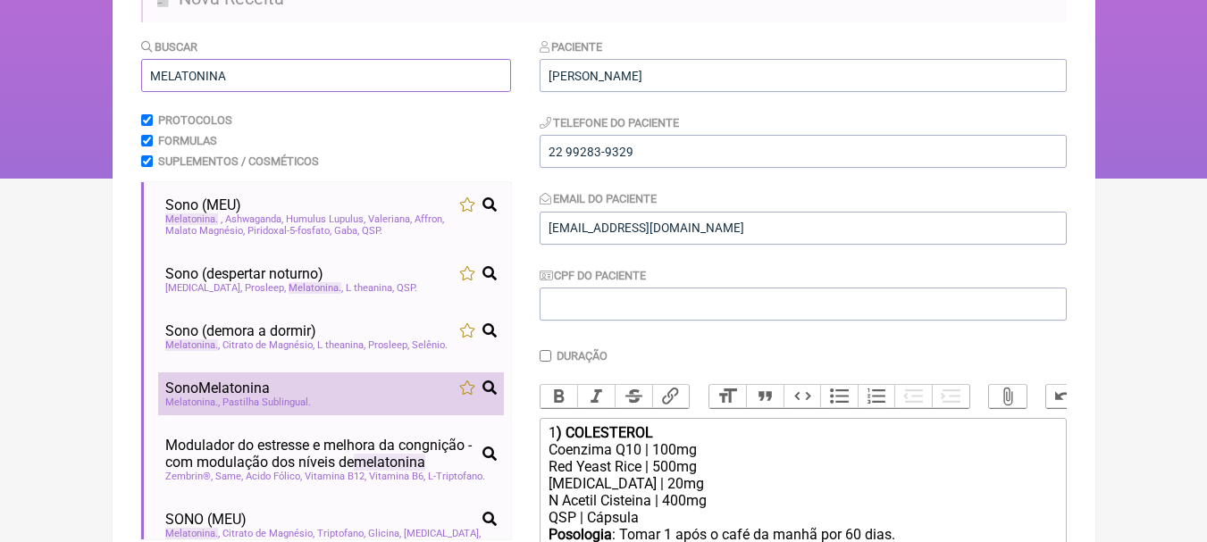
type input "MELATONINA"
click at [398, 383] on div "Sono Melatonina" at bounding box center [330, 388] width 331 height 17
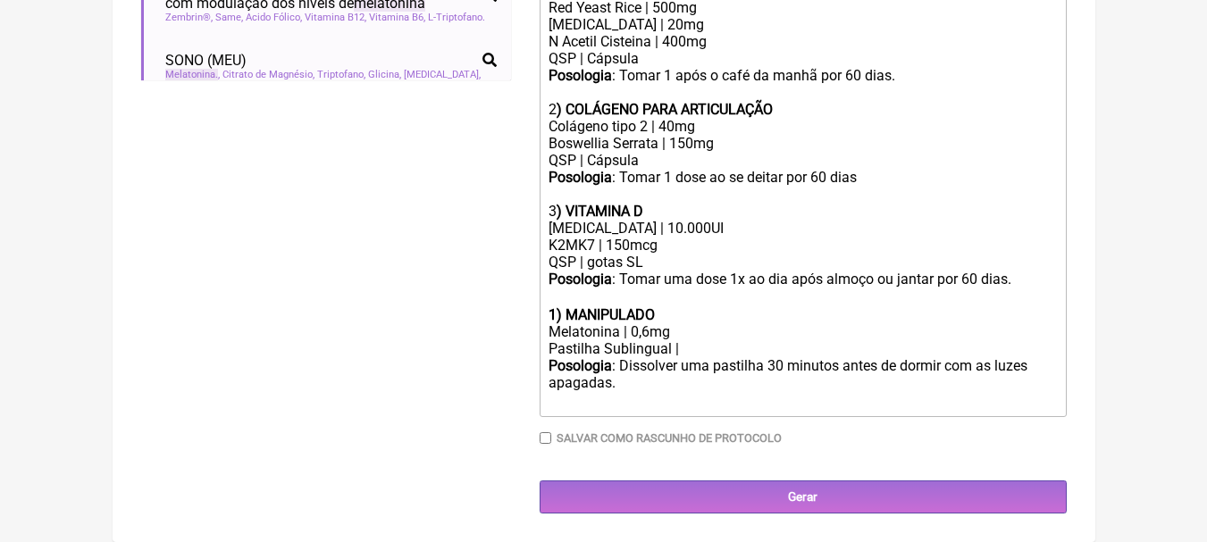
scroll to position [651, 0]
click at [688, 312] on div "1) MANIPULADO" at bounding box center [803, 314] width 508 height 17
click at [558, 315] on strong "1) SONO" at bounding box center [576, 314] width 55 height 17
click at [707, 364] on div "Posologia : Dissolver uma pastilha 30 minutos antes de dormir com as luzes apag…" at bounding box center [803, 383] width 508 height 53
click at [648, 329] on div "Melatonina | 0,6mg" at bounding box center [803, 331] width 508 height 17
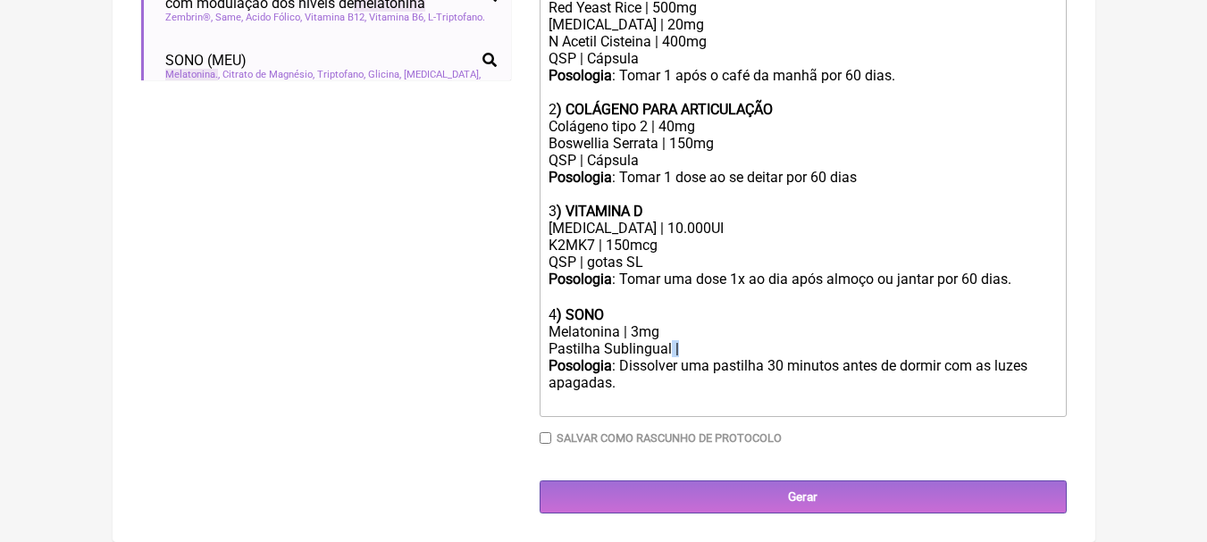
drag, startPoint x: 672, startPoint y: 344, endPoint x: 457, endPoint y: 358, distance: 215.8
click at [457, 358] on form "Buscar MELATONINA Protocolos Formulas Suplementos / Cosméticos Sono (MEU) Melat…" at bounding box center [604, 45] width 926 height 935
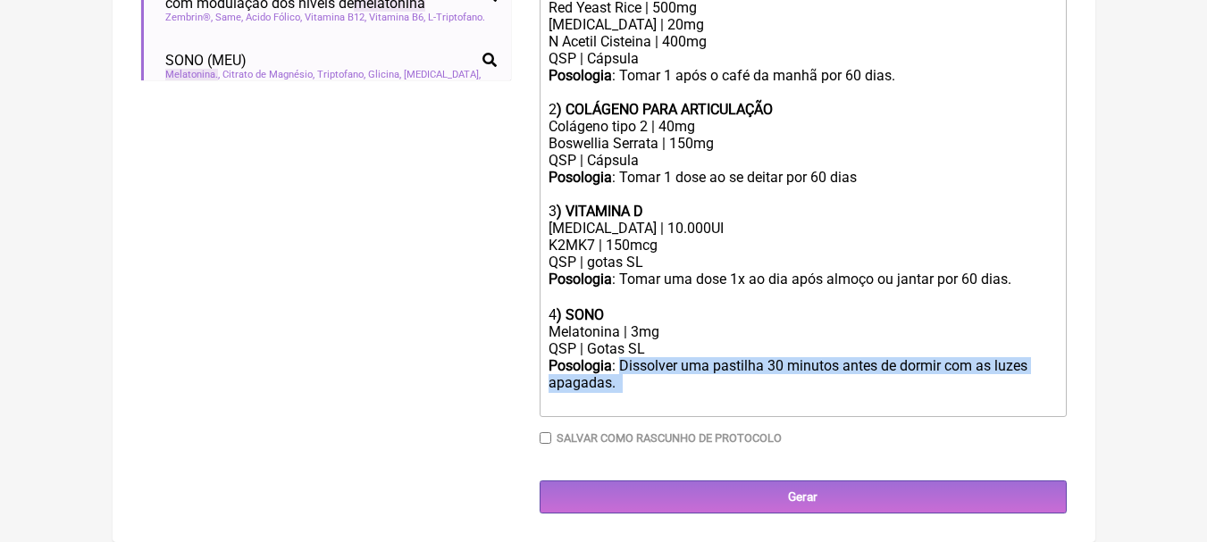
drag, startPoint x: 623, startPoint y: 361, endPoint x: 648, endPoint y: 395, distance: 42.2
click at [648, 395] on div "Posologia : Dissolver uma pastilha 30 minutos antes de dormir com as luzes apag…" at bounding box center [803, 383] width 508 height 53
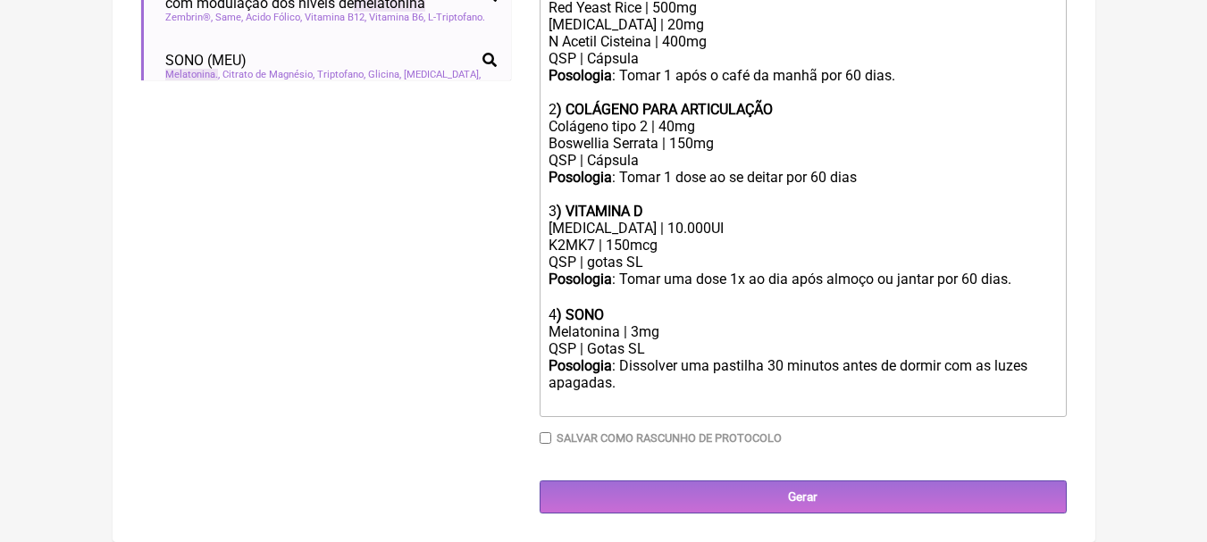
scroll to position [616, 0]
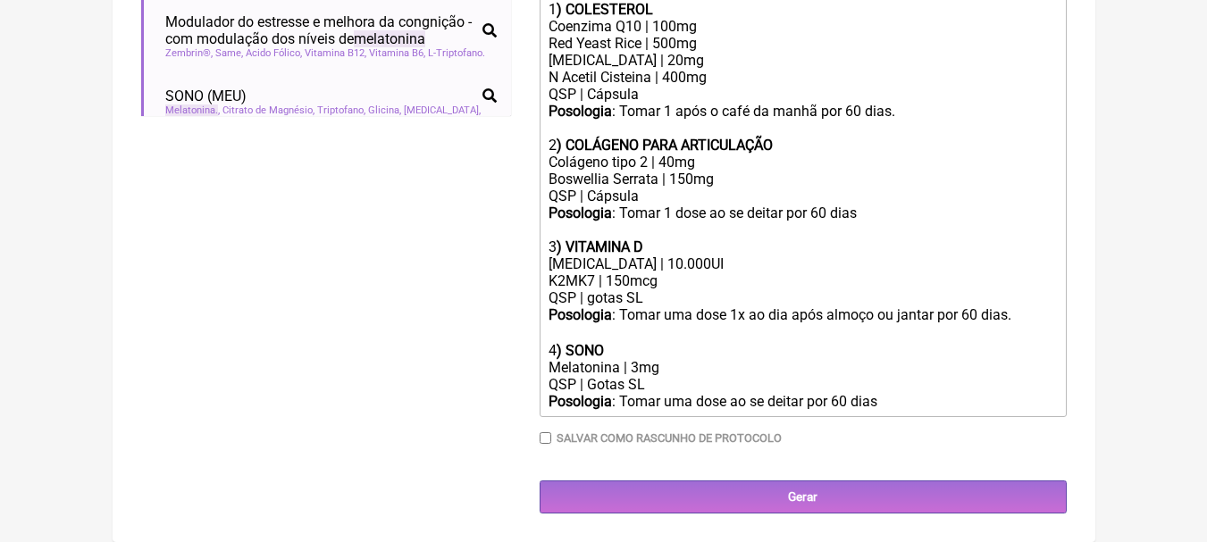
type trix-editor "<div>1<strong>) COLESTEROL</strong></div><div>Coenzima Q10 | 100mg</div><div>Re…"
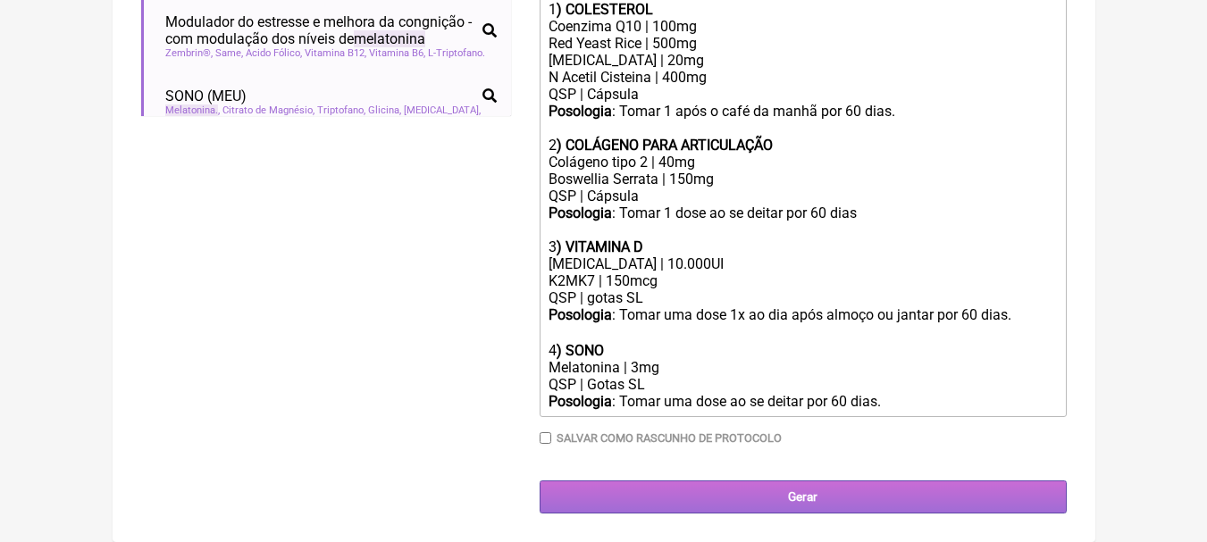
click at [867, 493] on input "Gerar" at bounding box center [803, 497] width 527 height 33
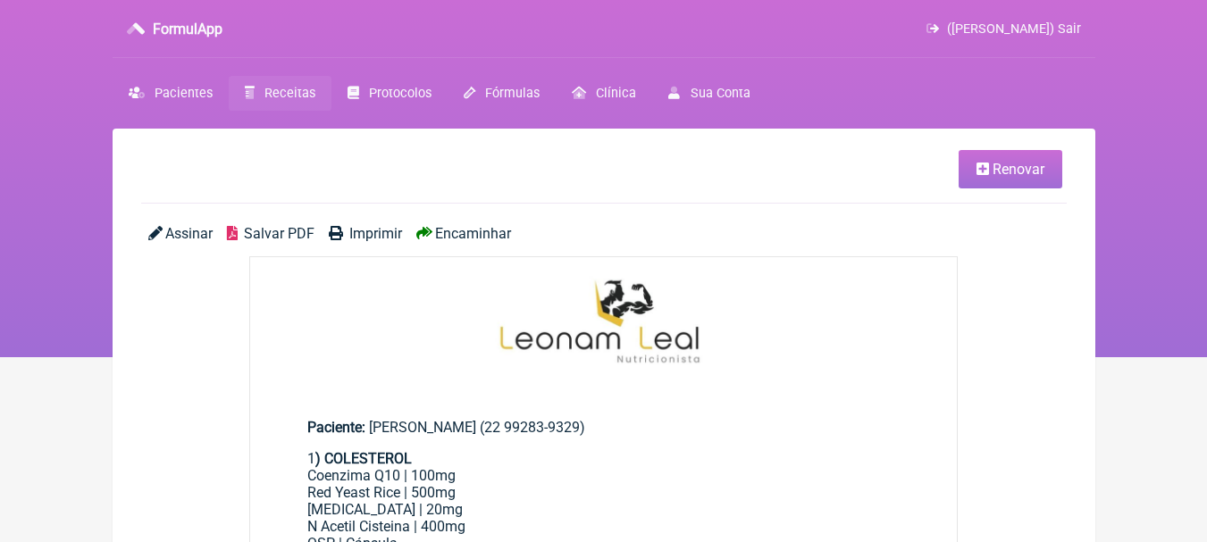
click at [296, 235] on span "Salvar PDF" at bounding box center [279, 233] width 71 height 17
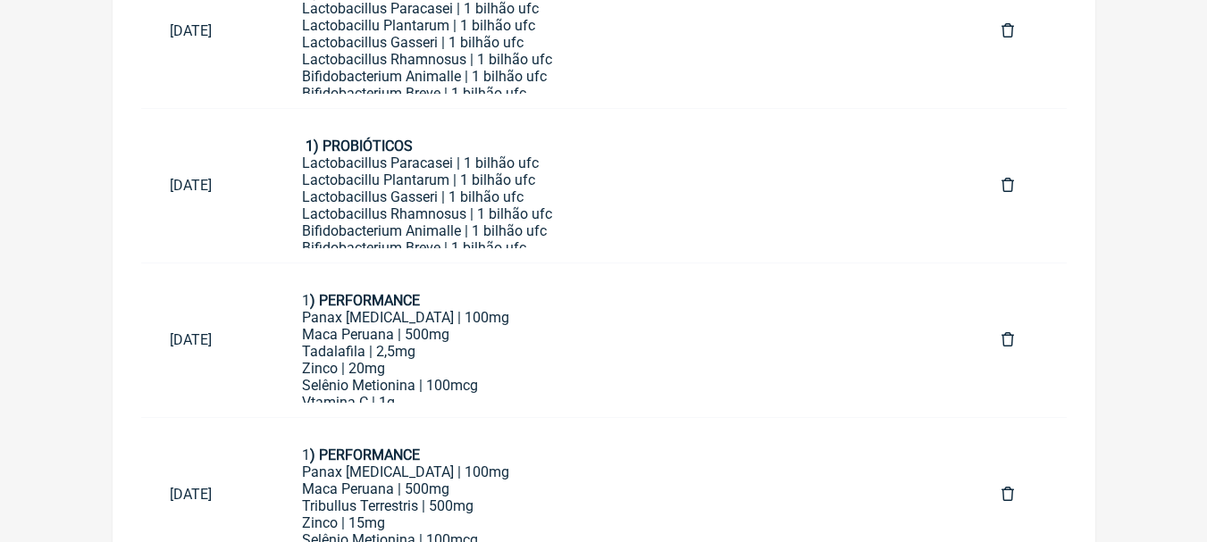
scroll to position [1385, 0]
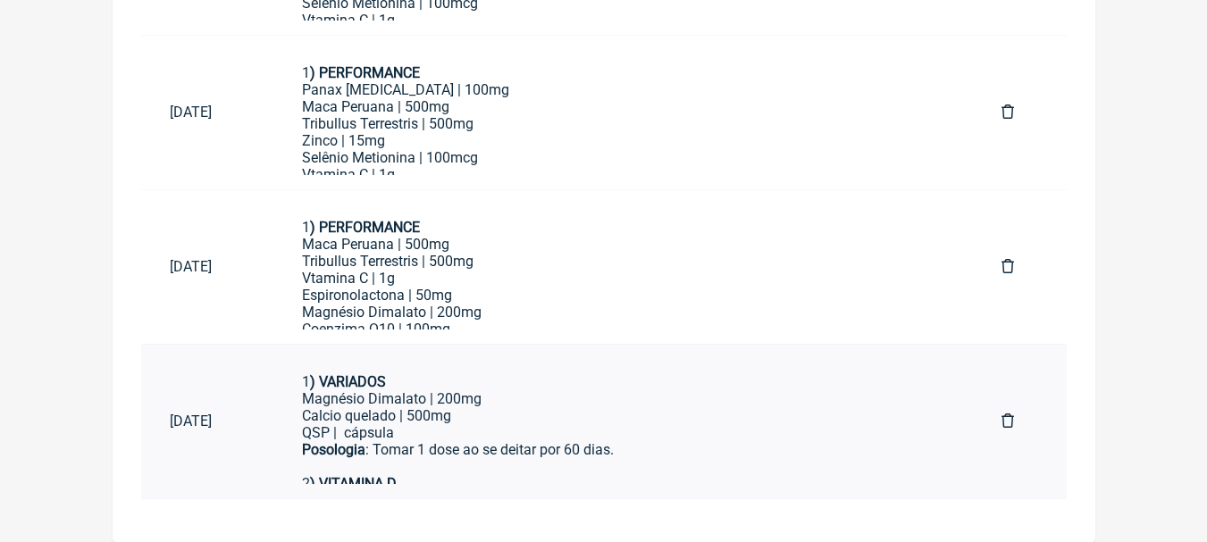
click at [579, 425] on div "Magnésio Dimalato | 200mg Calcio quelado | 500mg QSP | cápsula" at bounding box center [623, 415] width 642 height 51
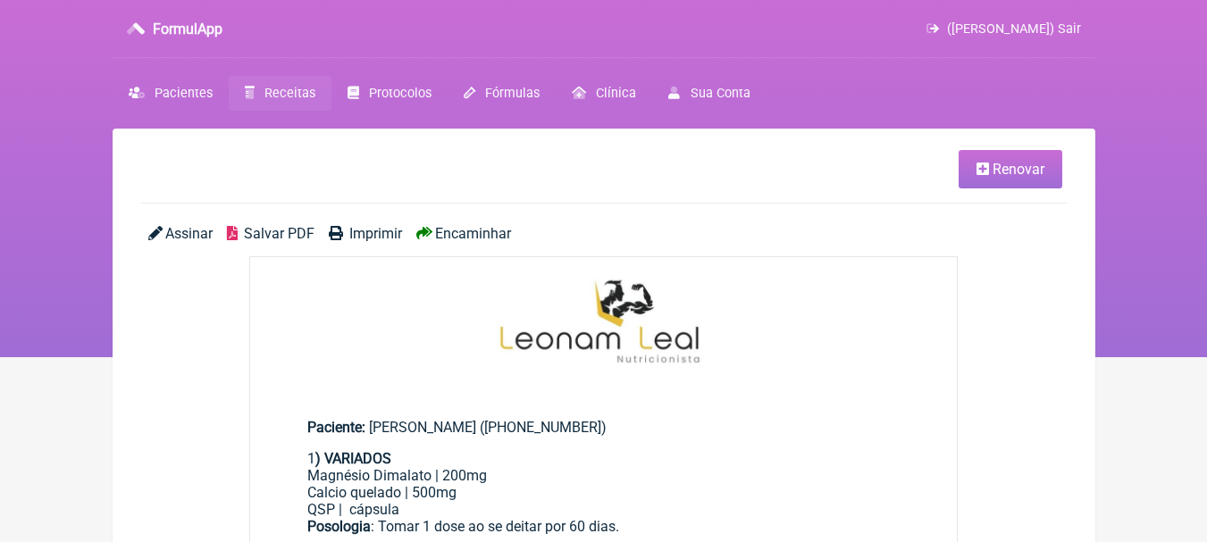
click at [1000, 164] on span "Renovar" at bounding box center [1019, 169] width 52 height 17
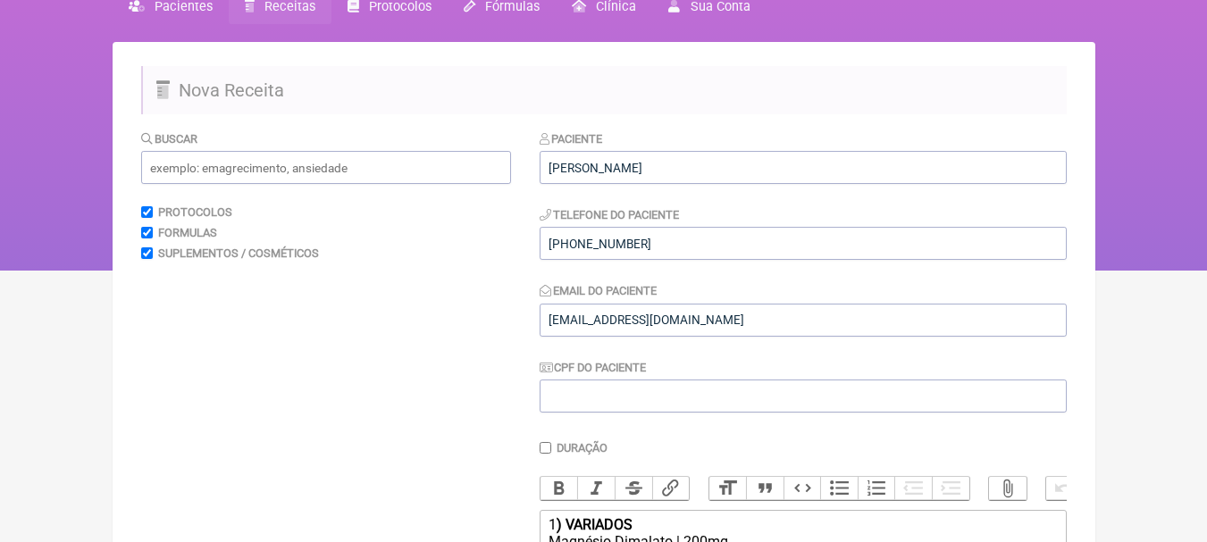
scroll to position [536, 0]
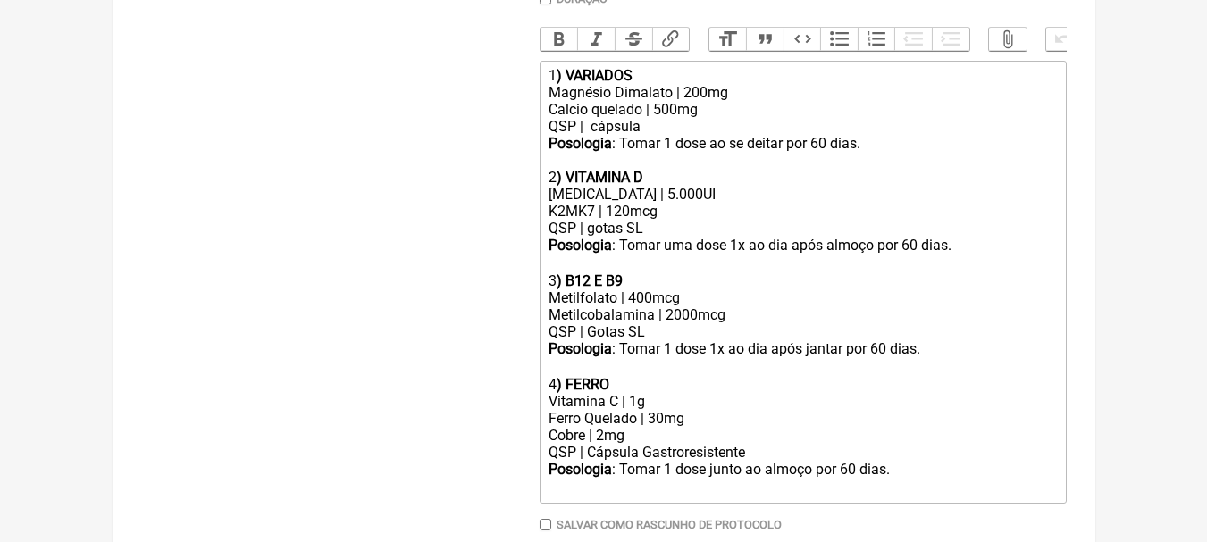
click at [659, 426] on div "Ferro Quelado | 30mg" at bounding box center [803, 418] width 508 height 17
click at [812, 203] on div "[MEDICAL_DATA] | 5.000UI" at bounding box center [803, 194] width 508 height 17
click at [798, 323] on div "Metilcobalamina | 2000mcg" at bounding box center [803, 314] width 508 height 17
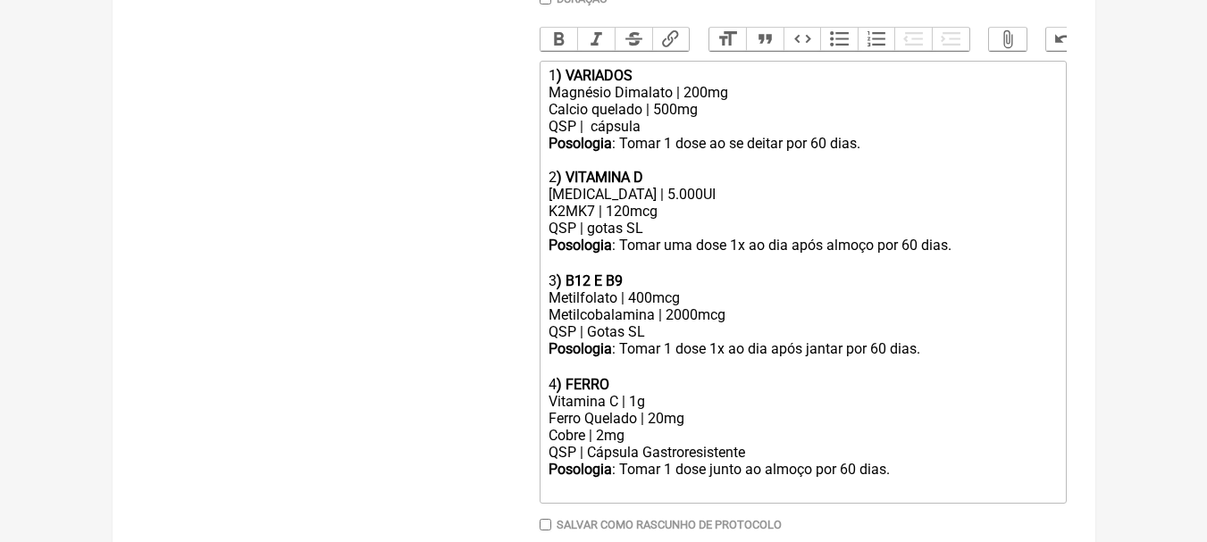
click at [734, 306] on div "Metilfolato | 400mcg" at bounding box center [803, 297] width 508 height 17
drag, startPoint x: 721, startPoint y: 312, endPoint x: 449, endPoint y: 306, distance: 271.7
click at [449, 306] on form "Buscar Protocolos Formulas Suplementos / Cosméticos Paciente [PERSON_NAME] De A…" at bounding box center [604, 140] width 926 height 920
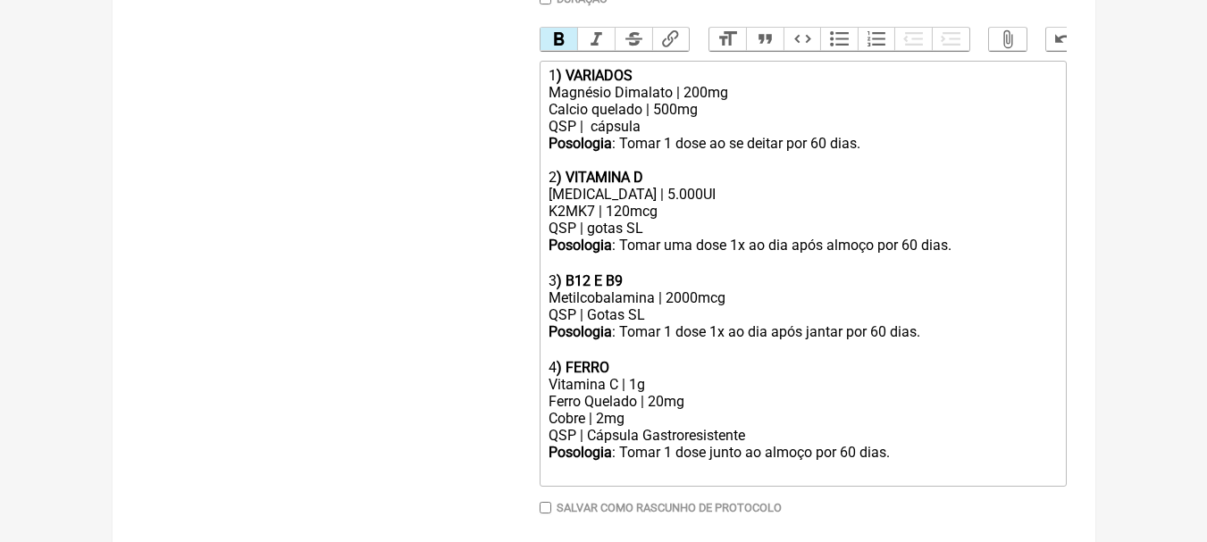
click at [754, 289] on div "3 ) B12 E B9" at bounding box center [803, 281] width 508 height 17
click at [768, 410] on div "Ferro Quelado | 20mg" at bounding box center [803, 401] width 508 height 17
click at [329, 293] on div "Buscar Protocolos Formulas Suplementos / Cosméticos" at bounding box center [326, 131] width 370 height 903
click at [975, 306] on div "Metilcobalamina | 2000mcg" at bounding box center [803, 297] width 508 height 17
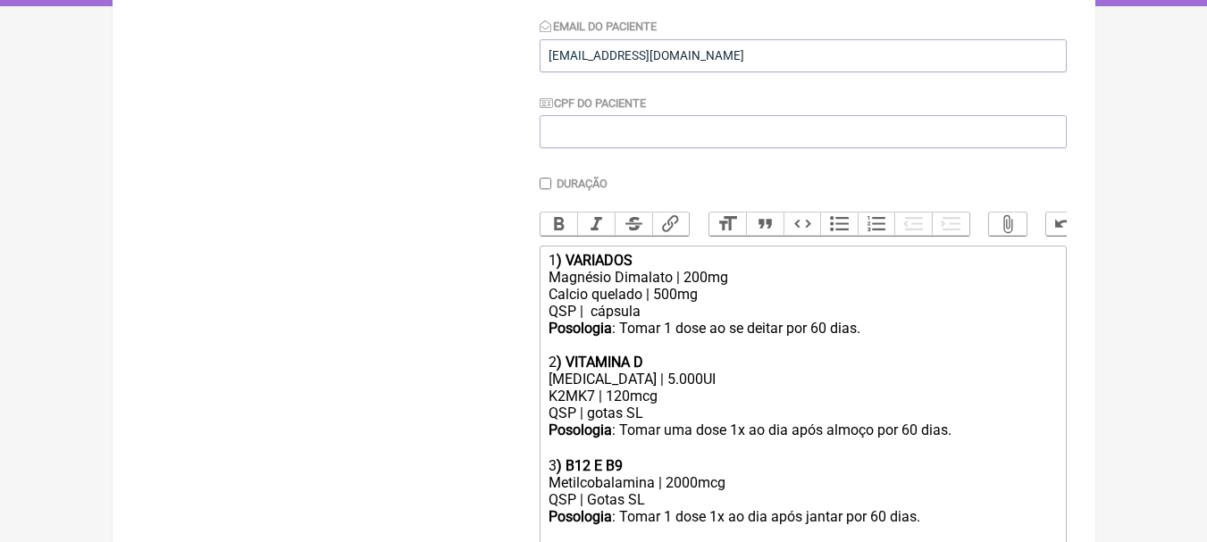
scroll to position [440, 0]
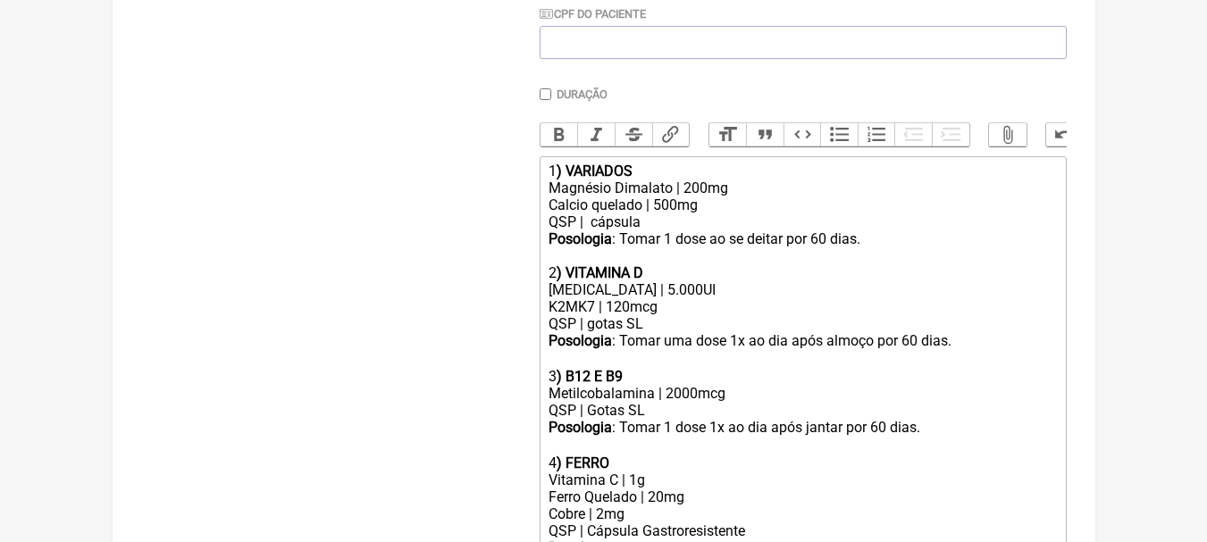
click at [805, 264] on div "Posologia : Tomar 1 dose ao se deitar por 60 dias." at bounding box center [803, 248] width 508 height 34
click at [894, 252] on div "Posologia : Tomar 1 dose ao se deitar por 60 dias." at bounding box center [803, 248] width 508 height 34
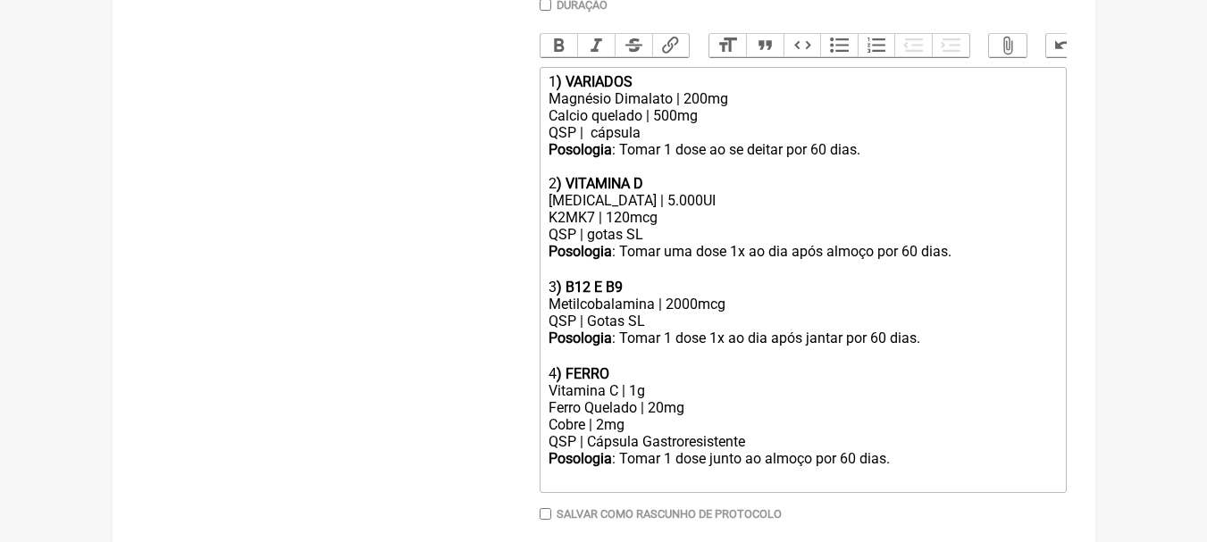
click at [731, 209] on div "[MEDICAL_DATA] | 5.000UI" at bounding box center [803, 200] width 508 height 17
click at [731, 226] on div "K2MK7 | 120mcg" at bounding box center [803, 217] width 508 height 17
click at [716, 209] on div "[MEDICAL_DATA] | 5.000UI" at bounding box center [803, 200] width 508 height 17
click at [707, 226] on div "K2MK7 | 120mcg" at bounding box center [803, 217] width 508 height 17
click at [726, 243] on div "QSP | gotas SL" at bounding box center [803, 234] width 508 height 17
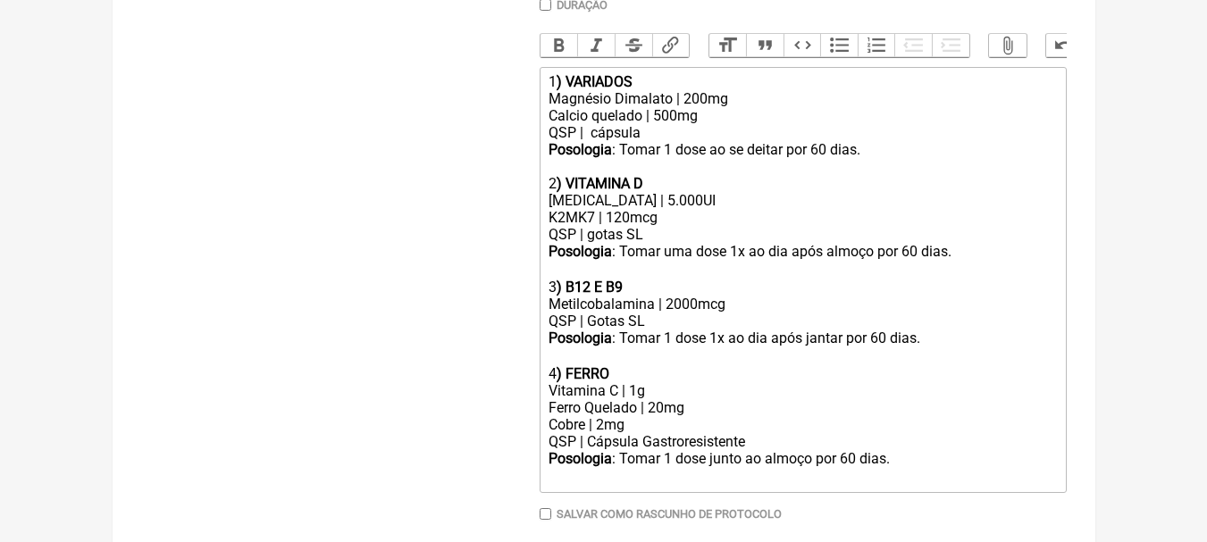
click at [744, 313] on div "Metilcobalamina | 2000mcg" at bounding box center [803, 304] width 508 height 17
click at [927, 353] on div "Posologia : Tomar 1 dose 1x ao dia após jantar por 60 dias. ㅤ" at bounding box center [803, 348] width 508 height 36
click at [643, 296] on div "3 ) B12 E B9" at bounding box center [803, 287] width 508 height 17
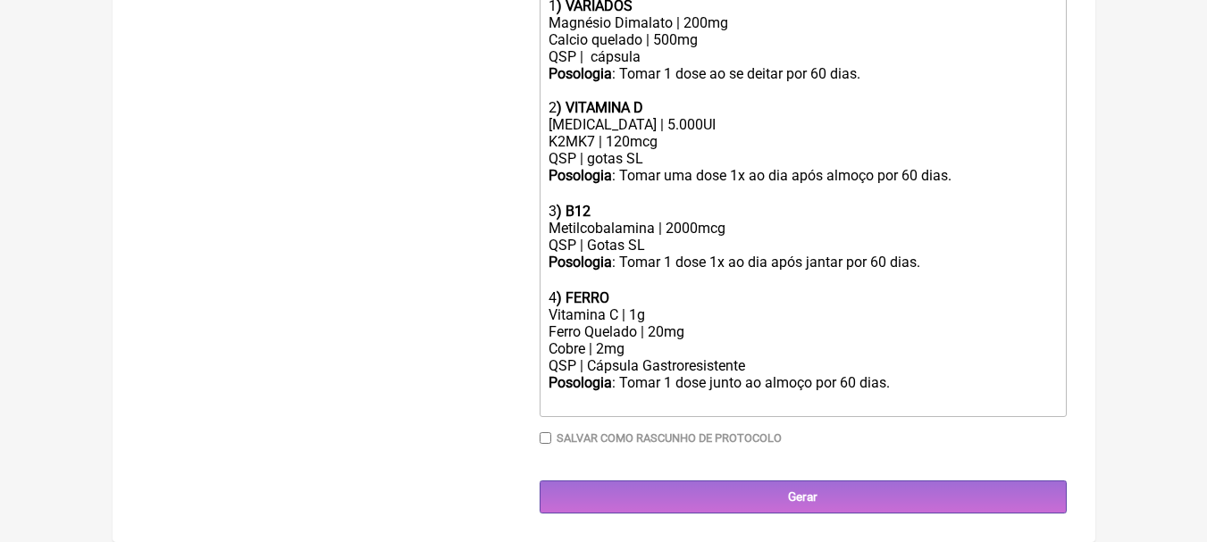
click at [658, 328] on div "Ferro Quelado | 20mg" at bounding box center [803, 331] width 508 height 17
type trix-editor "<div>1<strong>) VARIADOS</strong></div><div>Magnésio Dimalato | 200mg&nbsp;<br>…"
click at [936, 344] on div "Cobre | 2mg" at bounding box center [803, 348] width 508 height 17
click at [722, 333] on div "Ferro Quelado | 40mg" at bounding box center [803, 331] width 508 height 17
click at [663, 330] on div "Ferro Quelado | 40mg" at bounding box center [803, 331] width 508 height 17
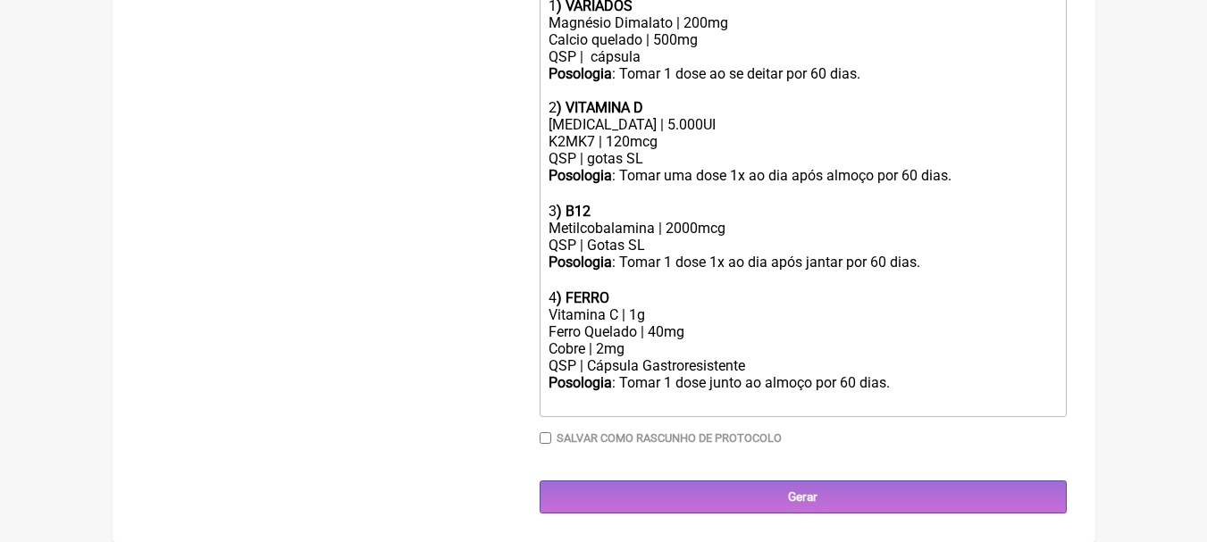
click at [670, 351] on div "Cobre | 2mg" at bounding box center [803, 348] width 508 height 17
click at [919, 355] on div "Cobre | 2mg" at bounding box center [803, 348] width 508 height 17
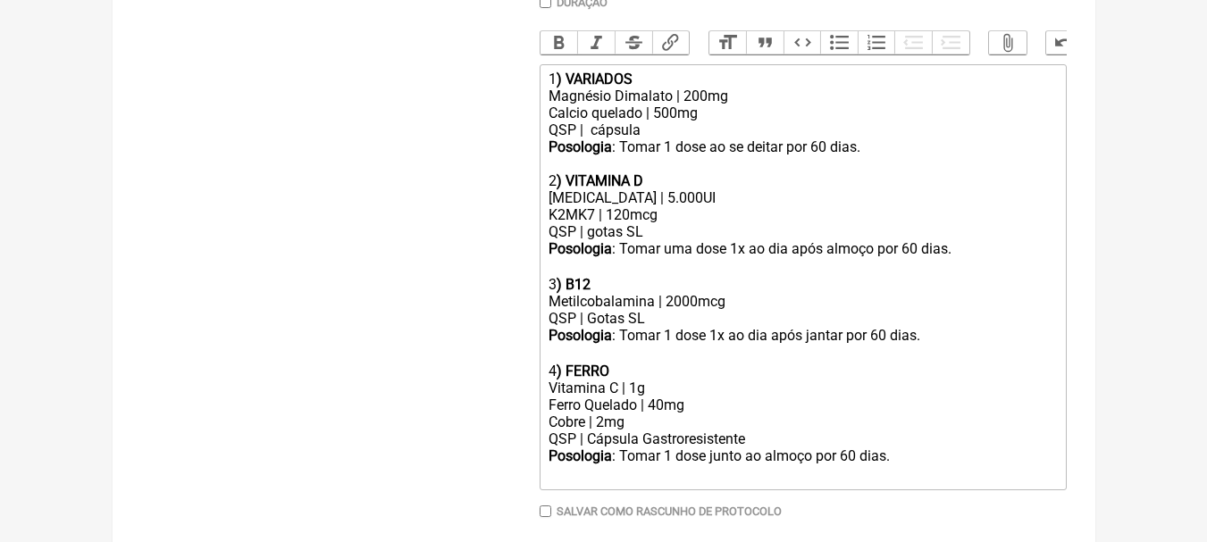
scroll to position [530, 0]
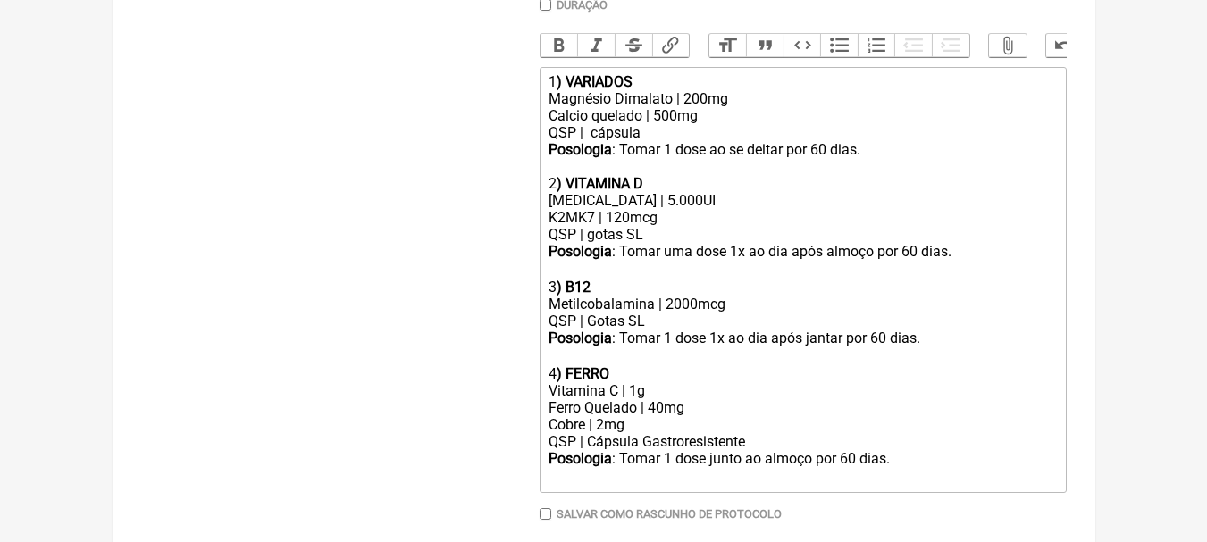
click at [695, 209] on div "[MEDICAL_DATA] | 5.000UI" at bounding box center [803, 200] width 508 height 17
click at [699, 399] on div "Vitamina C | 1g" at bounding box center [803, 390] width 508 height 17
click at [710, 416] on div "Ferro Quelado | 40mg" at bounding box center [803, 407] width 508 height 17
click at [721, 432] on div "Cobre | 2mg" at bounding box center [803, 424] width 508 height 17
click at [901, 161] on div "Posologia : Tomar 1 dose ao se deitar por 60 dias." at bounding box center [803, 158] width 508 height 34
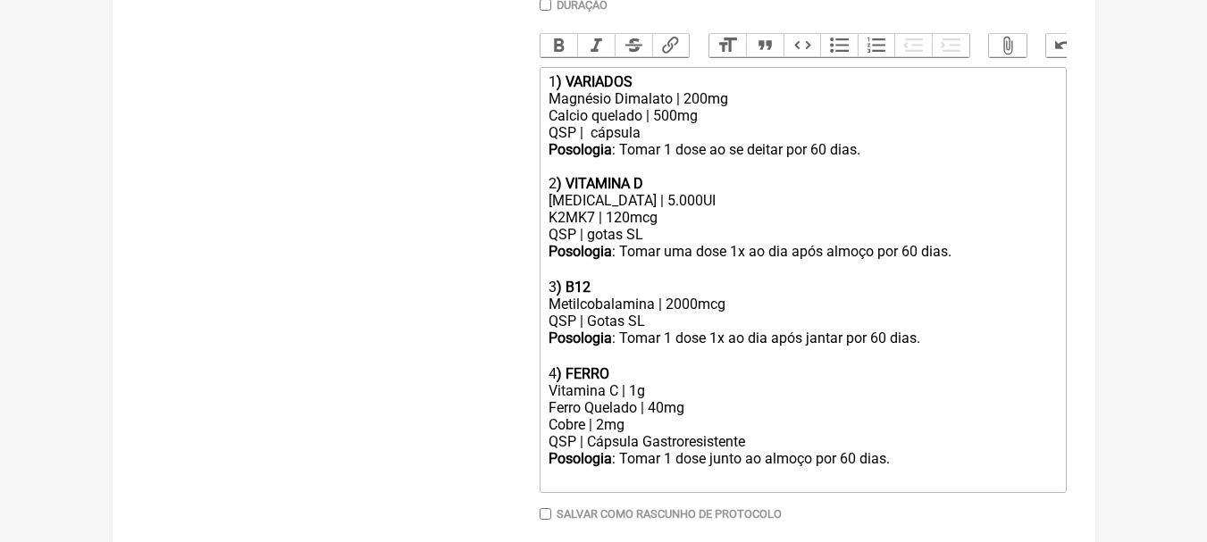
click at [757, 90] on div "1 ) VARIADOS" at bounding box center [803, 81] width 508 height 17
click at [757, 113] on div "Magnésio Dimalato | 200mg Calcio quelado | 500mg QSP | cápsula" at bounding box center [803, 115] width 508 height 51
click at [749, 132] on div "Magnésio Dimalato | 200mg Calcio quelado | 500mg QSP | cápsula" at bounding box center [803, 115] width 508 height 51
click at [883, 175] on div "Posologia : Tomar 1 dose ao se deitar por 60 dias." at bounding box center [803, 158] width 508 height 34
click at [879, 163] on div "Posologia : Tomar 1 dose ao se deitar por 60 dias." at bounding box center [803, 158] width 508 height 34
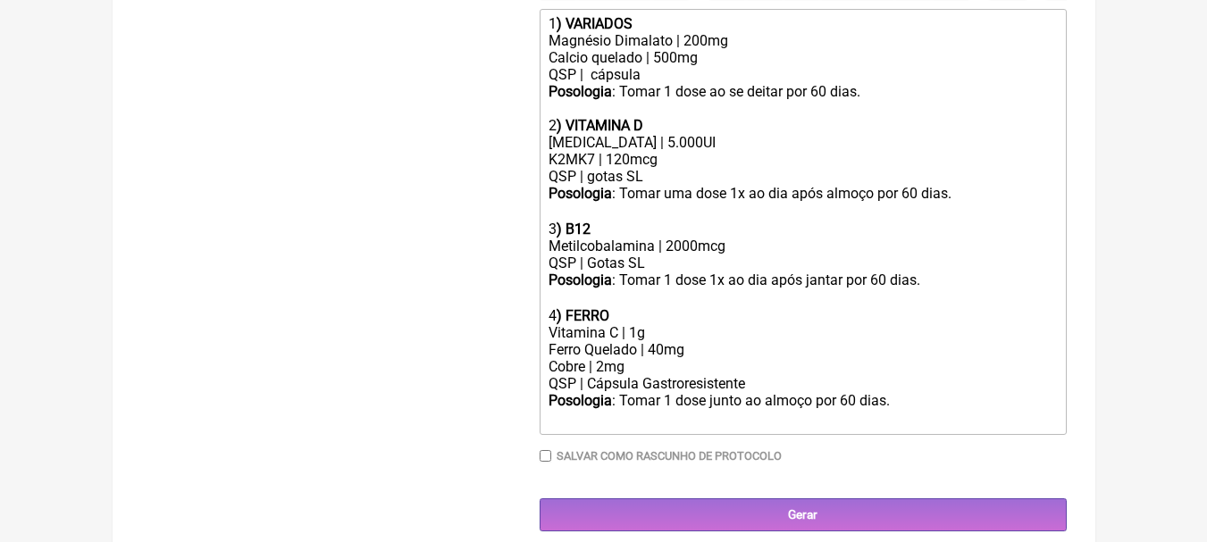
scroll to position [619, 0]
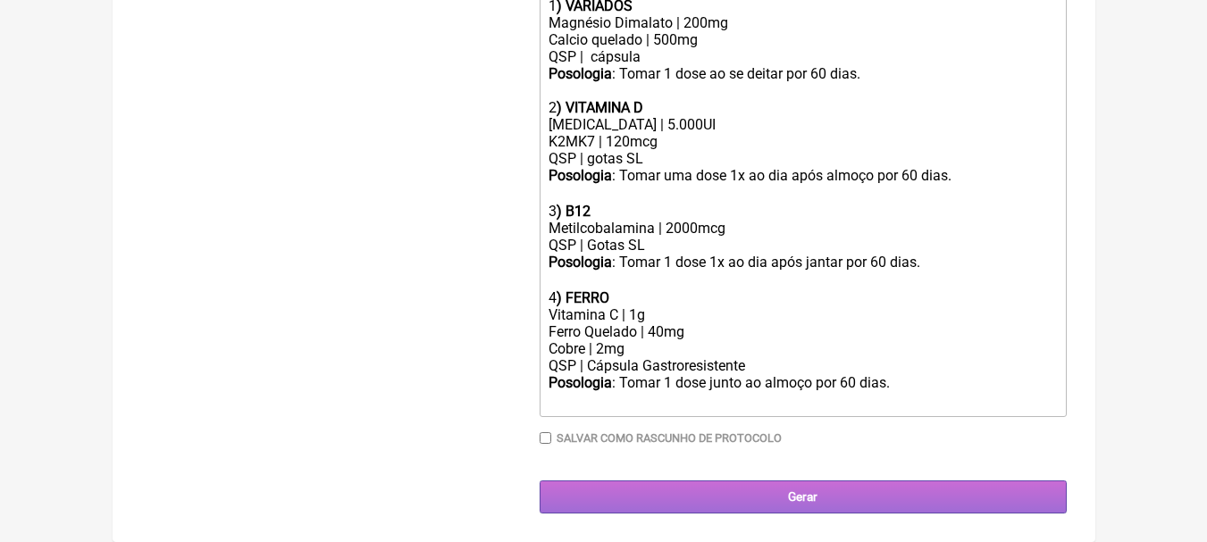
click at [855, 498] on input "Gerar" at bounding box center [803, 497] width 527 height 33
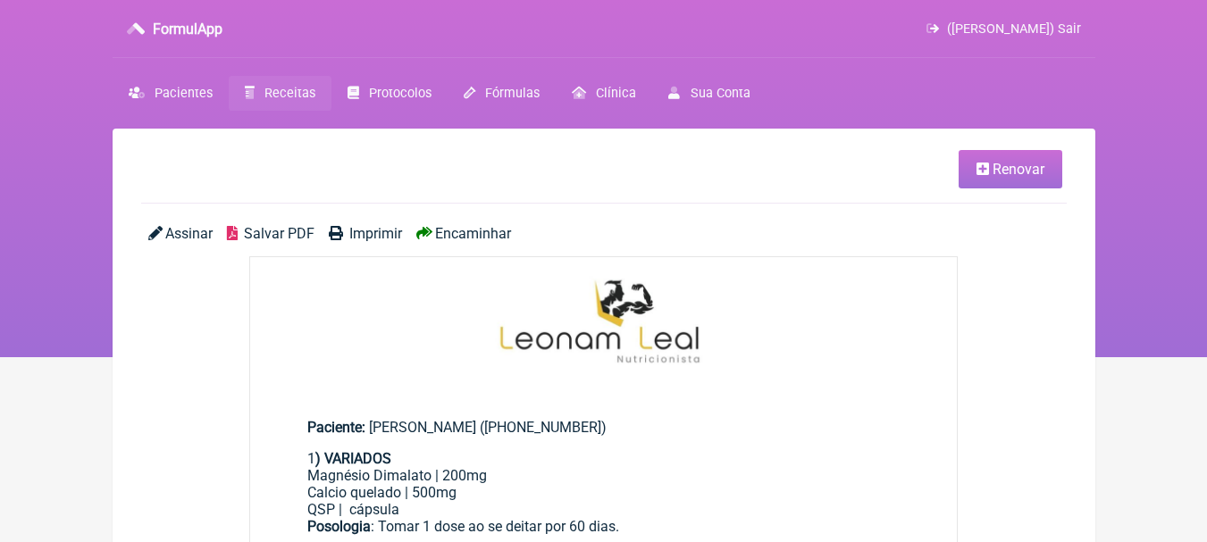
click at [256, 239] on span "Salvar PDF" at bounding box center [279, 233] width 71 height 17
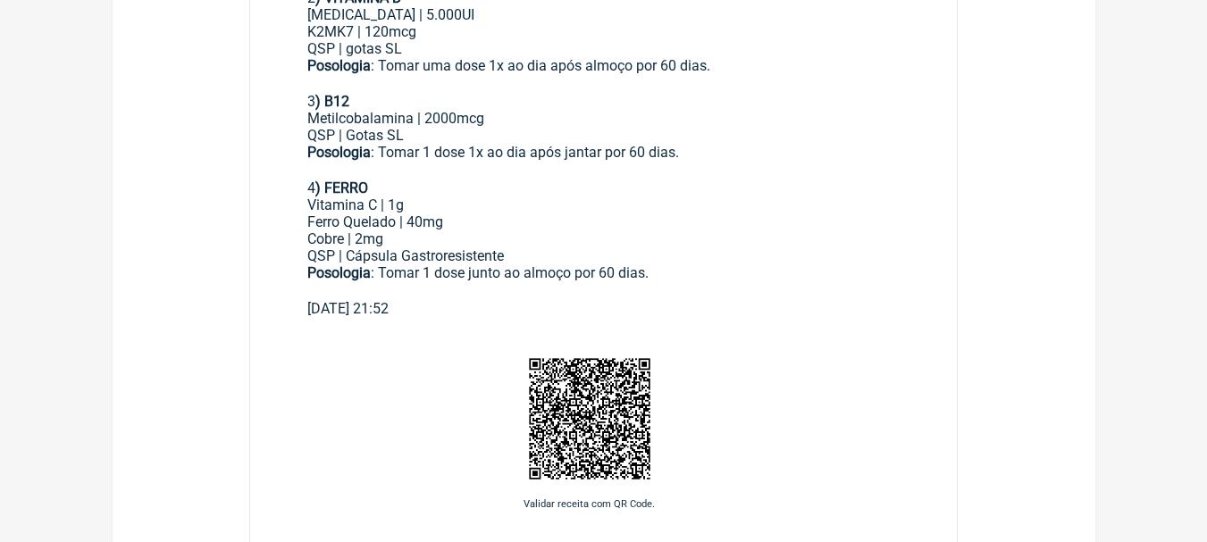
scroll to position [893, 0]
